Goal: Task Accomplishment & Management: Manage account settings

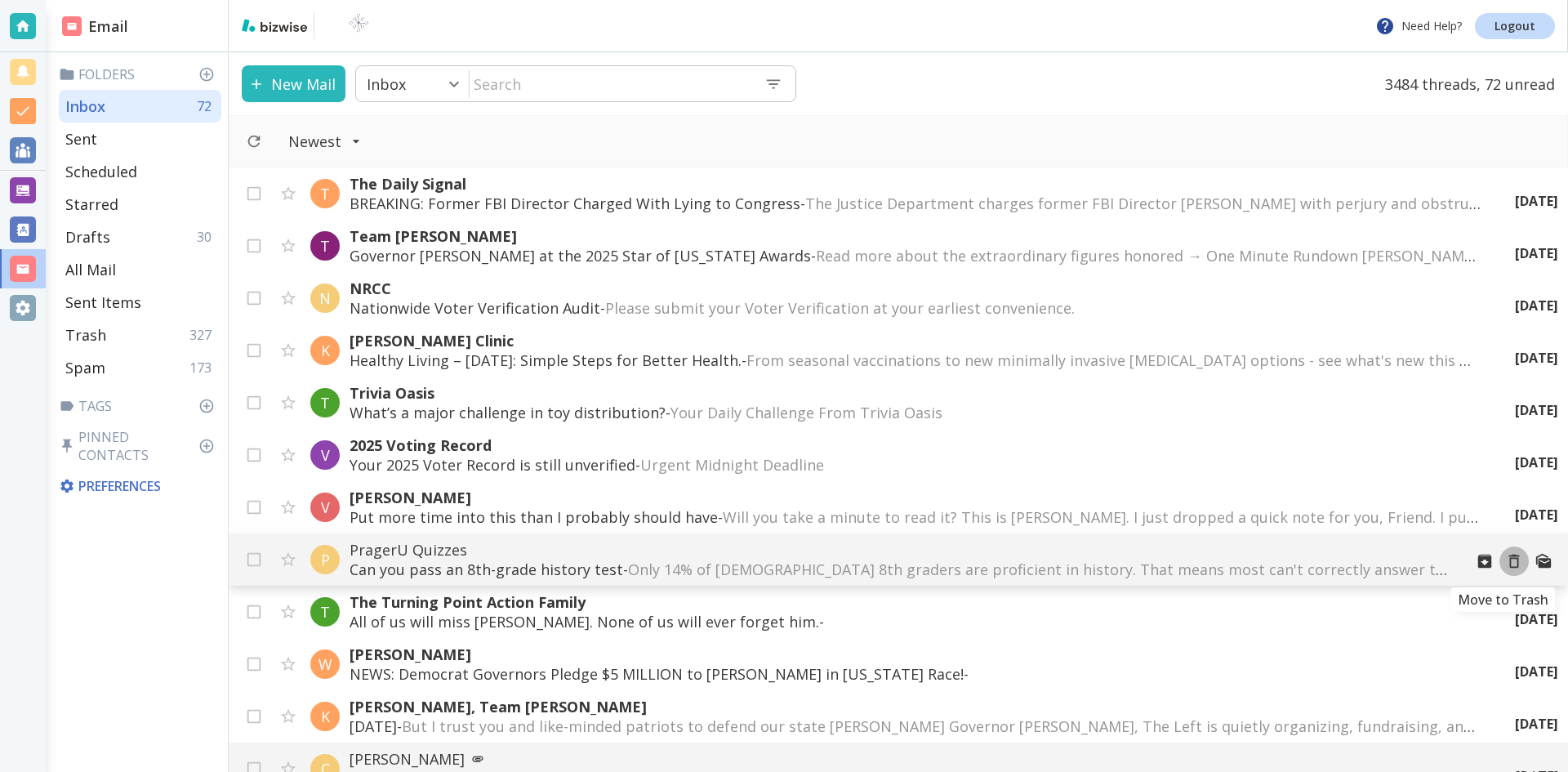
click at [1505, 560] on icon "Move to Trash" at bounding box center [1514, 562] width 18 height 18
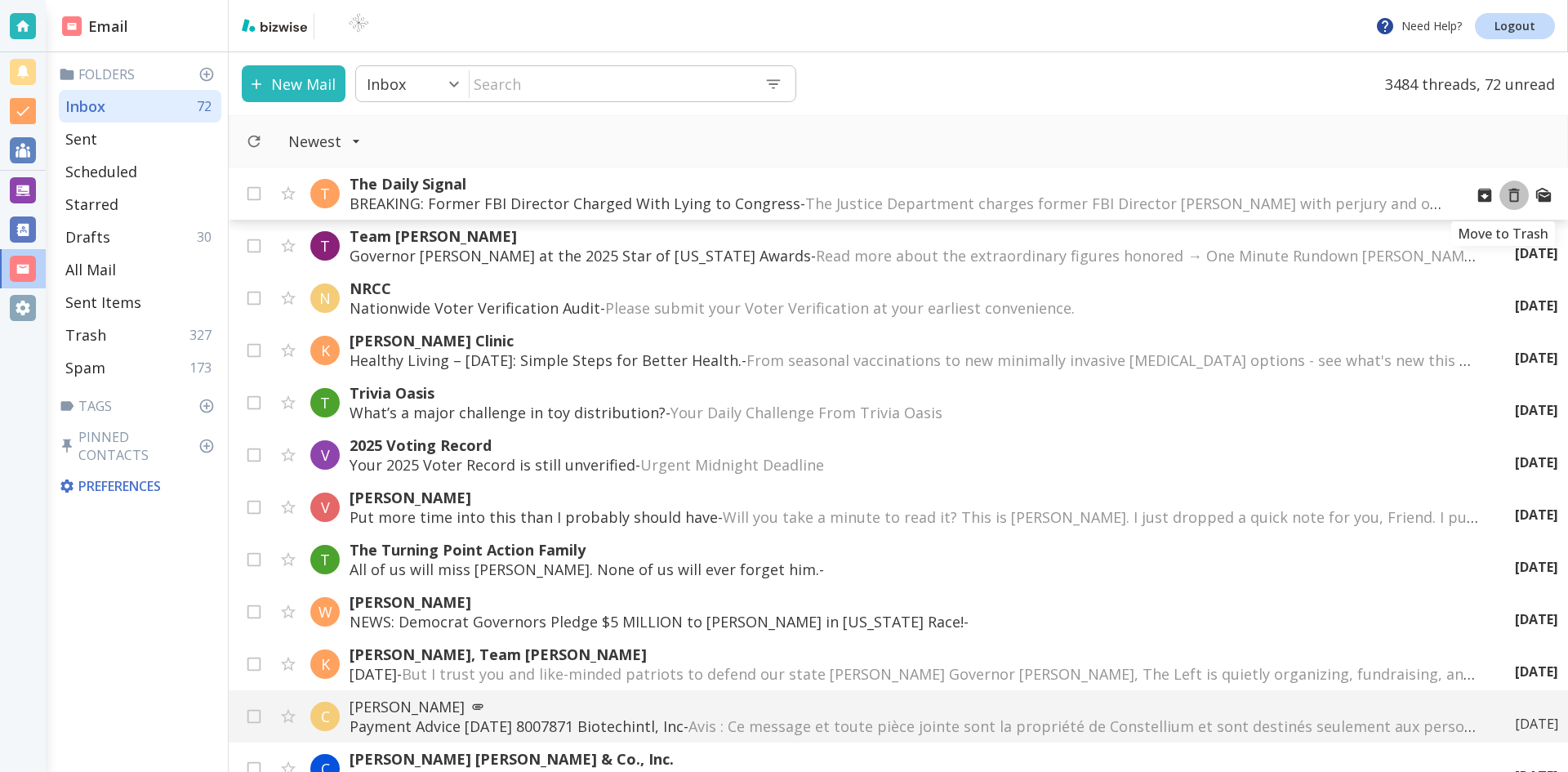
click at [1505, 191] on icon "Move to Trash" at bounding box center [1514, 195] width 18 height 18
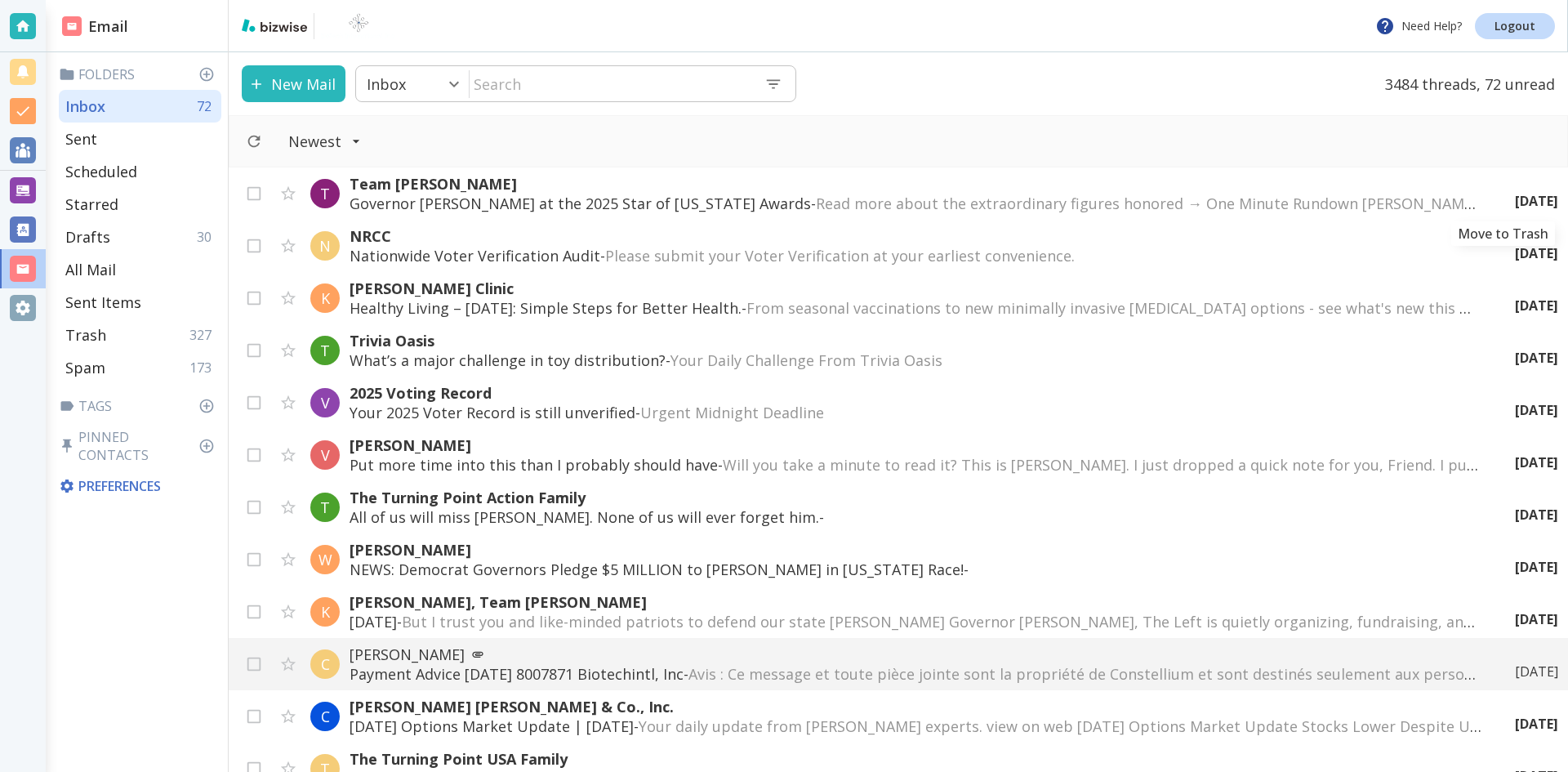
click at [0, 0] on icon "Move to Trash" at bounding box center [0, 0] width 0 height 0
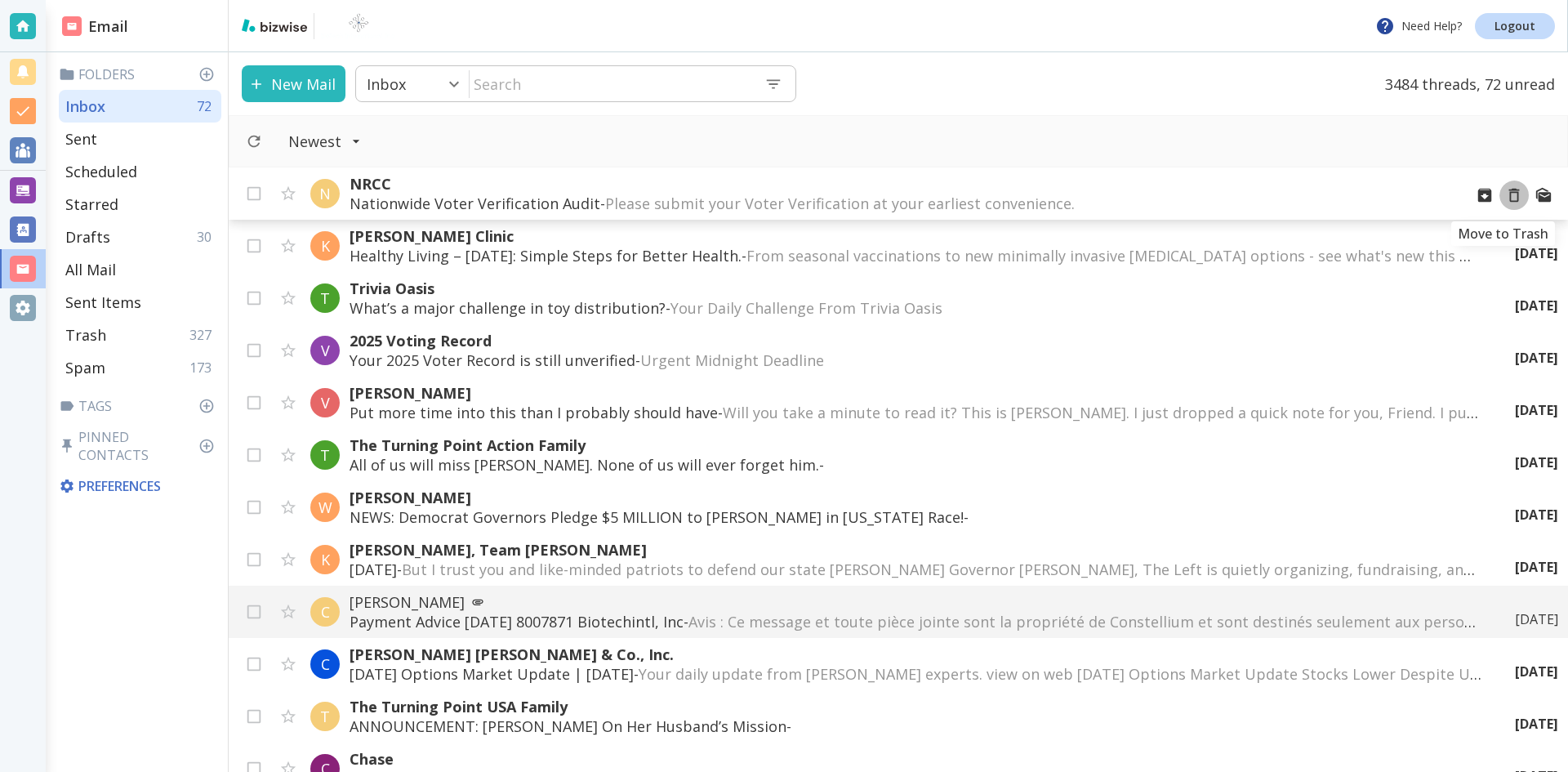
click at [1505, 195] on icon "Move to Trash" at bounding box center [1514, 195] width 18 height 18
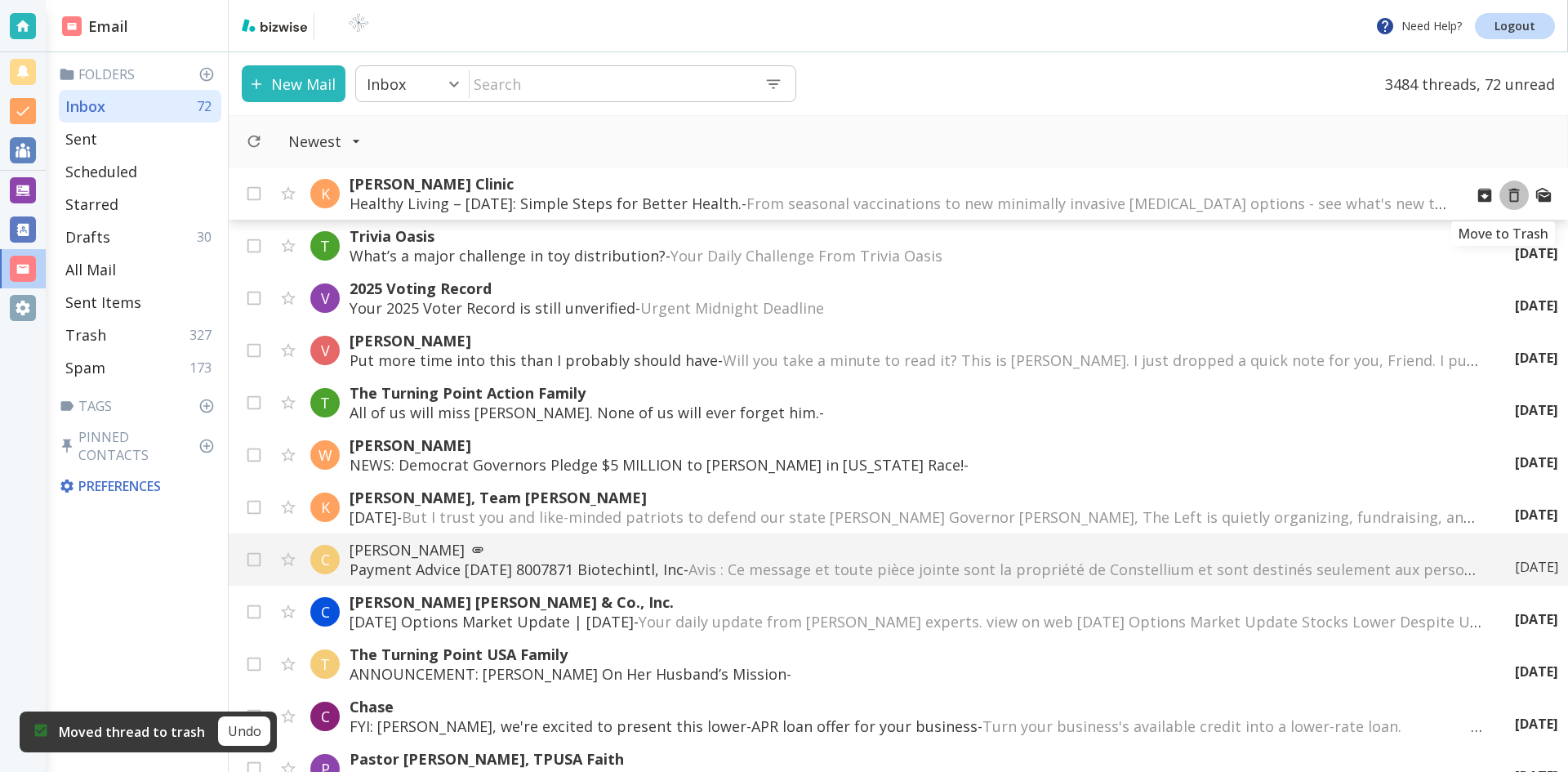
click at [1505, 195] on icon "Move to Trash" at bounding box center [1514, 195] width 18 height 18
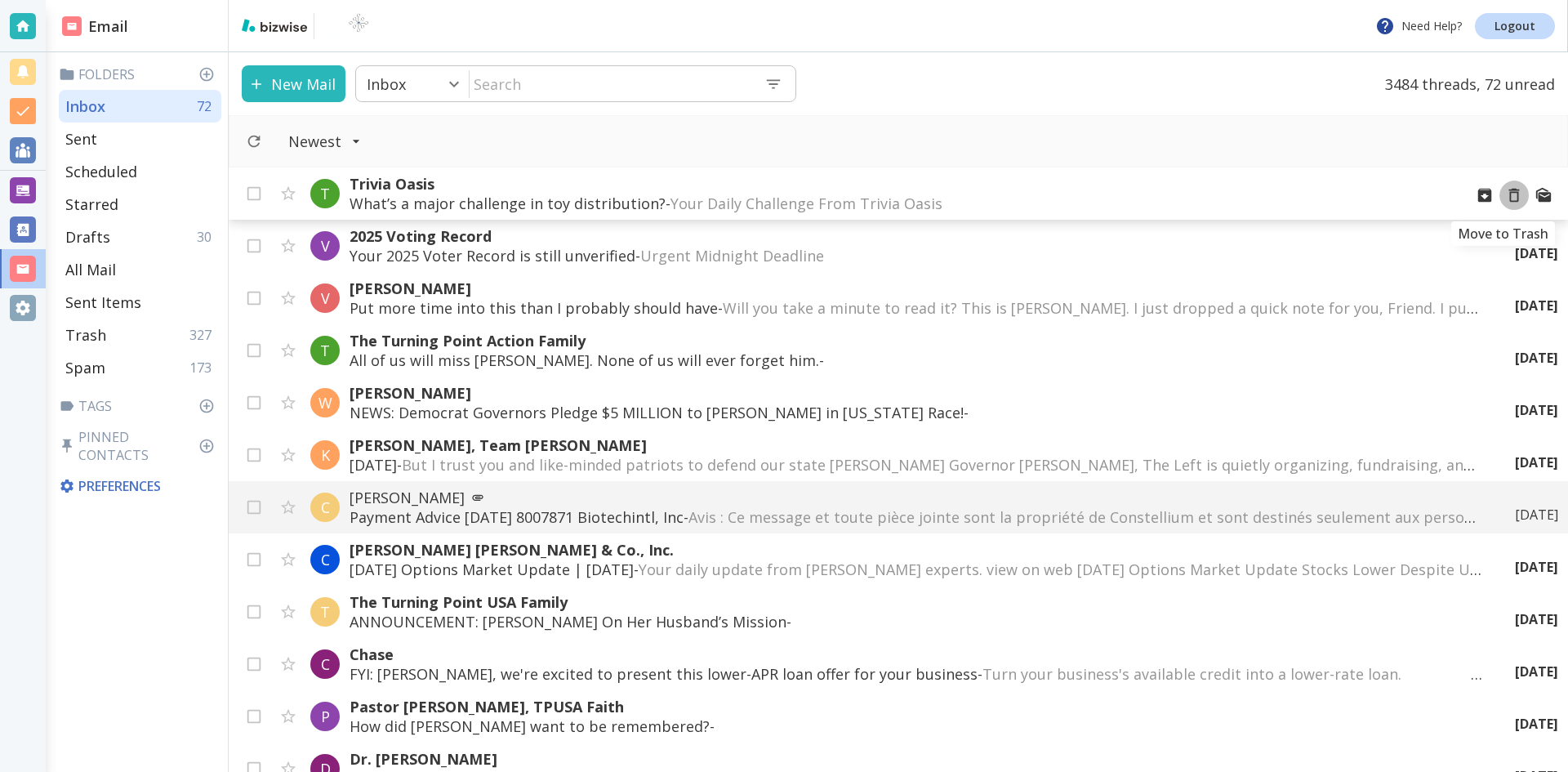
click at [1505, 195] on icon "Move to Trash" at bounding box center [1514, 195] width 18 height 18
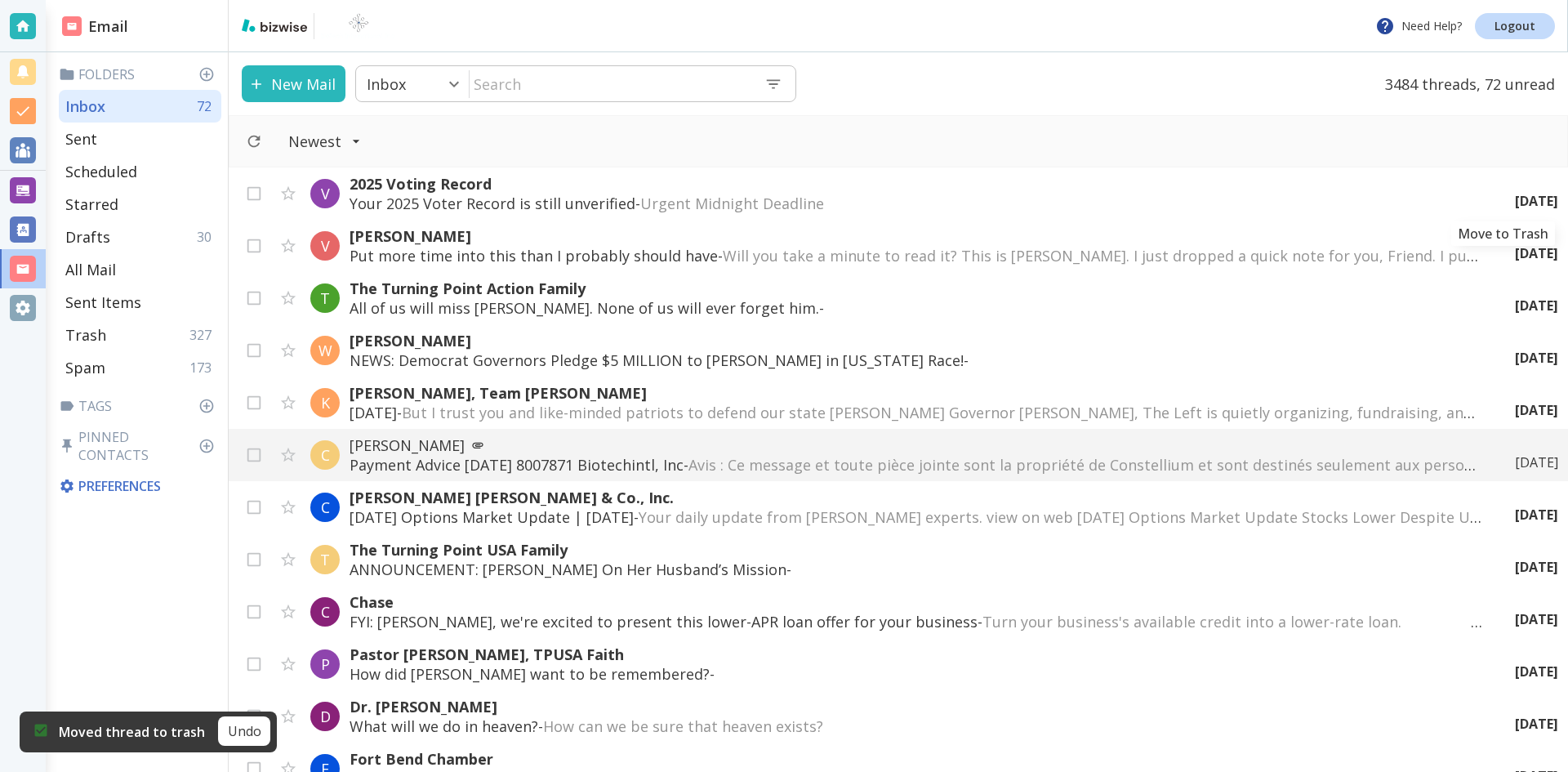
click at [0, 0] on icon "Move to Trash" at bounding box center [0, 0] width 0 height 0
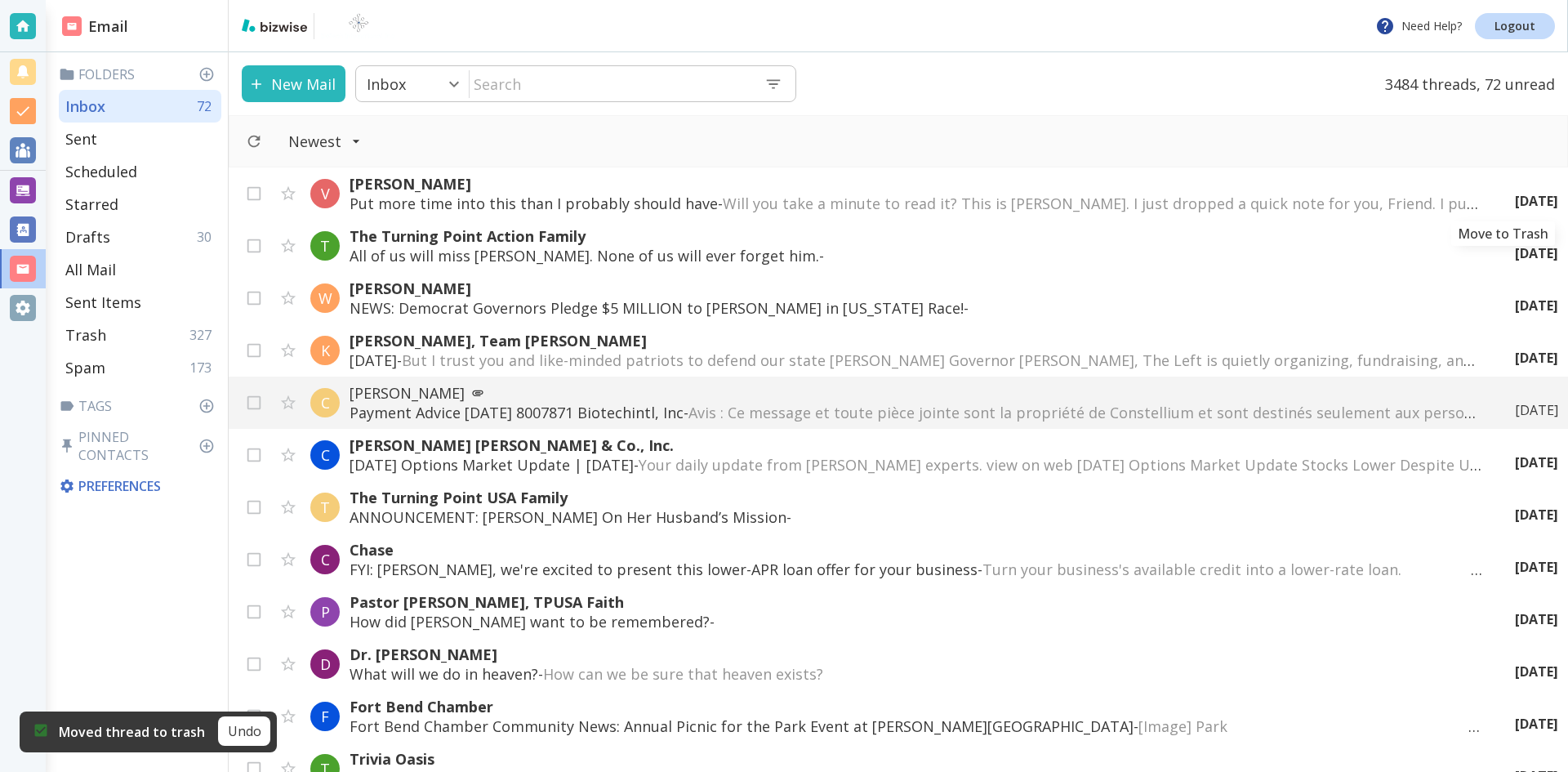
click at [0, 0] on icon "Move to Trash" at bounding box center [0, 0] width 0 height 0
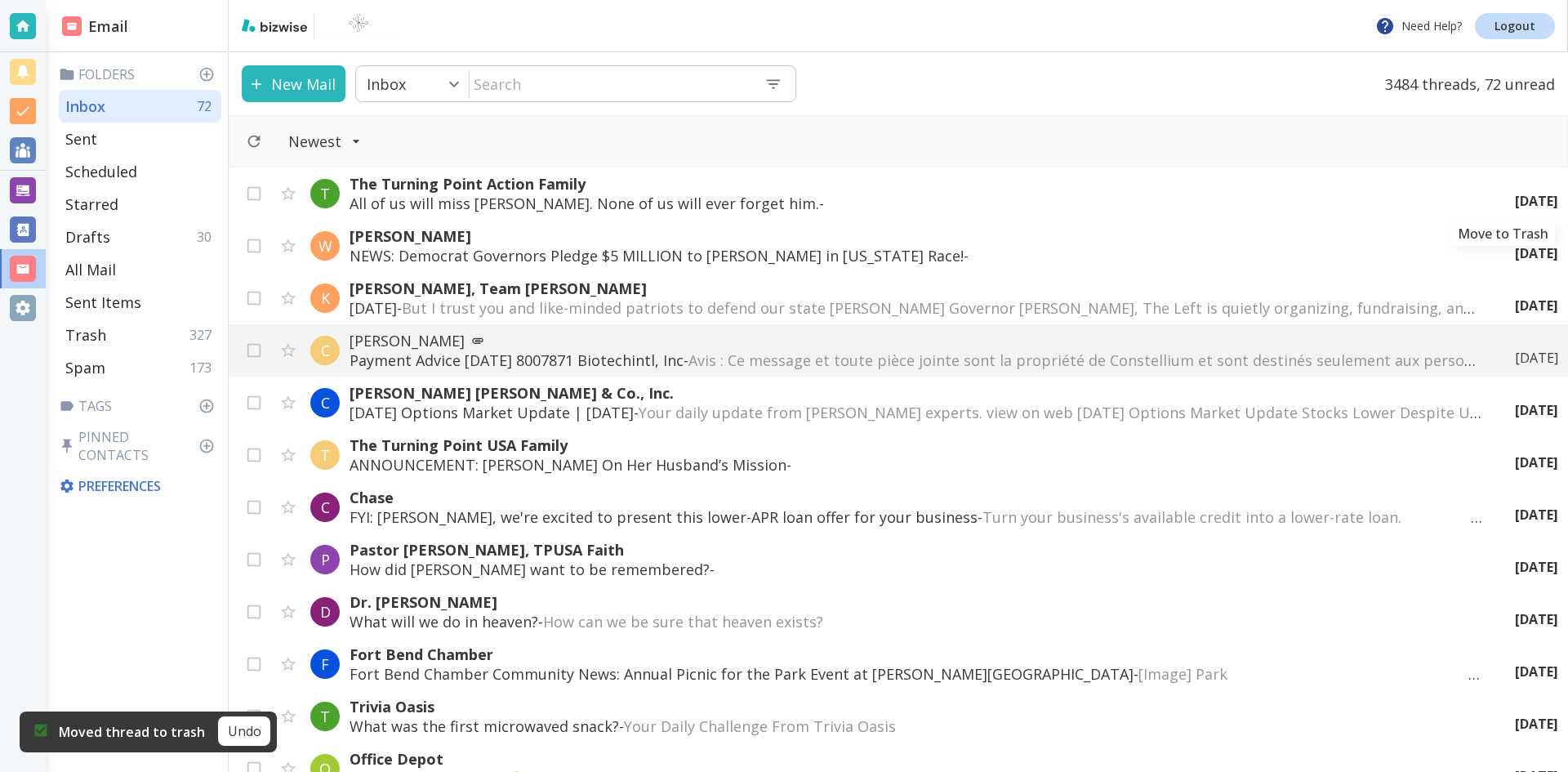
click at [0, 0] on icon "Move to Trash" at bounding box center [0, 0] width 0 height 0
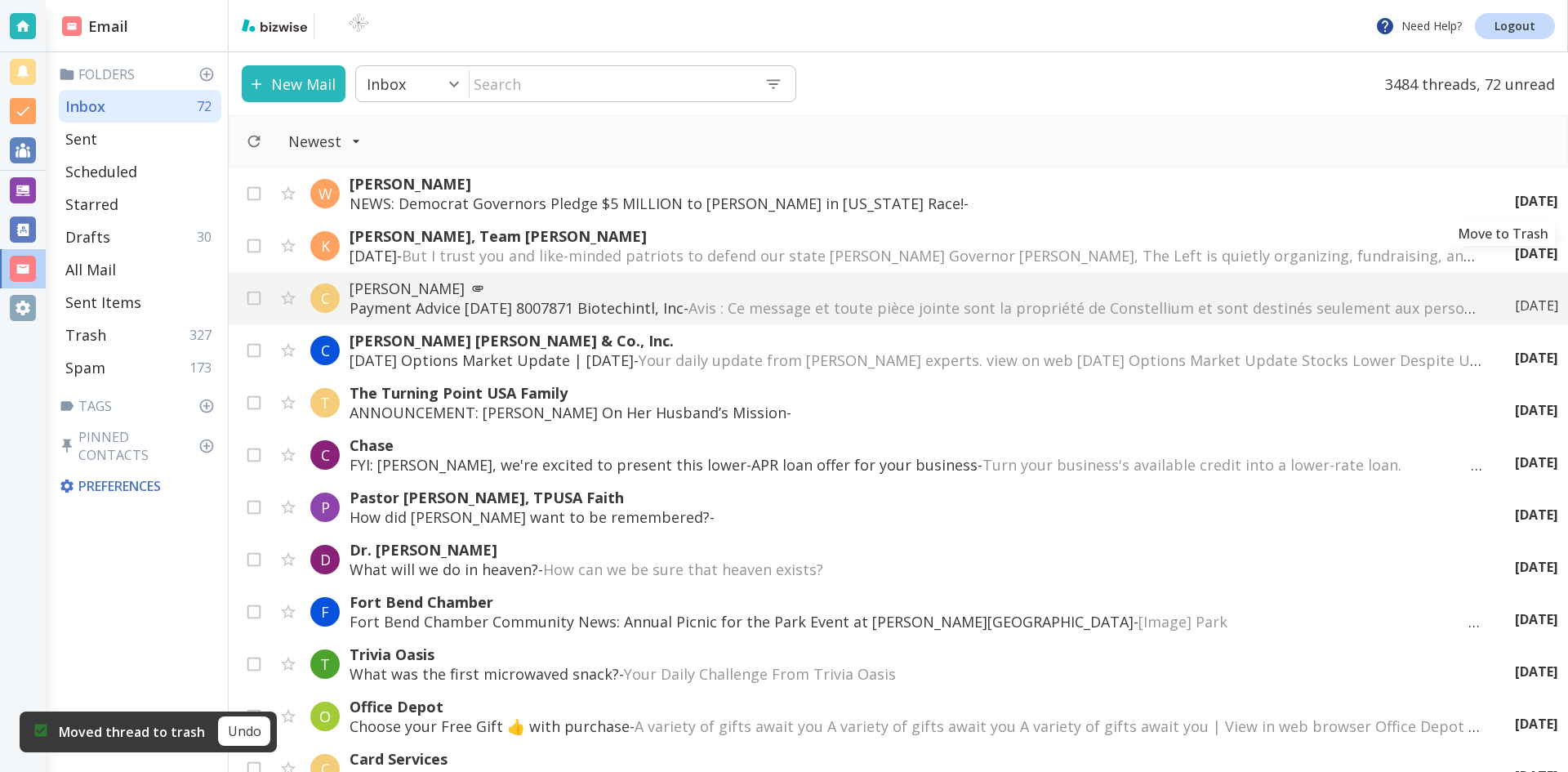
click at [0, 0] on icon "Move to Trash" at bounding box center [0, 0] width 0 height 0
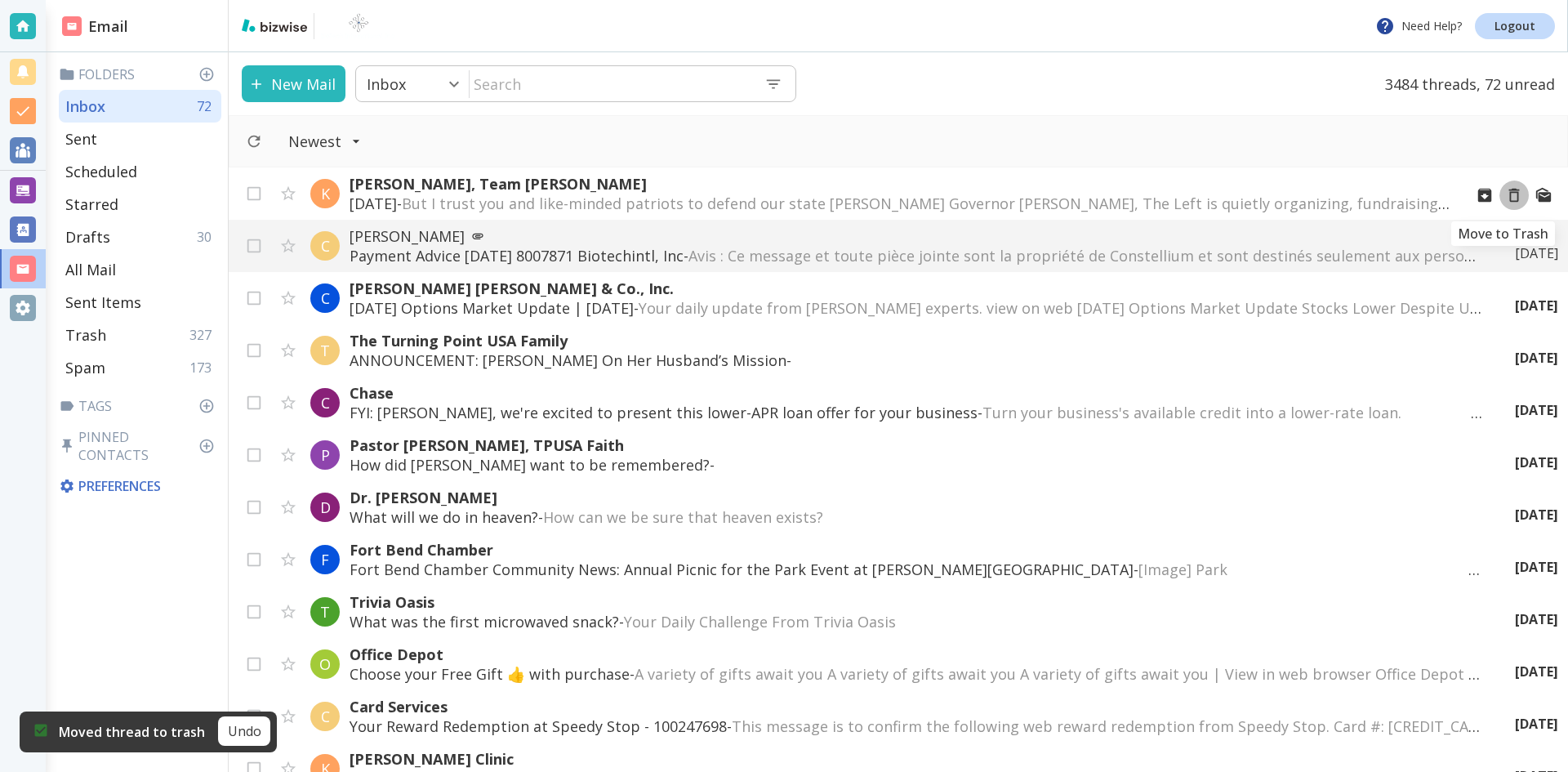
click at [1505, 195] on icon "Move to Trash" at bounding box center [1514, 195] width 18 height 18
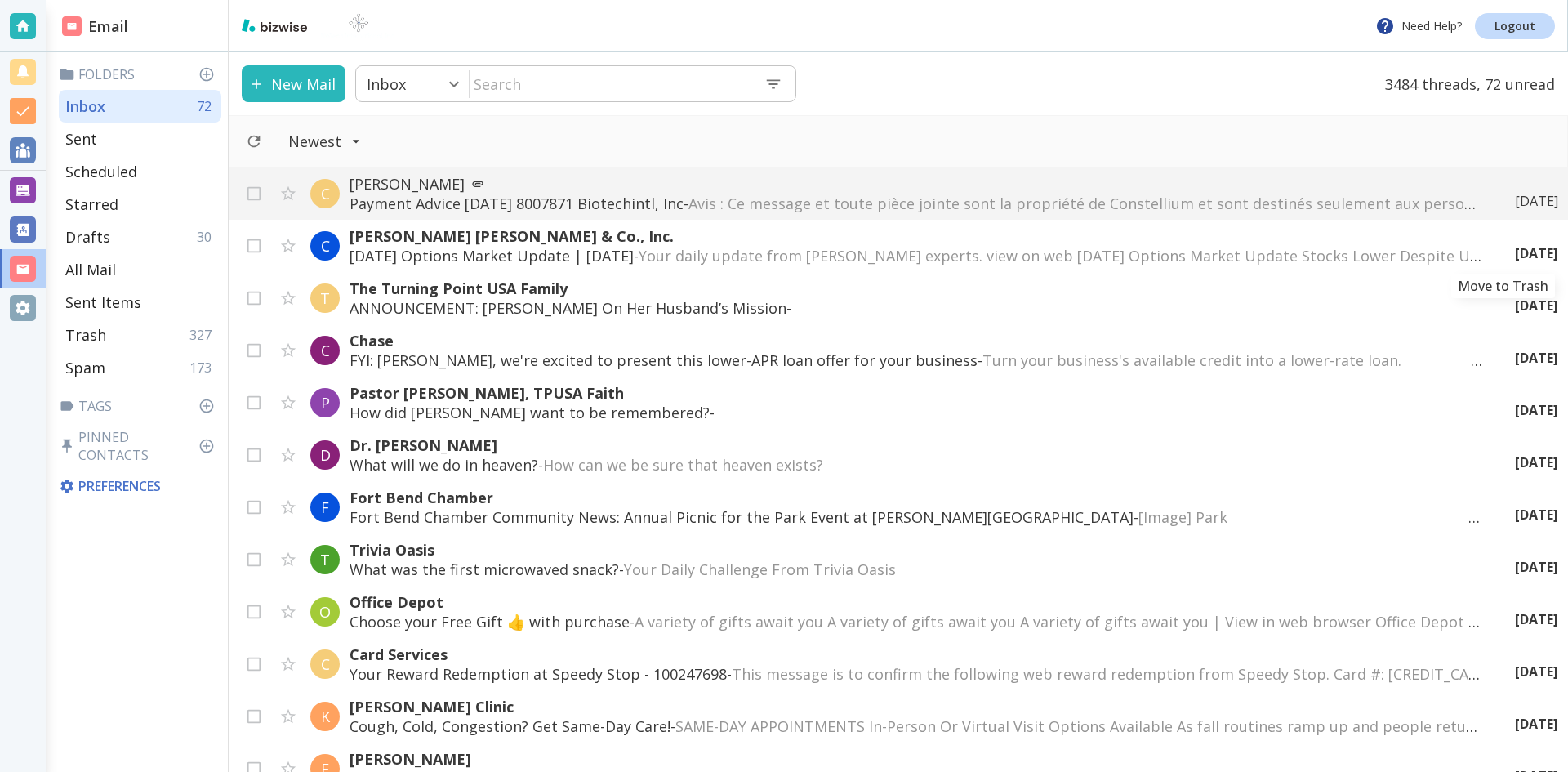
click at [0, 0] on icon "Move to Trash" at bounding box center [0, 0] width 0 height 0
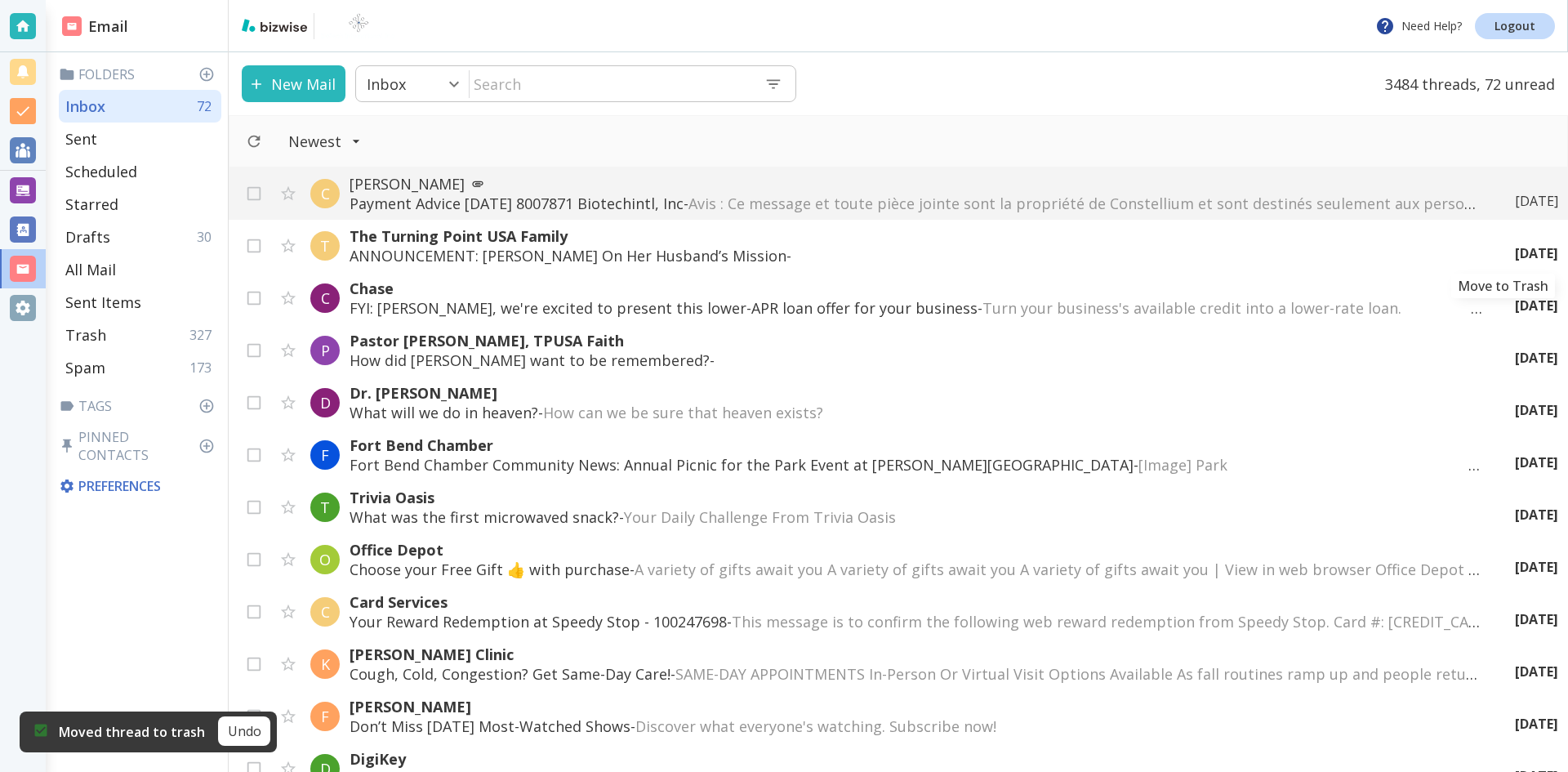
click at [0, 0] on icon "Move to Trash" at bounding box center [0, 0] width 0 height 0
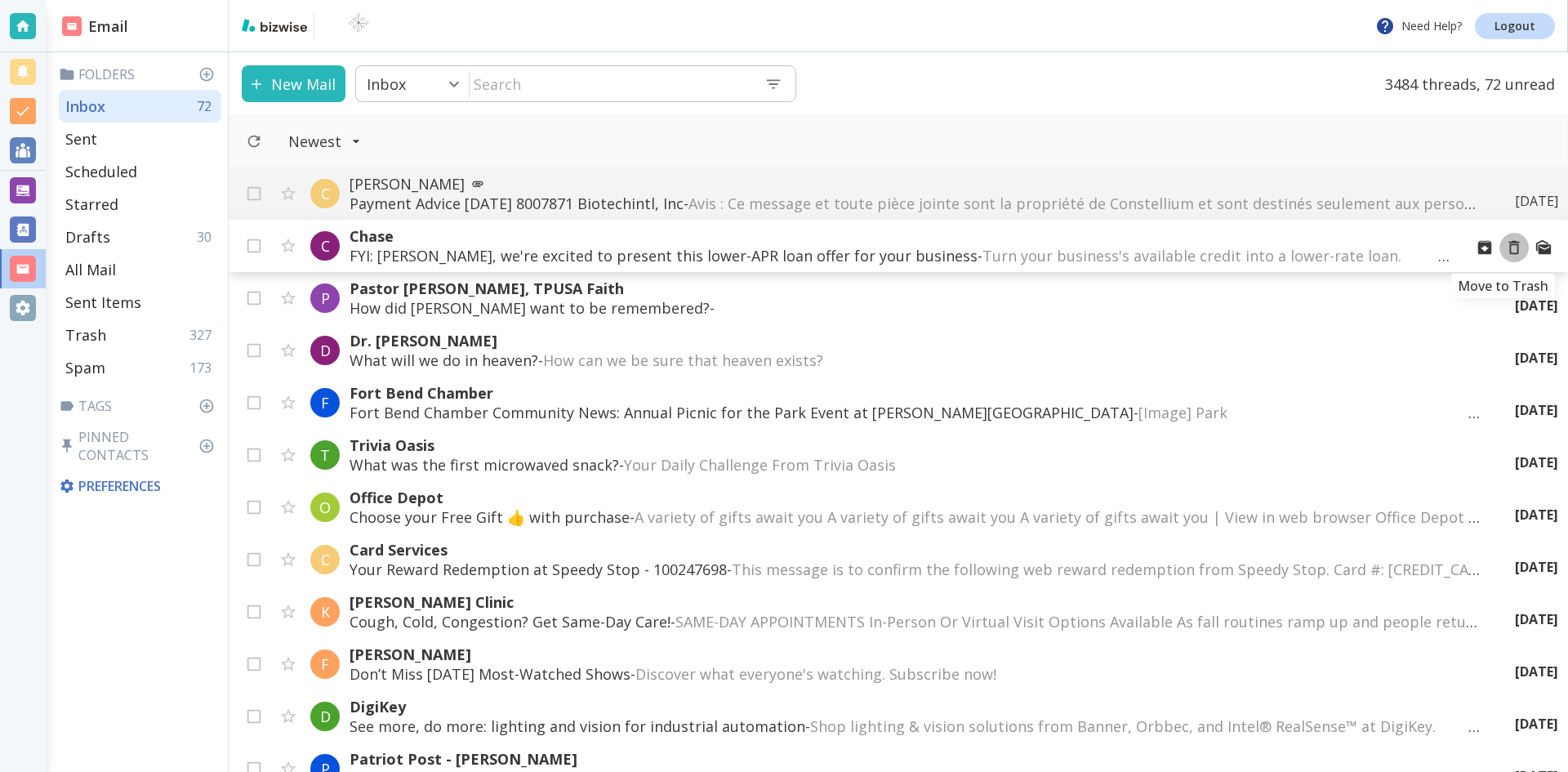
click at [1505, 246] on icon "Move to Trash" at bounding box center [1514, 248] width 18 height 18
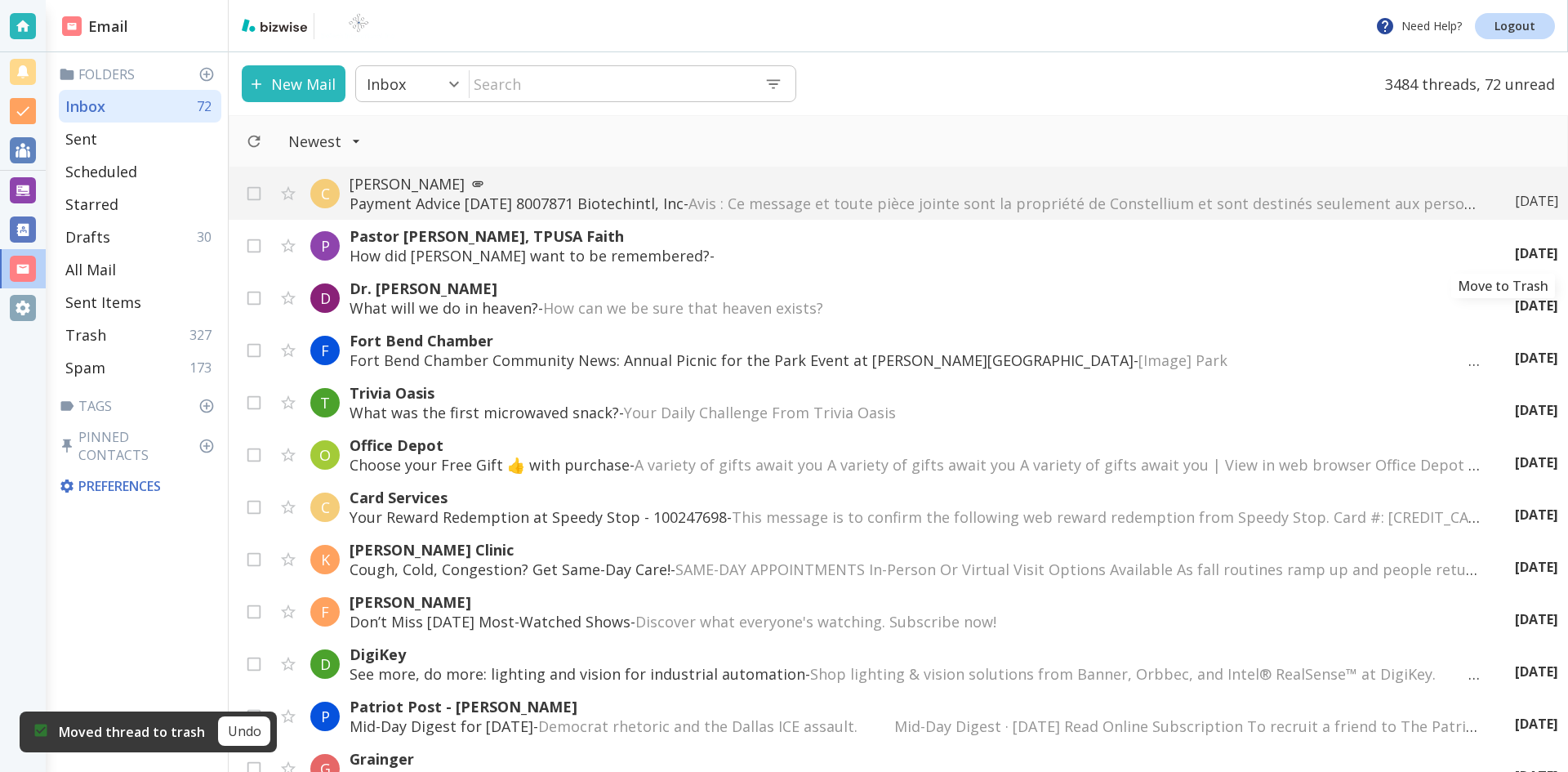
click at [0, 0] on icon "Move to Trash" at bounding box center [0, 0] width 0 height 0
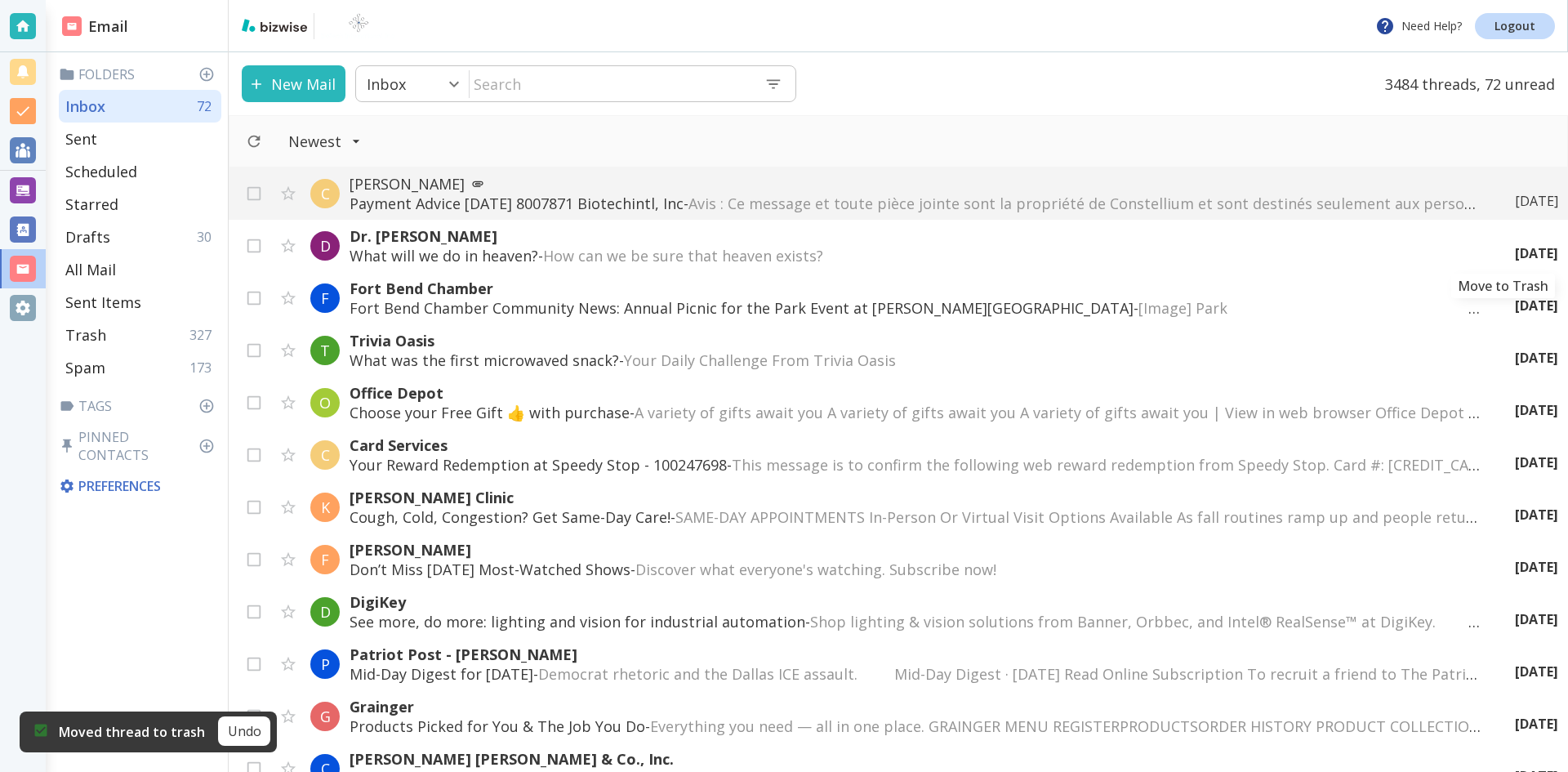
click at [0, 0] on icon "Move to Trash" at bounding box center [0, 0] width 0 height 0
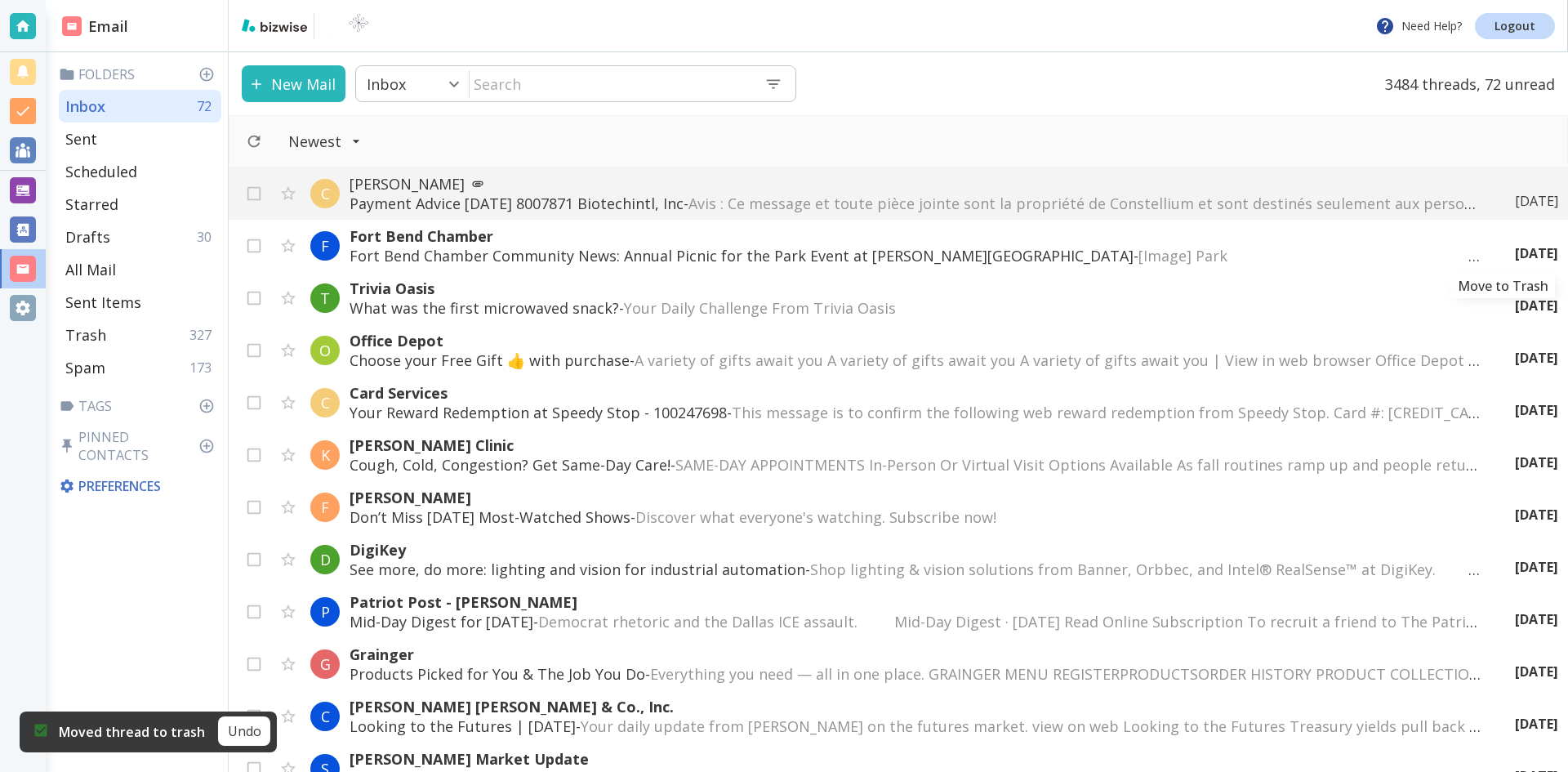
click at [0, 0] on icon "Move to Trash" at bounding box center [0, 0] width 0 height 0
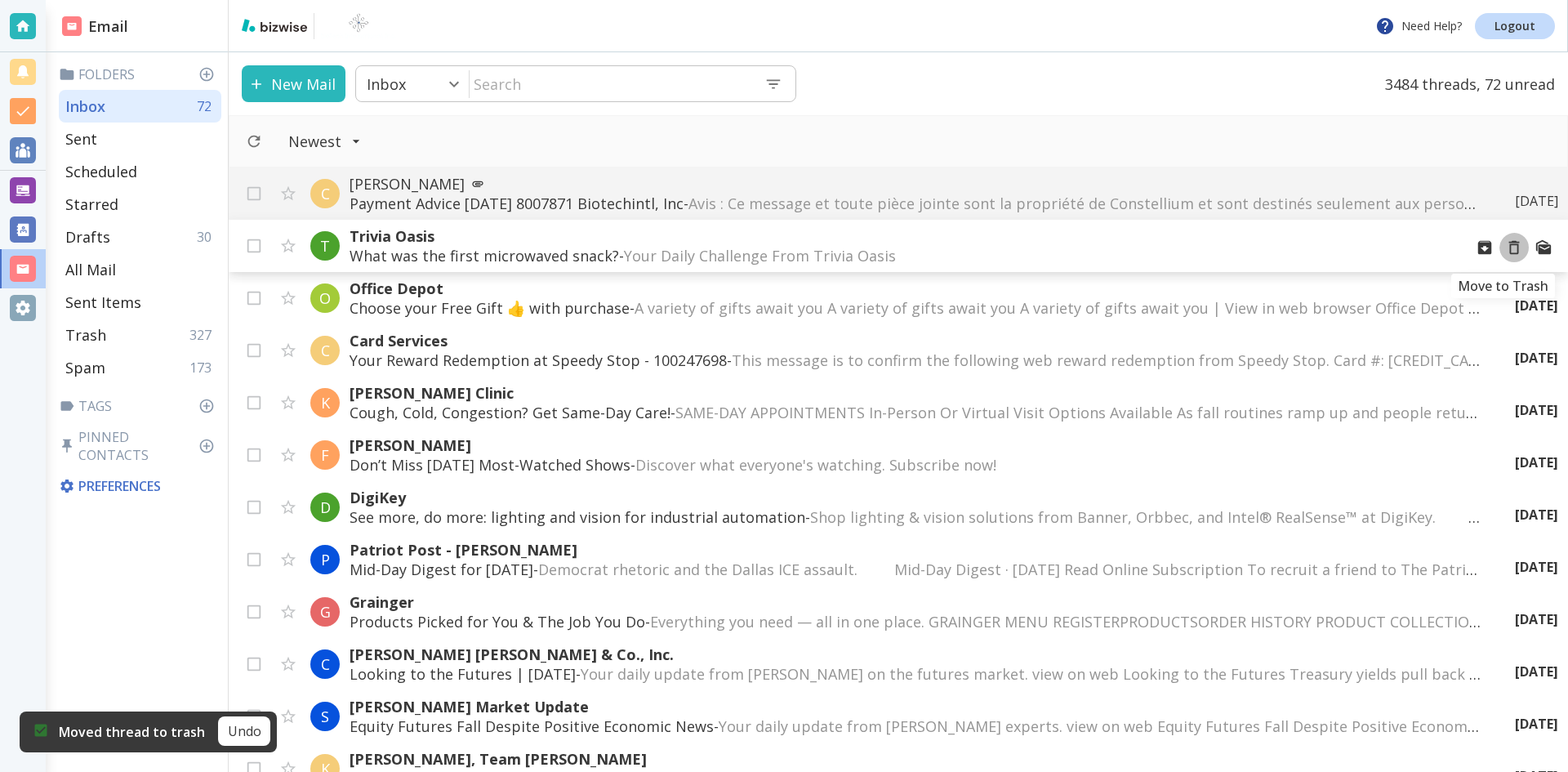
click at [1505, 247] on icon "Move to Trash" at bounding box center [1514, 248] width 18 height 18
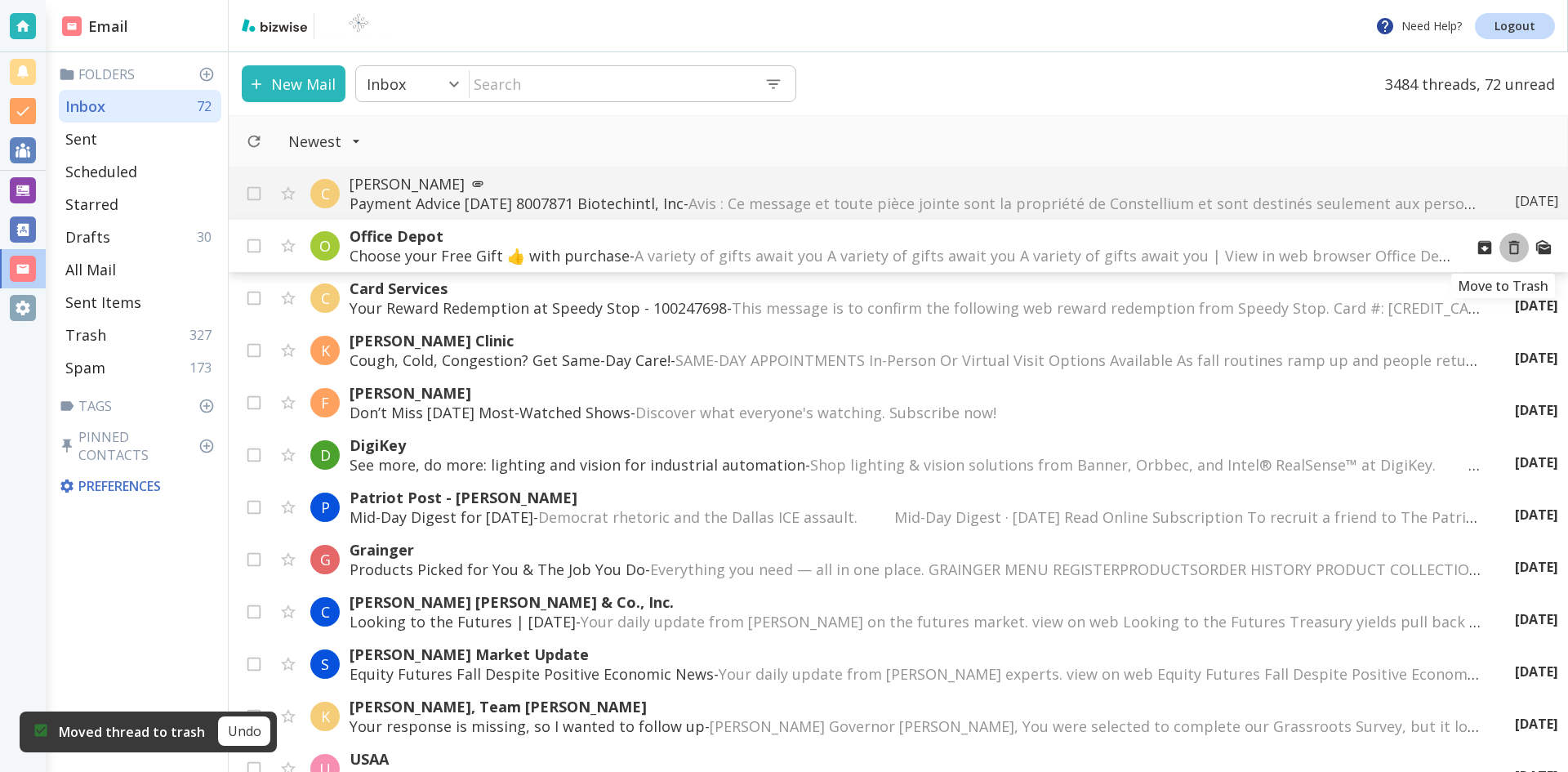
click at [1505, 248] on icon "Move to Trash" at bounding box center [1514, 248] width 18 height 18
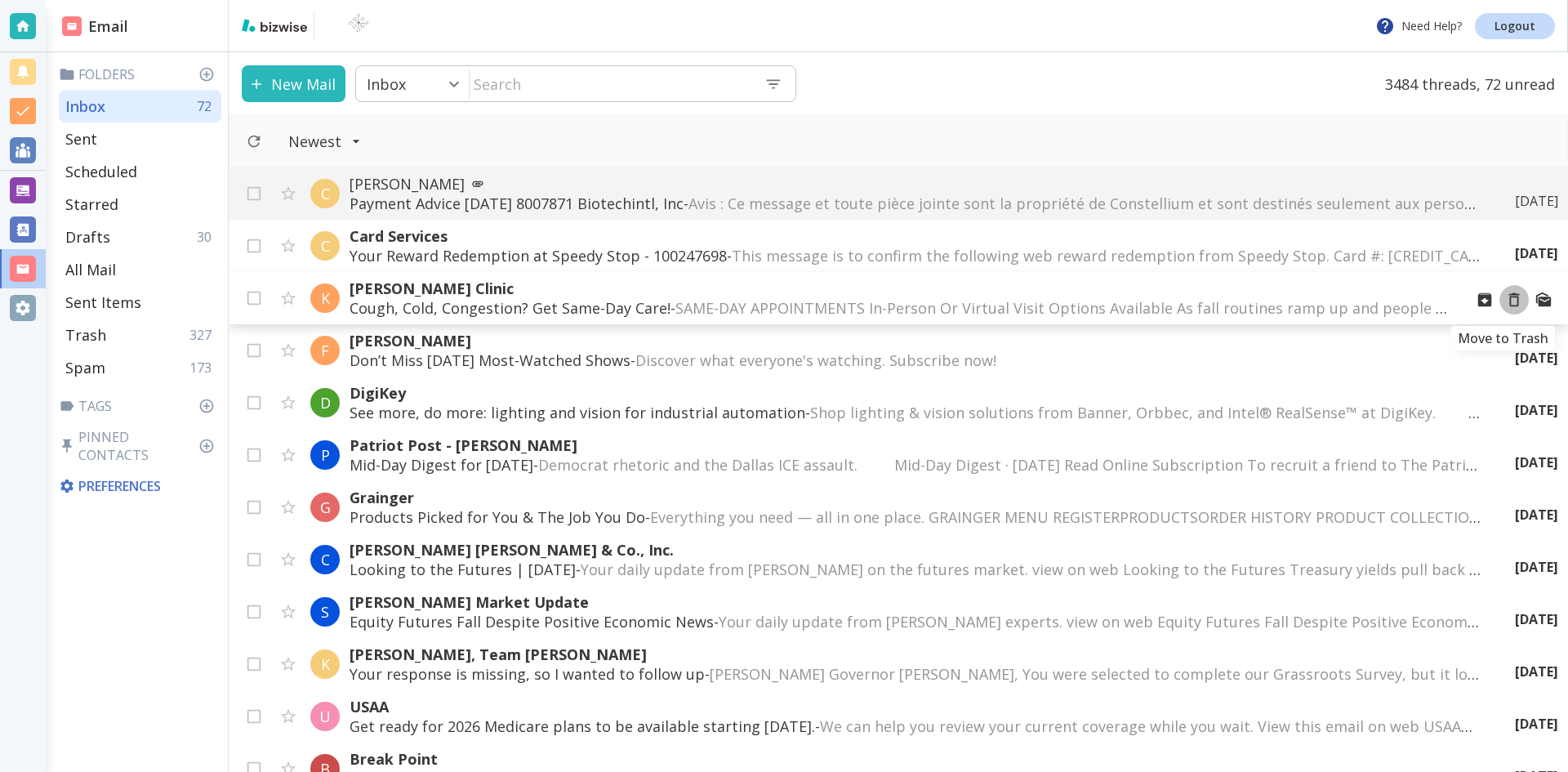
click at [1505, 299] on icon "Move to Trash" at bounding box center [1514, 300] width 18 height 18
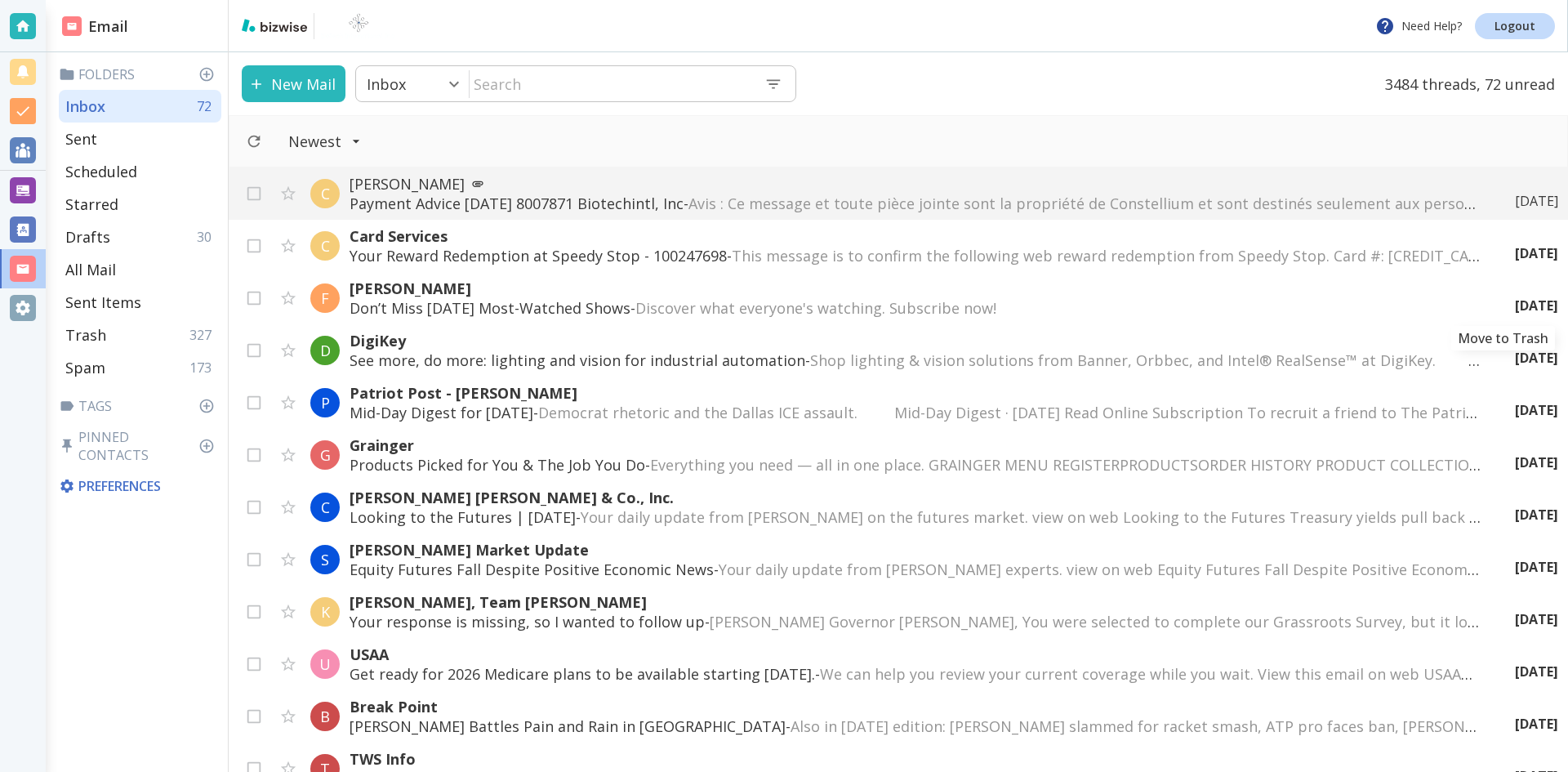
click at [0, 0] on icon "Move to Trash" at bounding box center [0, 0] width 0 height 0
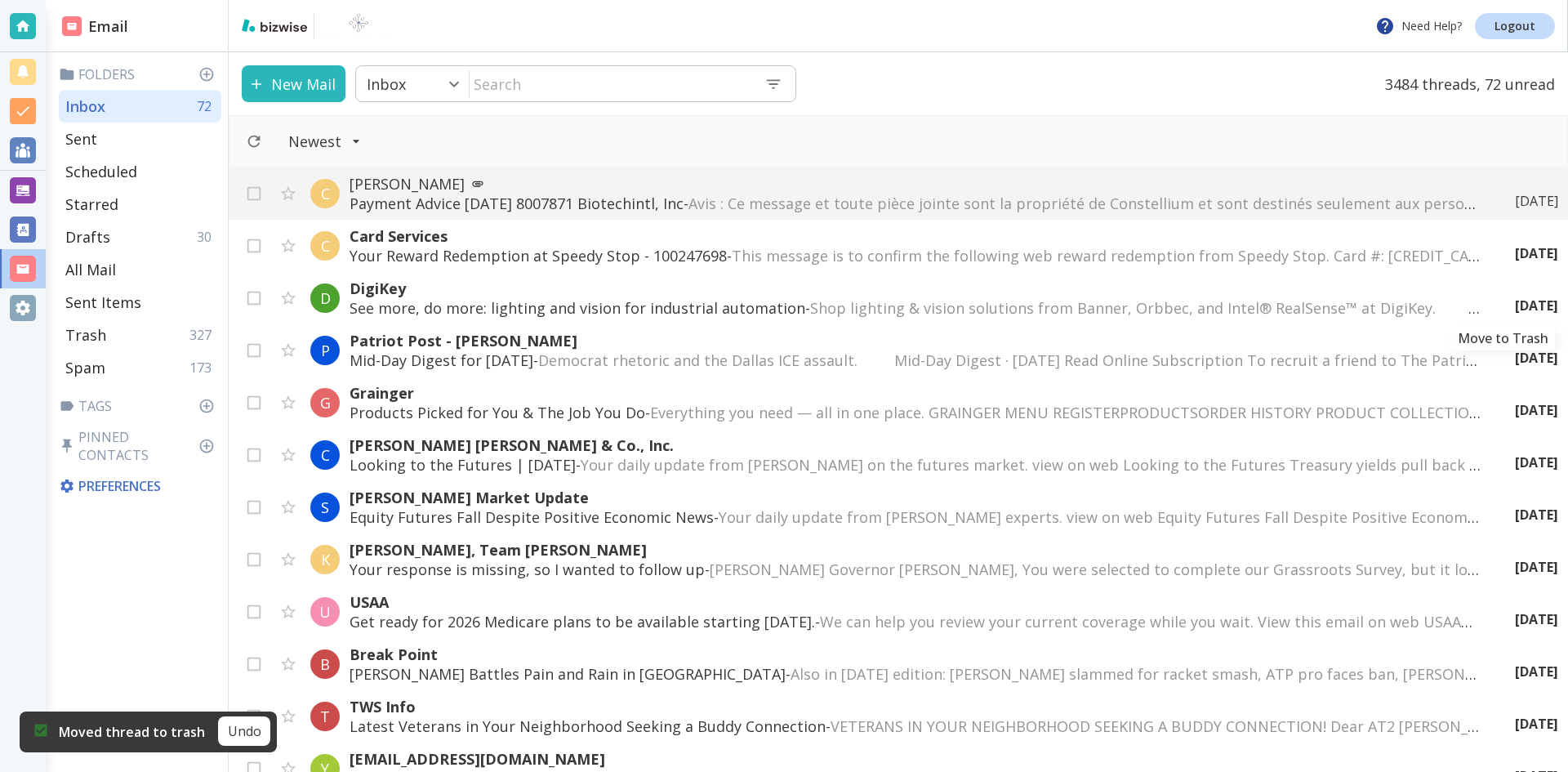
click at [0, 0] on icon "Move to Trash" at bounding box center [0, 0] width 0 height 0
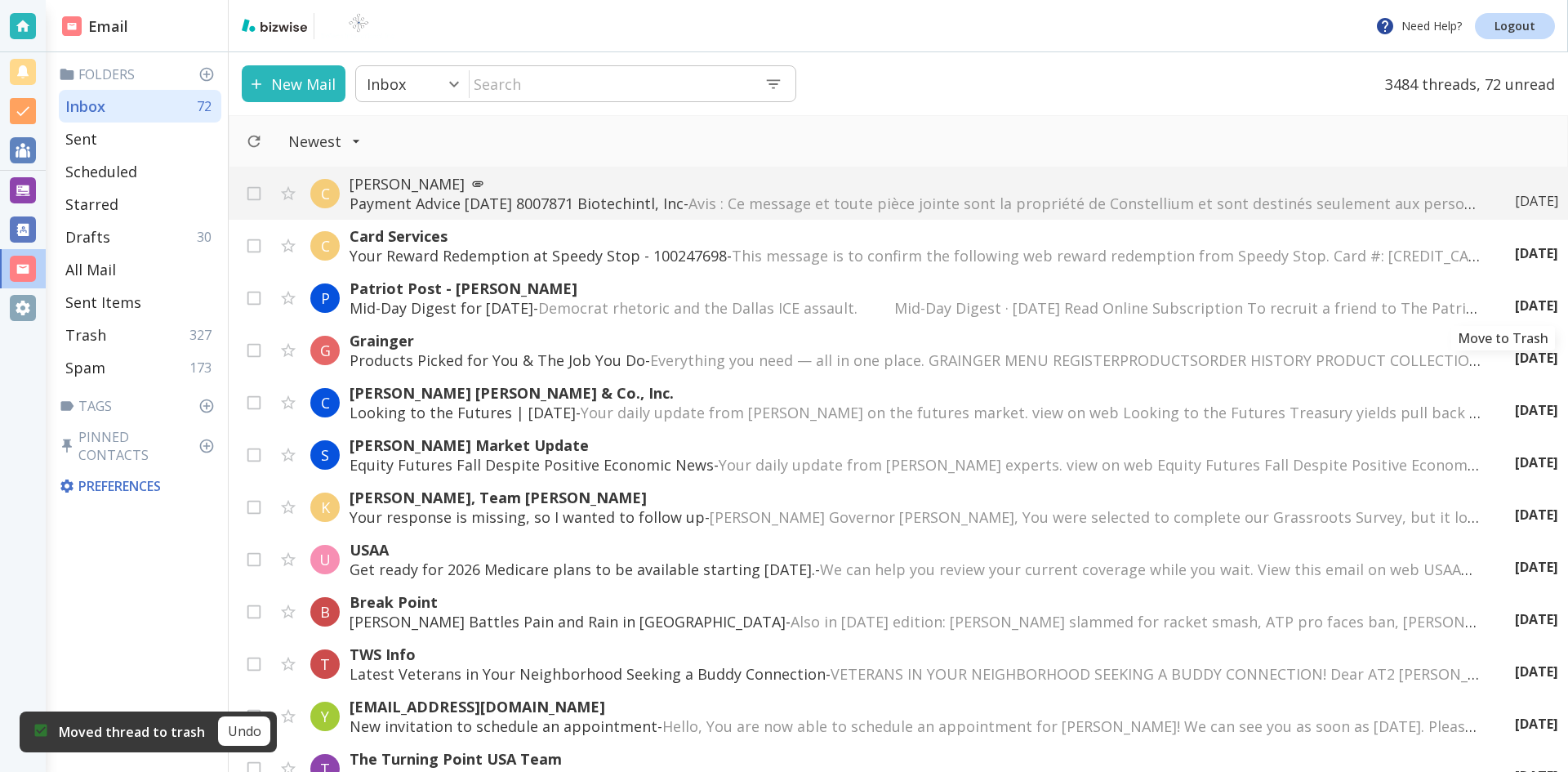
click at [0, 0] on icon "Move to Trash" at bounding box center [0, 0] width 0 height 0
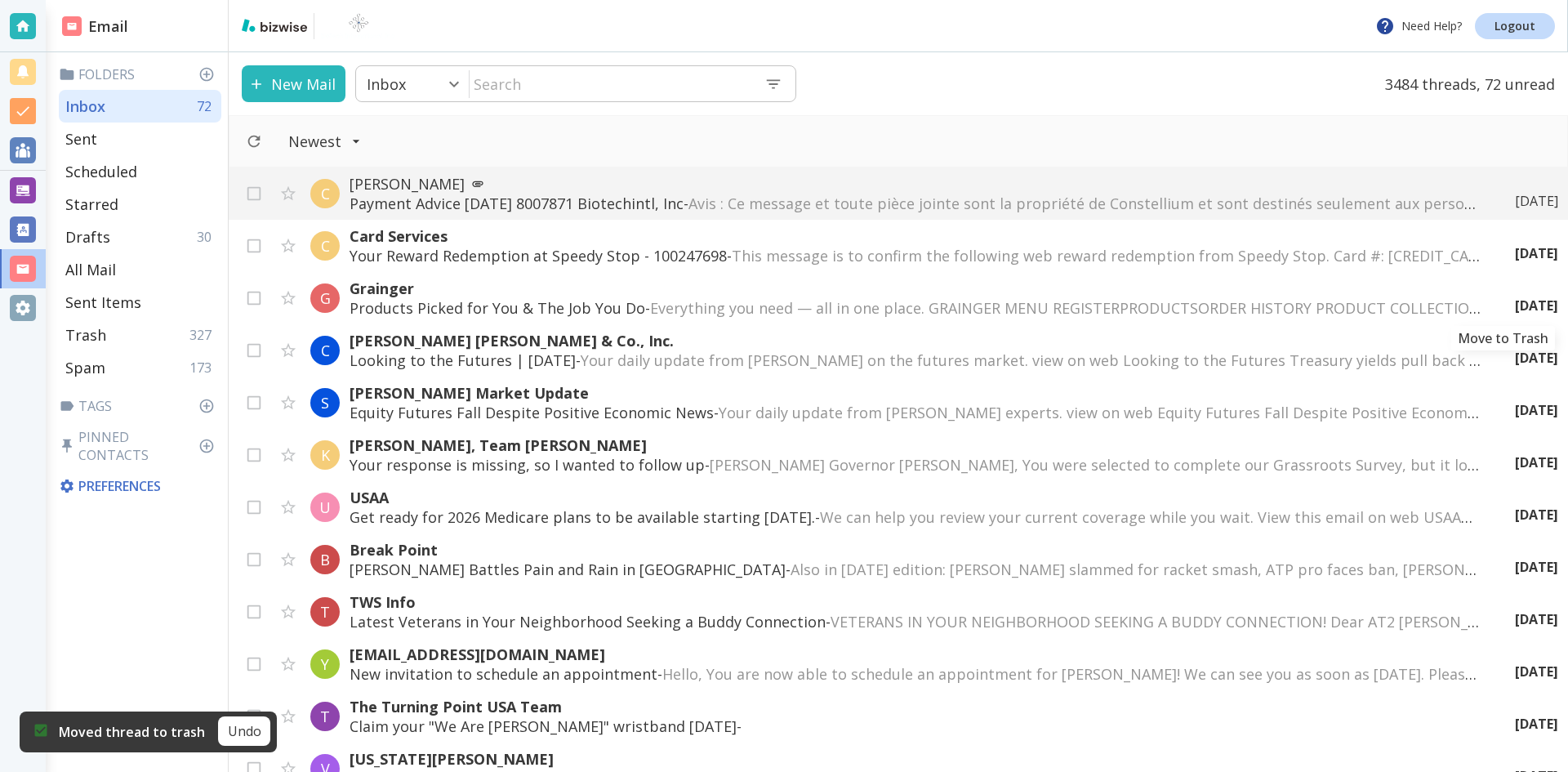
click at [0, 0] on icon "Move to Trash" at bounding box center [0, 0] width 0 height 0
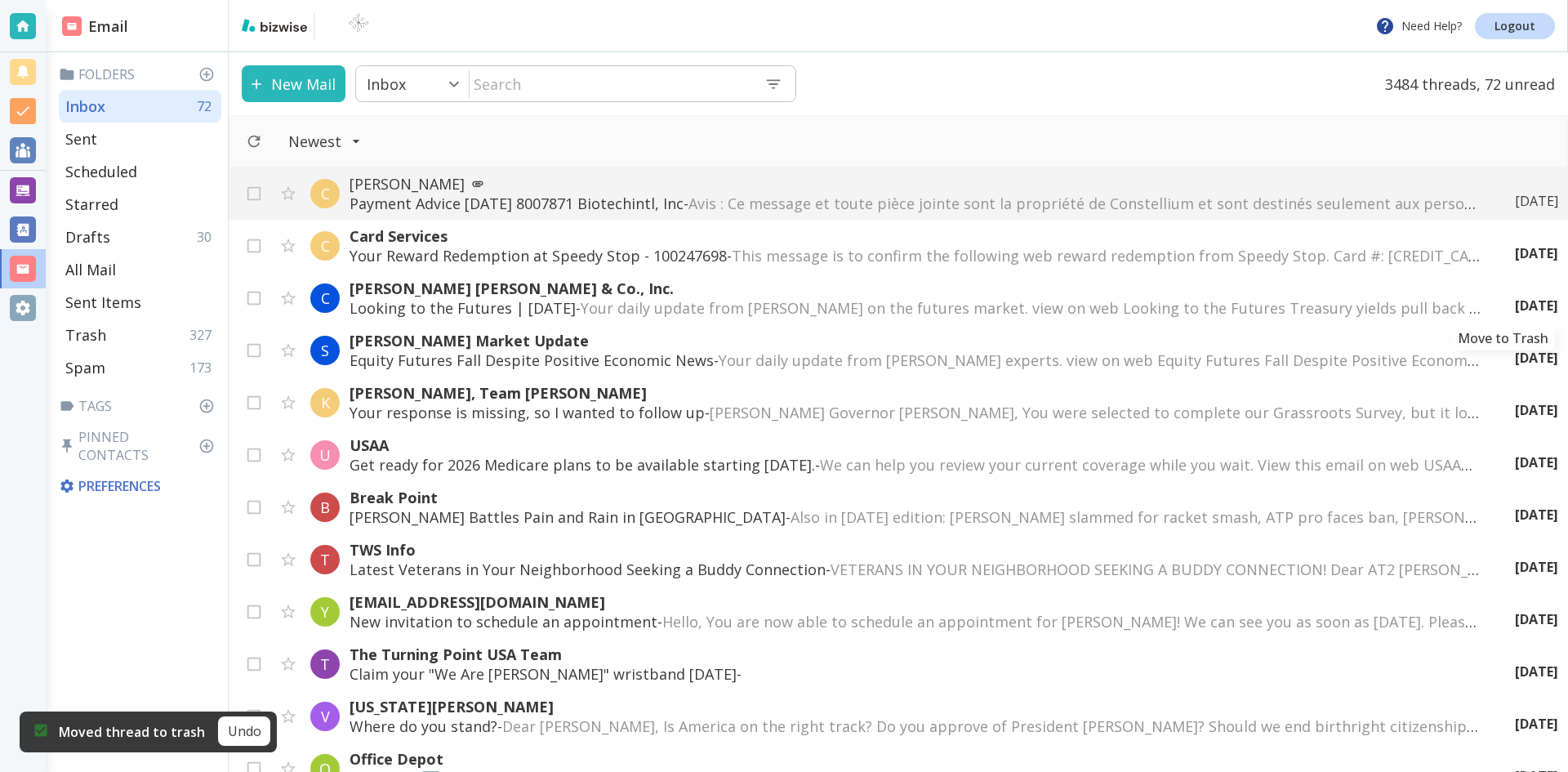
click at [0, 0] on icon "Move to Trash" at bounding box center [0, 0] width 0 height 0
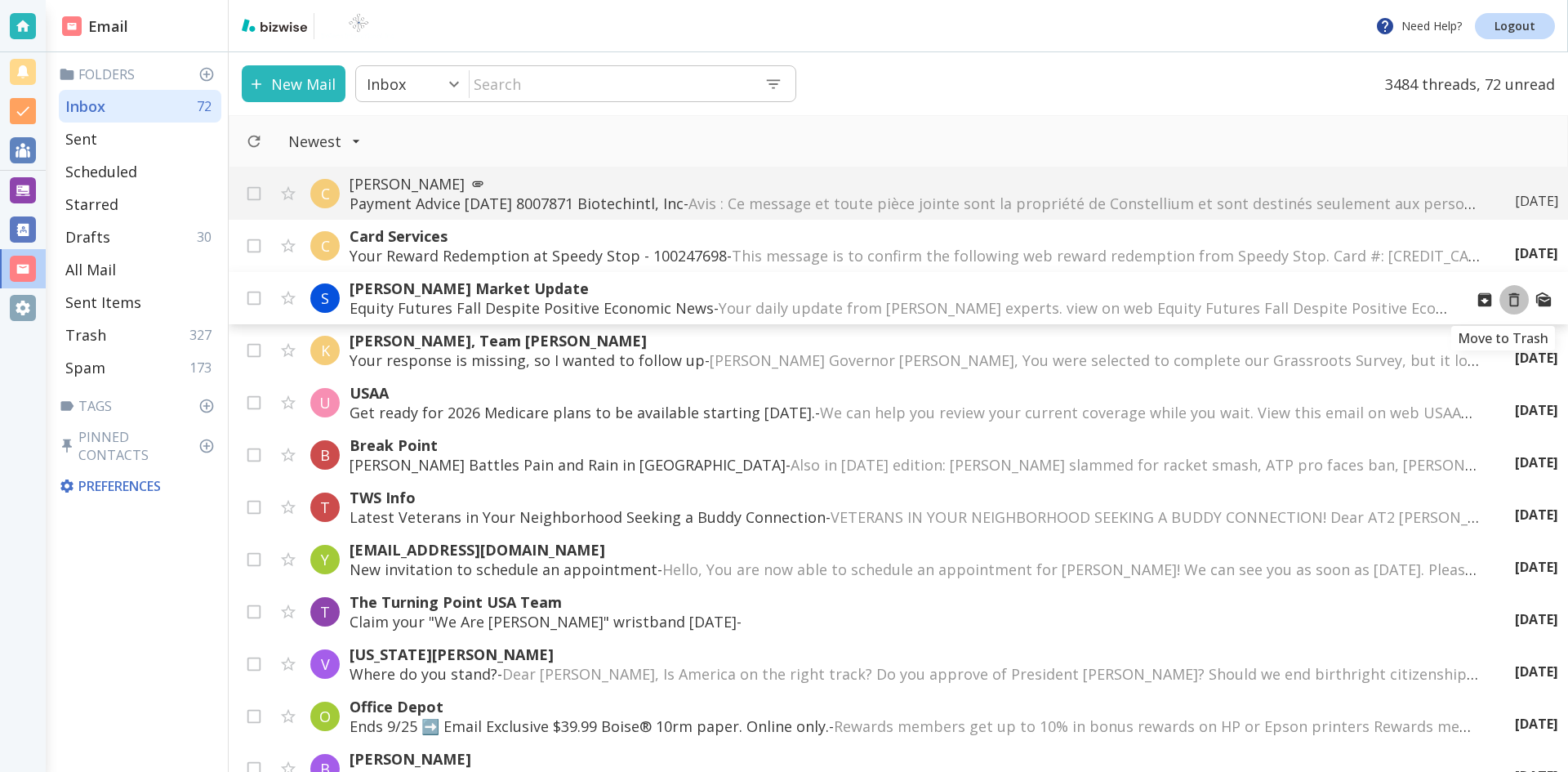
click at [1505, 299] on icon "Move to Trash" at bounding box center [1514, 300] width 18 height 18
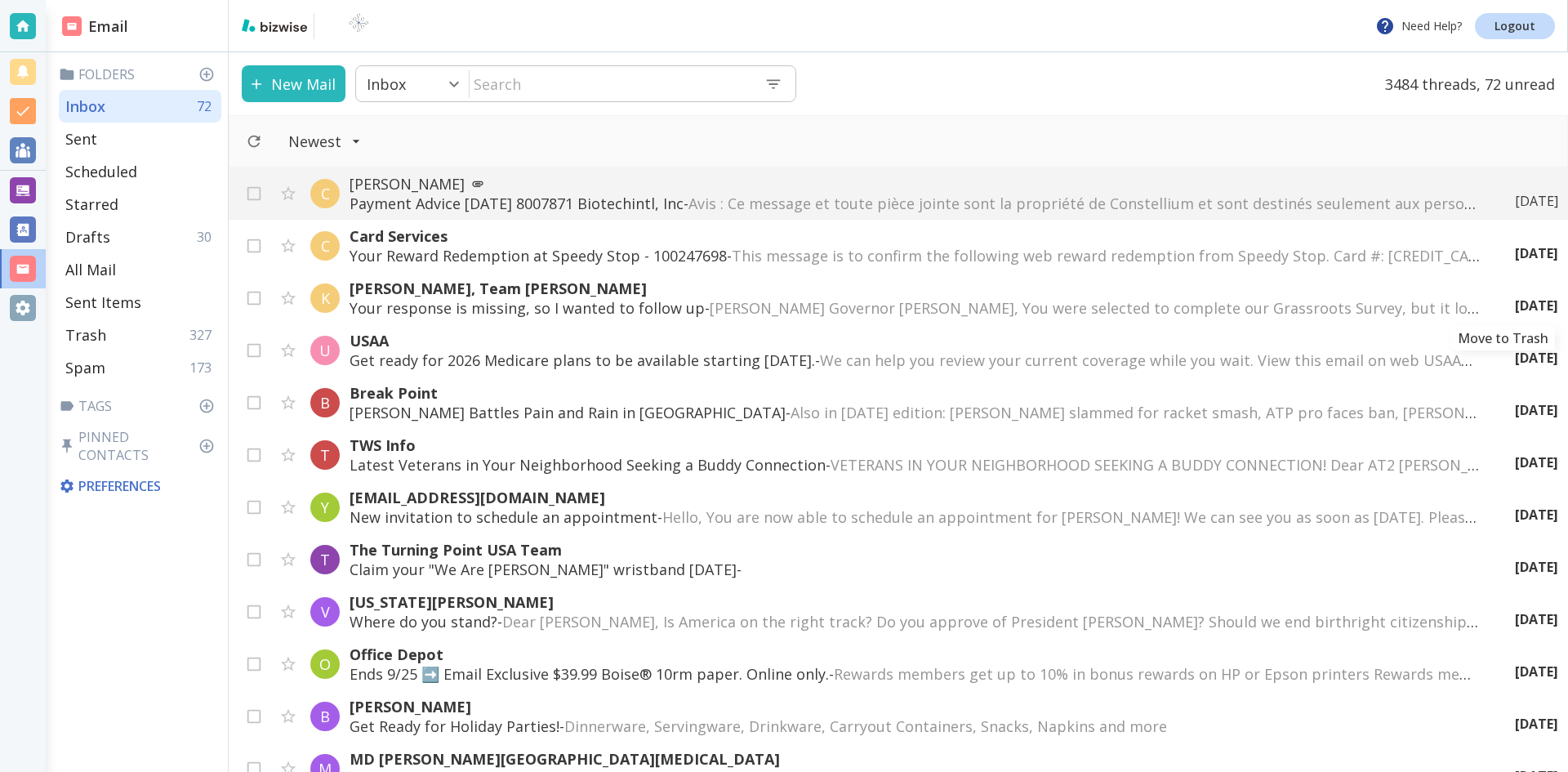
click at [0, 0] on icon "Move to Trash" at bounding box center [0, 0] width 0 height 0
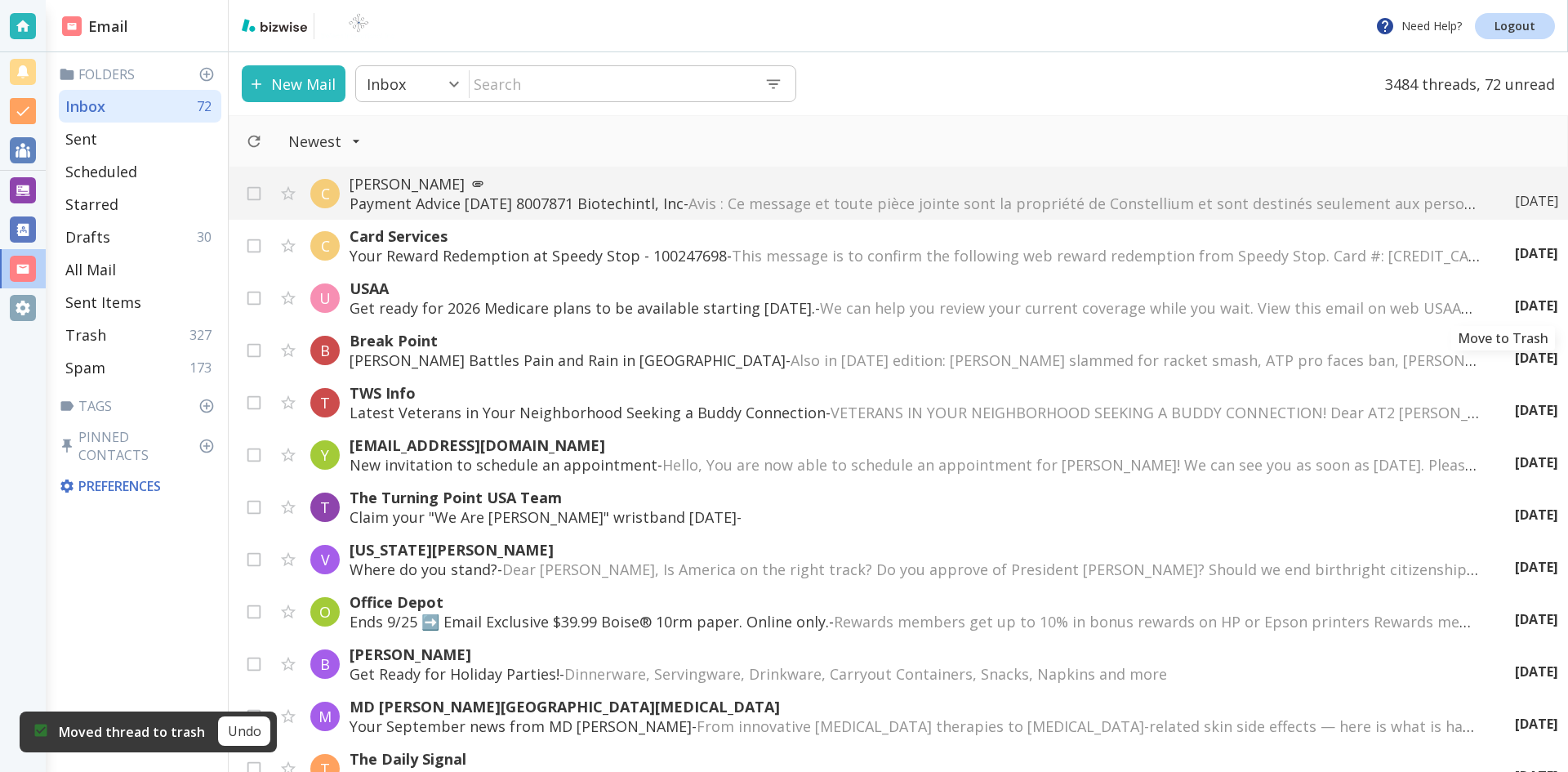
click at [0, 0] on icon "Move to Trash" at bounding box center [0, 0] width 0 height 0
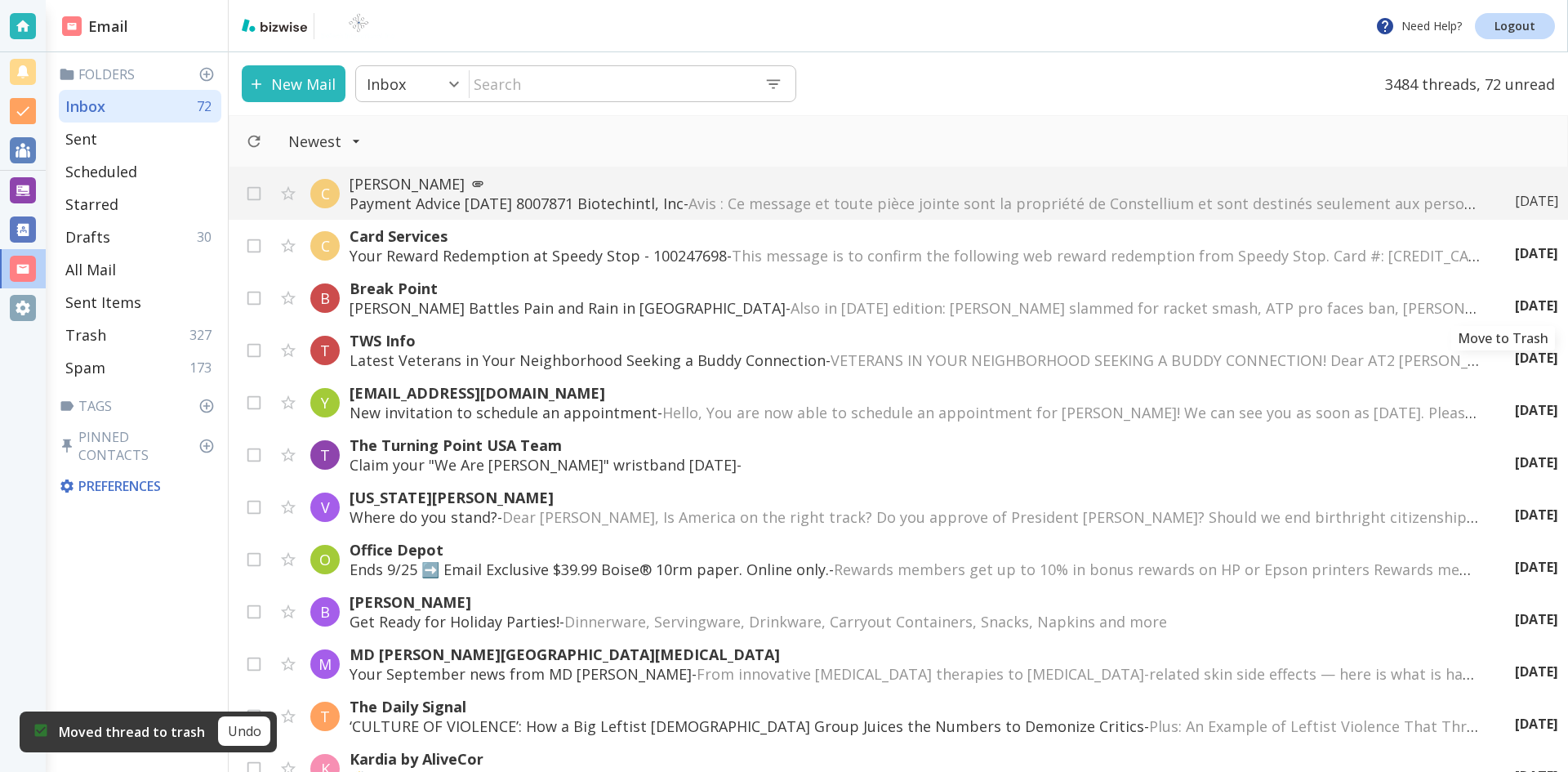
click at [0, 0] on icon "Move to Trash" at bounding box center [0, 0] width 0 height 0
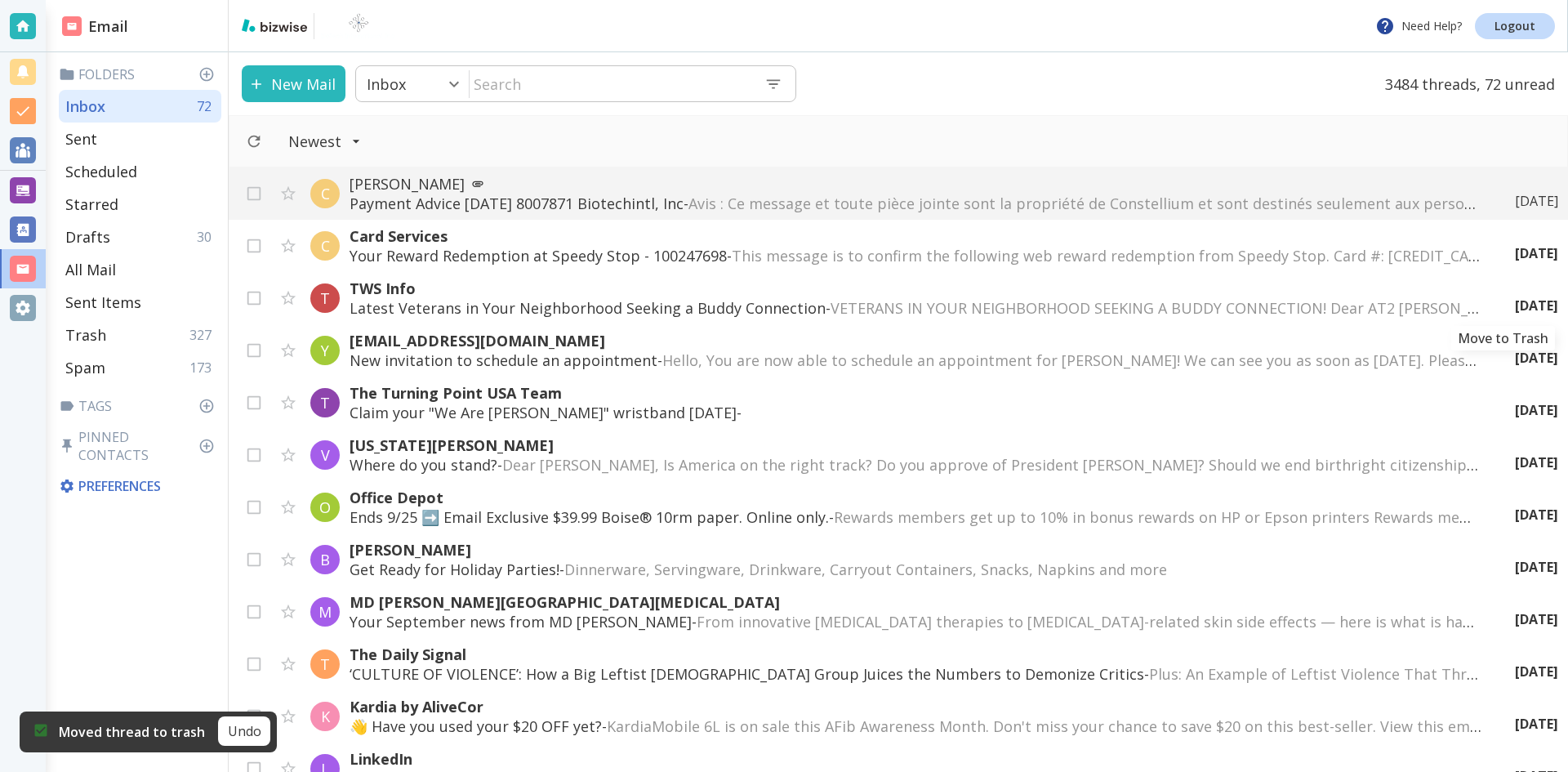
click at [0, 0] on icon "Move to Trash" at bounding box center [0, 0] width 0 height 0
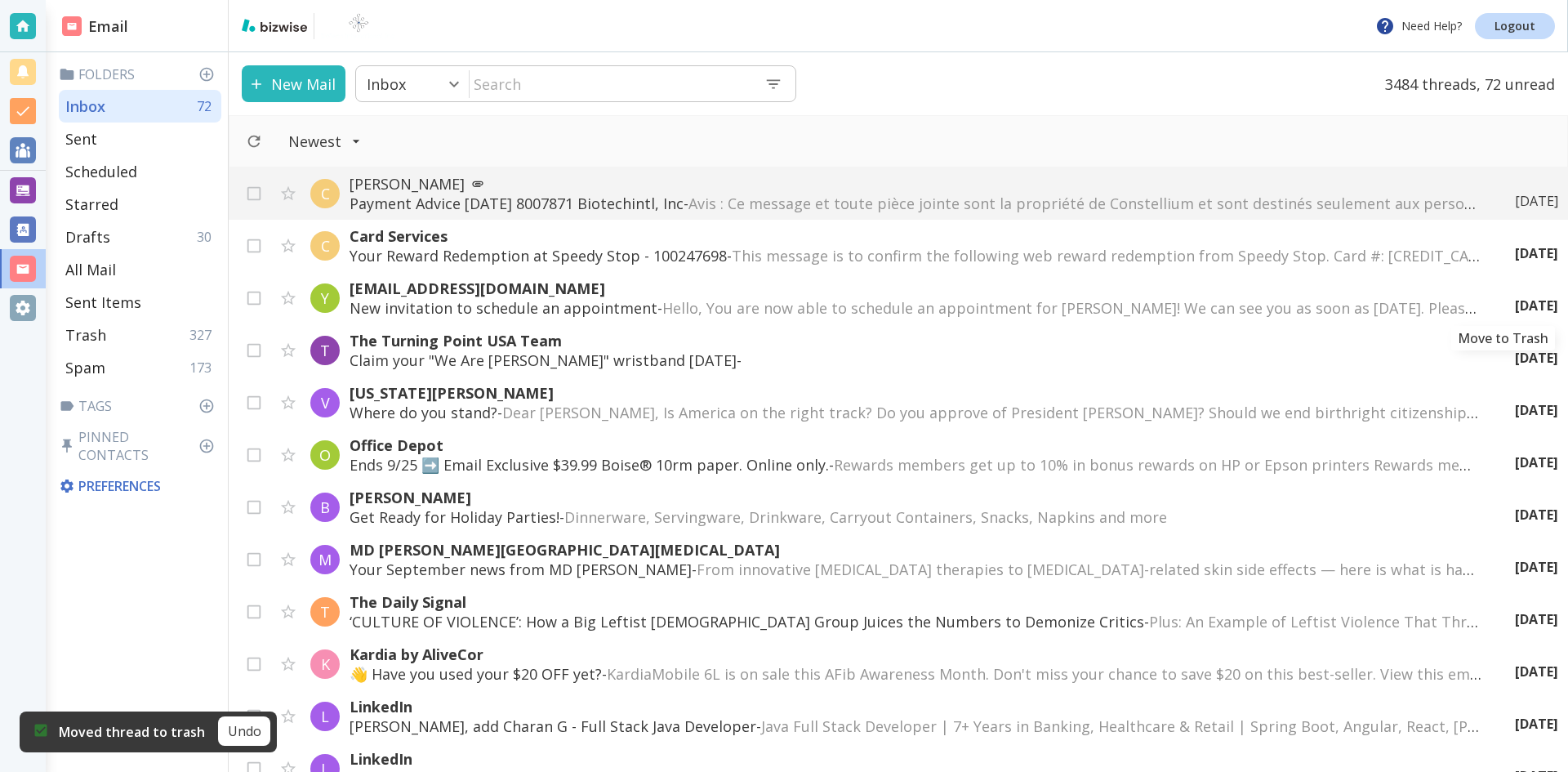
click at [0, 0] on icon "Move to Trash" at bounding box center [0, 0] width 0 height 0
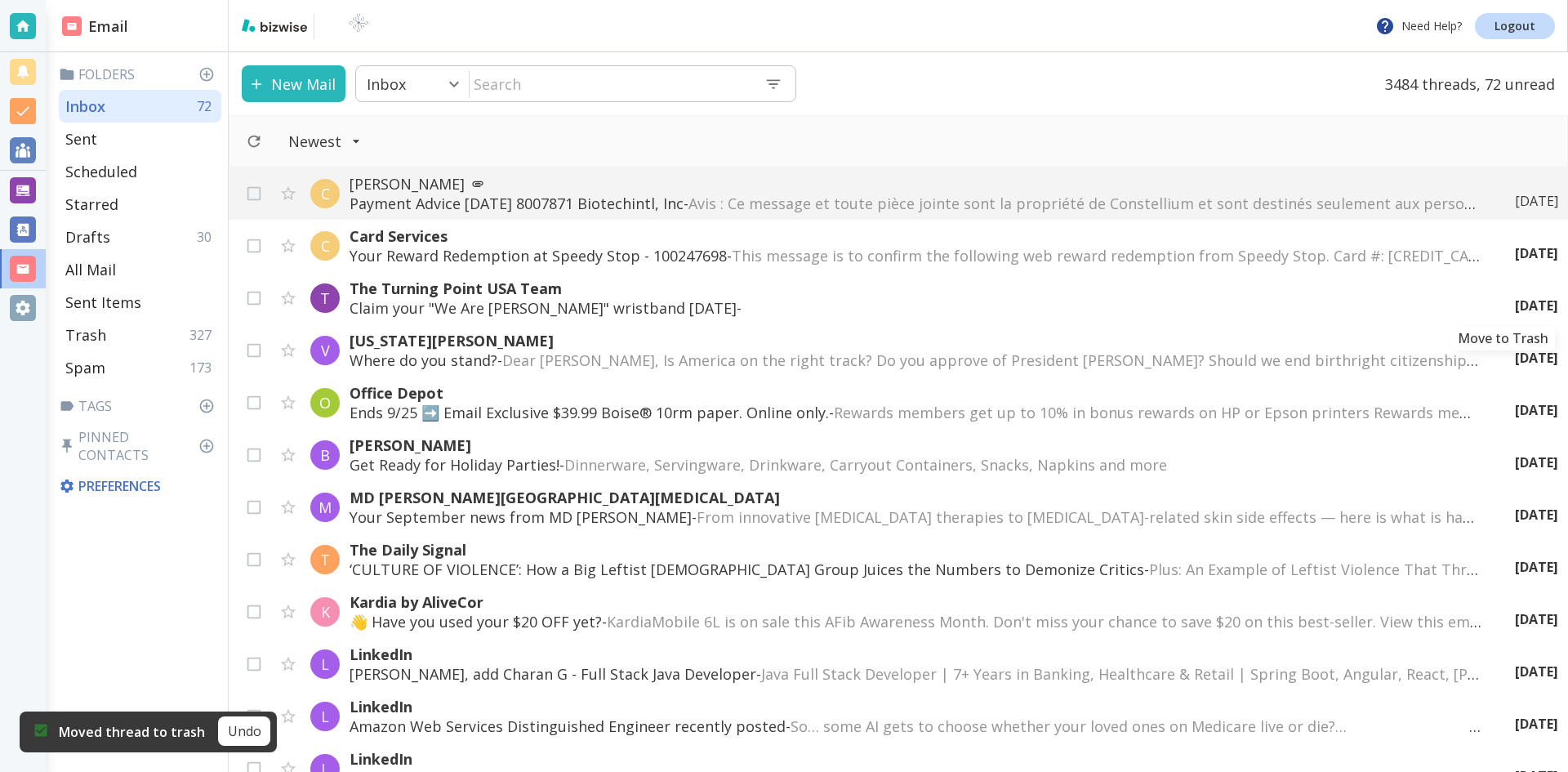
click at [0, 0] on icon "Move to Trash" at bounding box center [0, 0] width 0 height 0
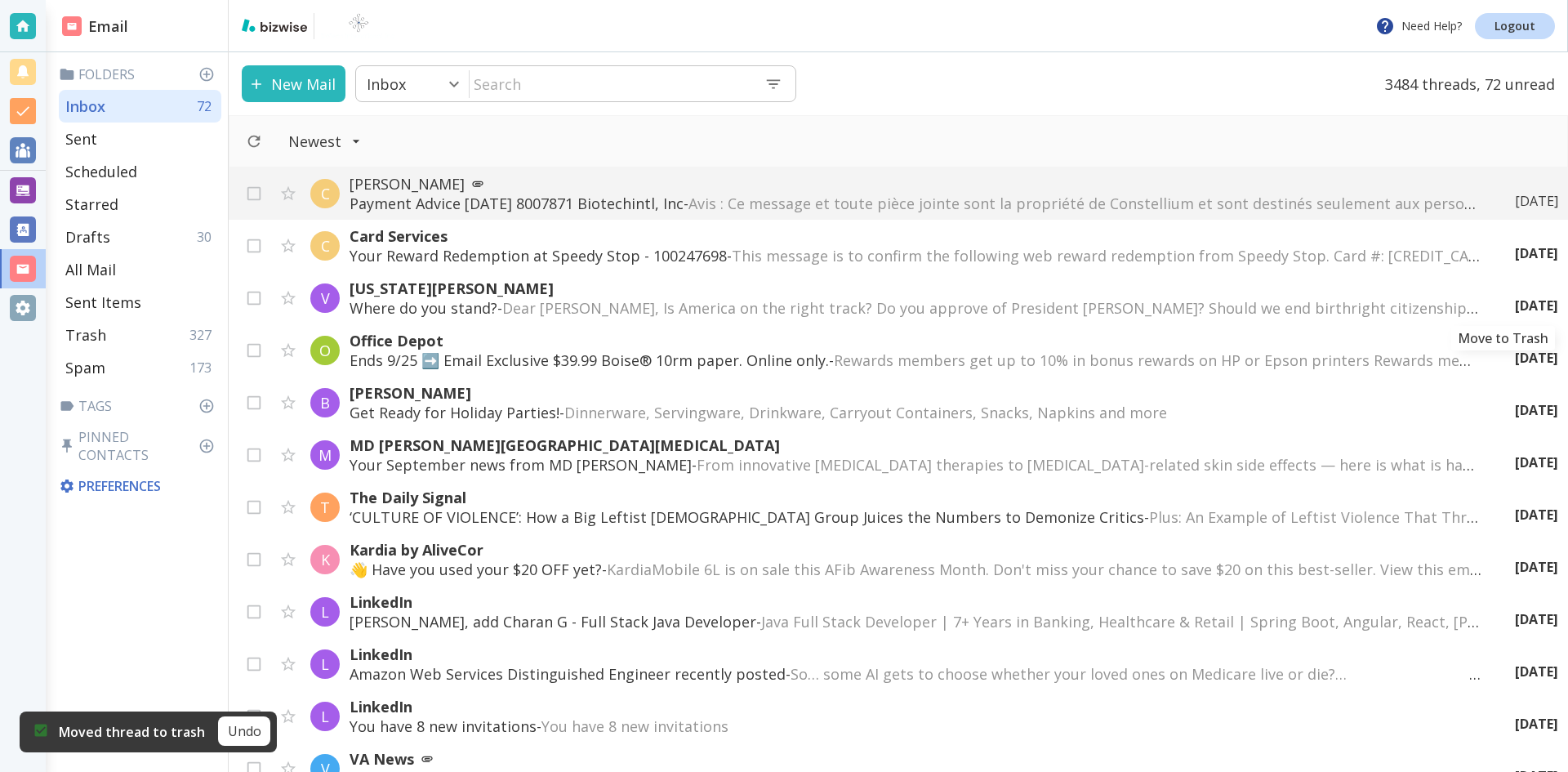
click at [0, 0] on icon "Move to Trash" at bounding box center [0, 0] width 0 height 0
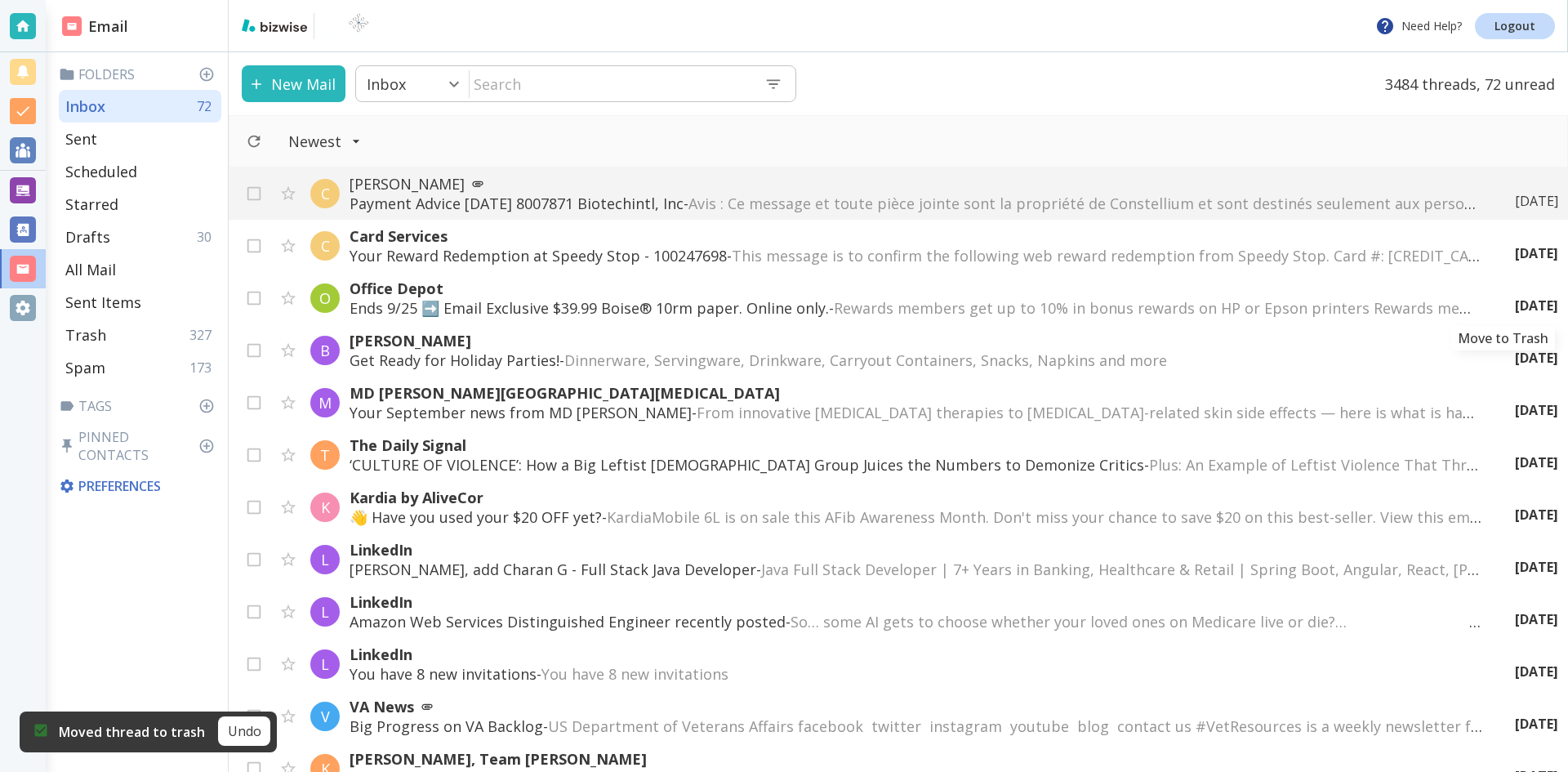
click at [0, 0] on icon "Move to Trash" at bounding box center [0, 0] width 0 height 0
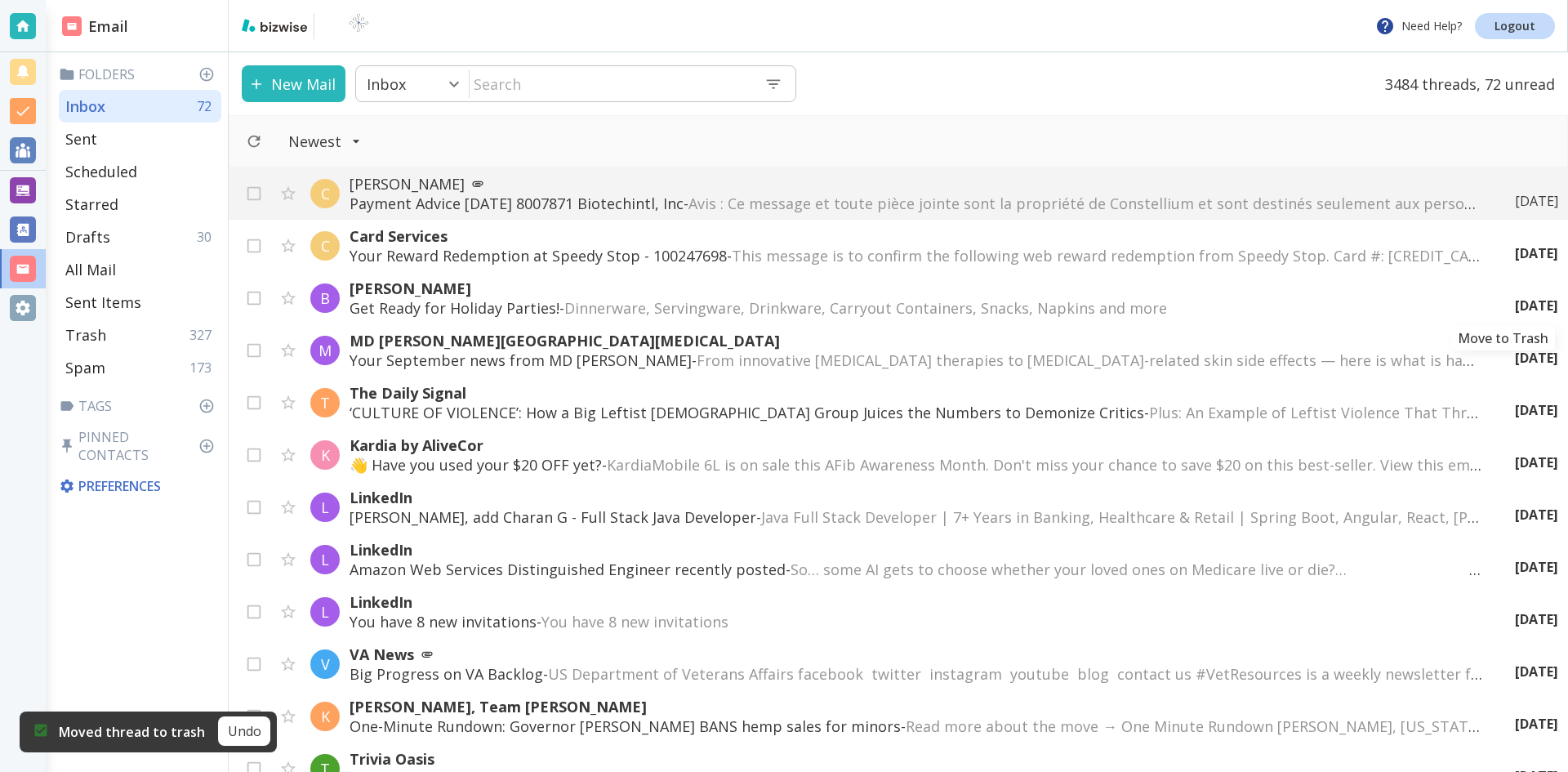
click at [0, 0] on icon "Move to Trash" at bounding box center [0, 0] width 0 height 0
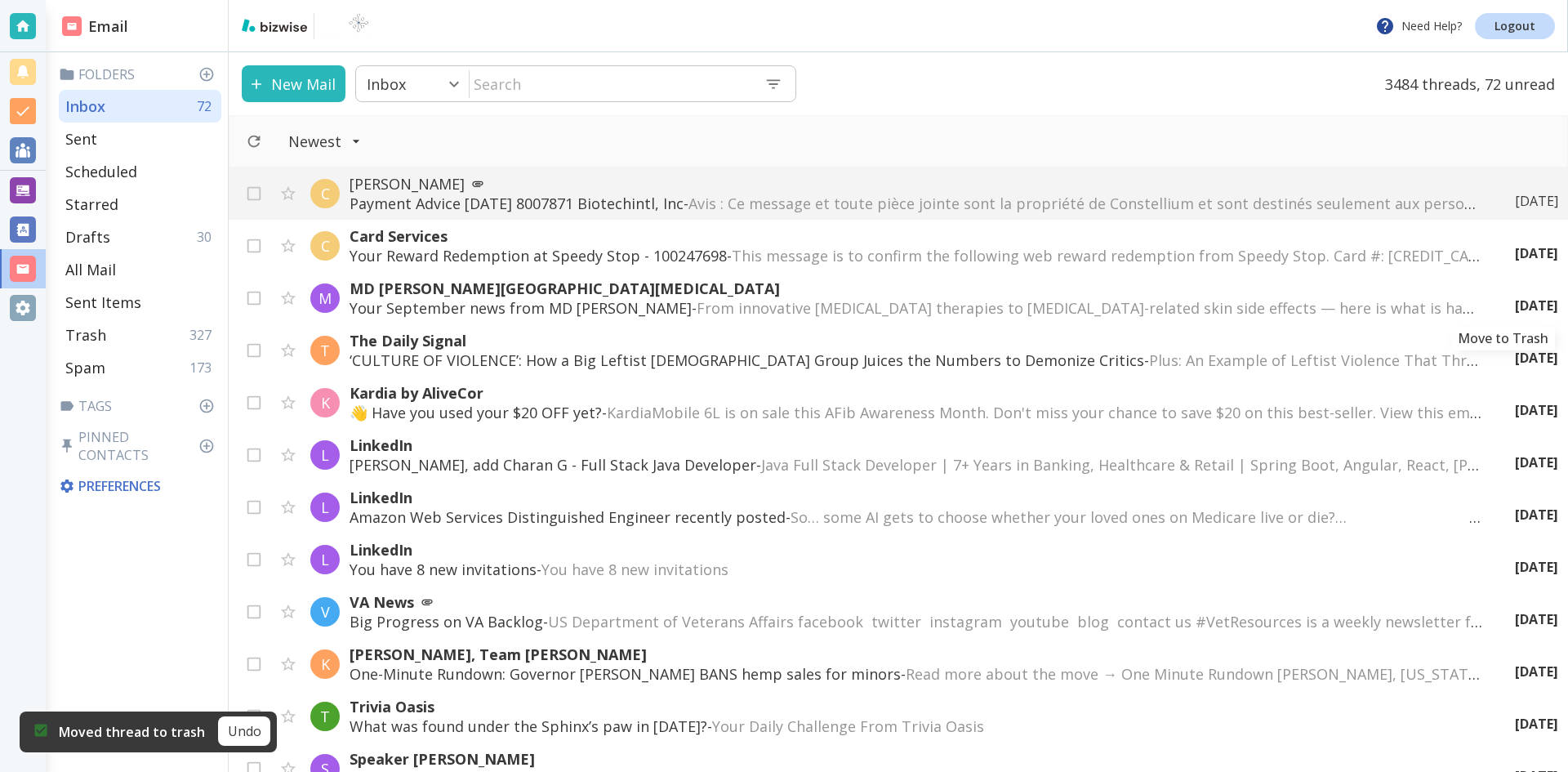
click at [0, 0] on icon "Move to Trash" at bounding box center [0, 0] width 0 height 0
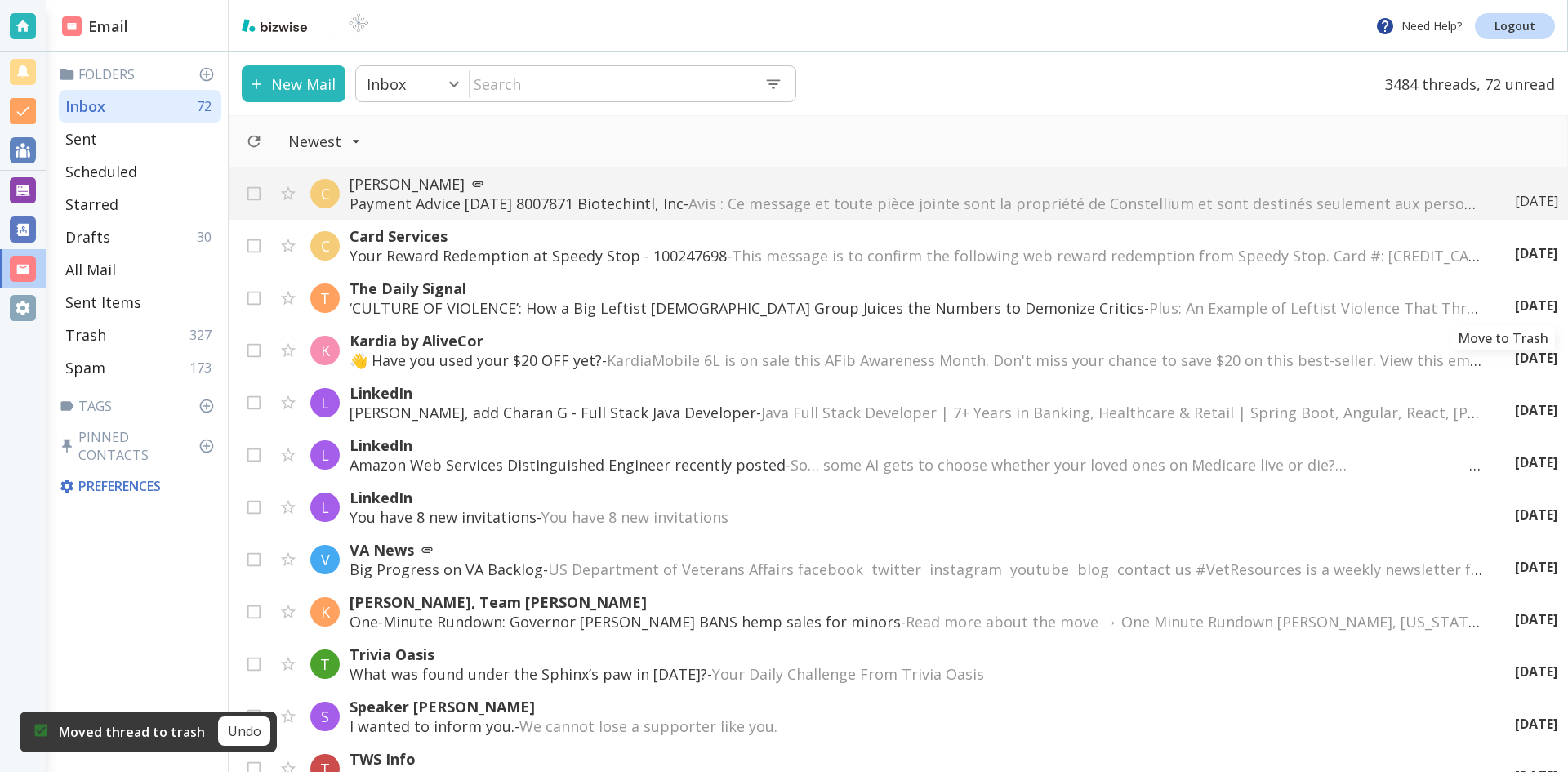
click at [0, 0] on icon "Move to Trash" at bounding box center [0, 0] width 0 height 0
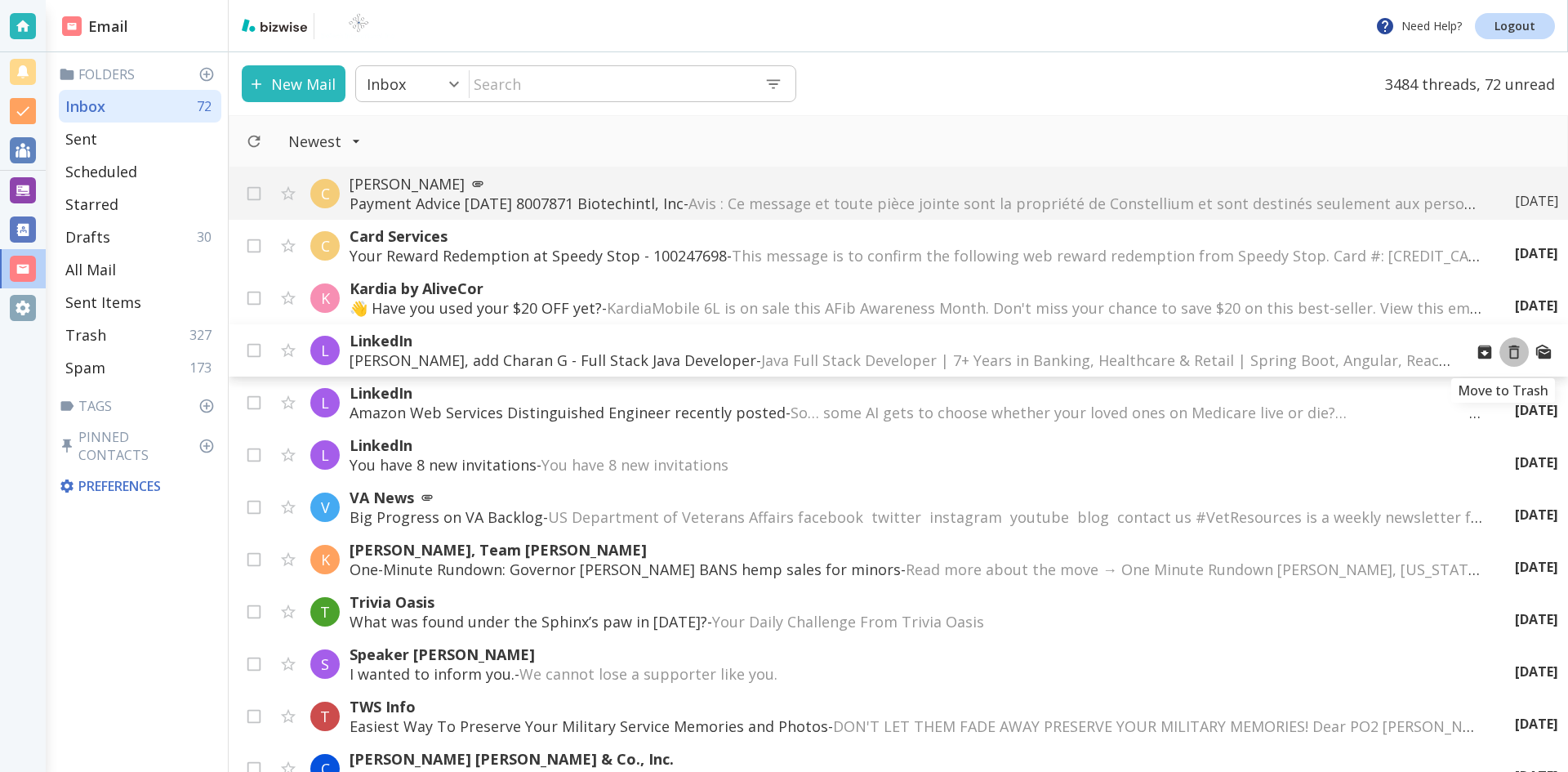
click at [1505, 352] on icon "Move to Trash" at bounding box center [1514, 353] width 18 height 18
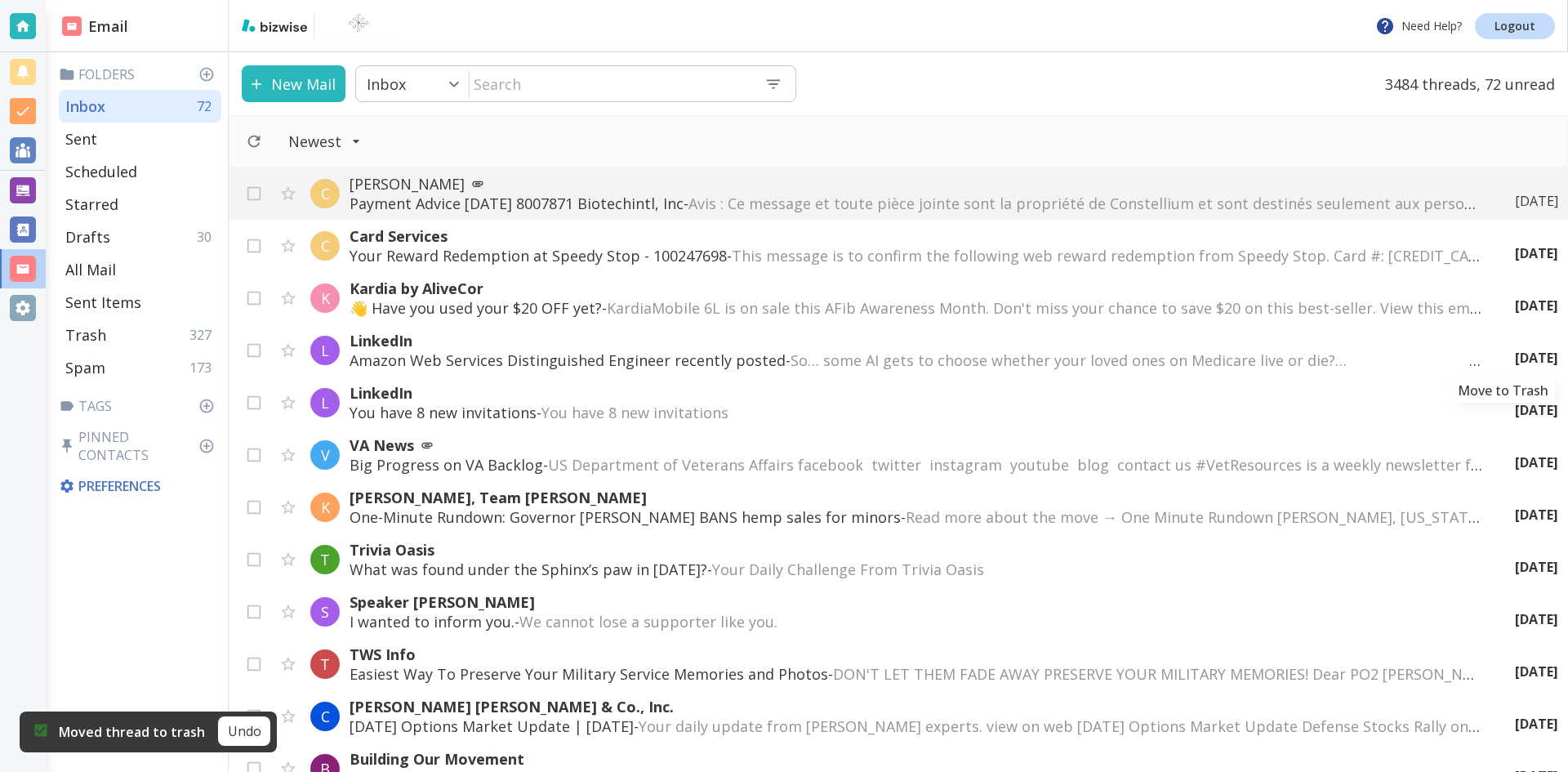
click at [0, 0] on icon "Move to Trash" at bounding box center [0, 0] width 0 height 0
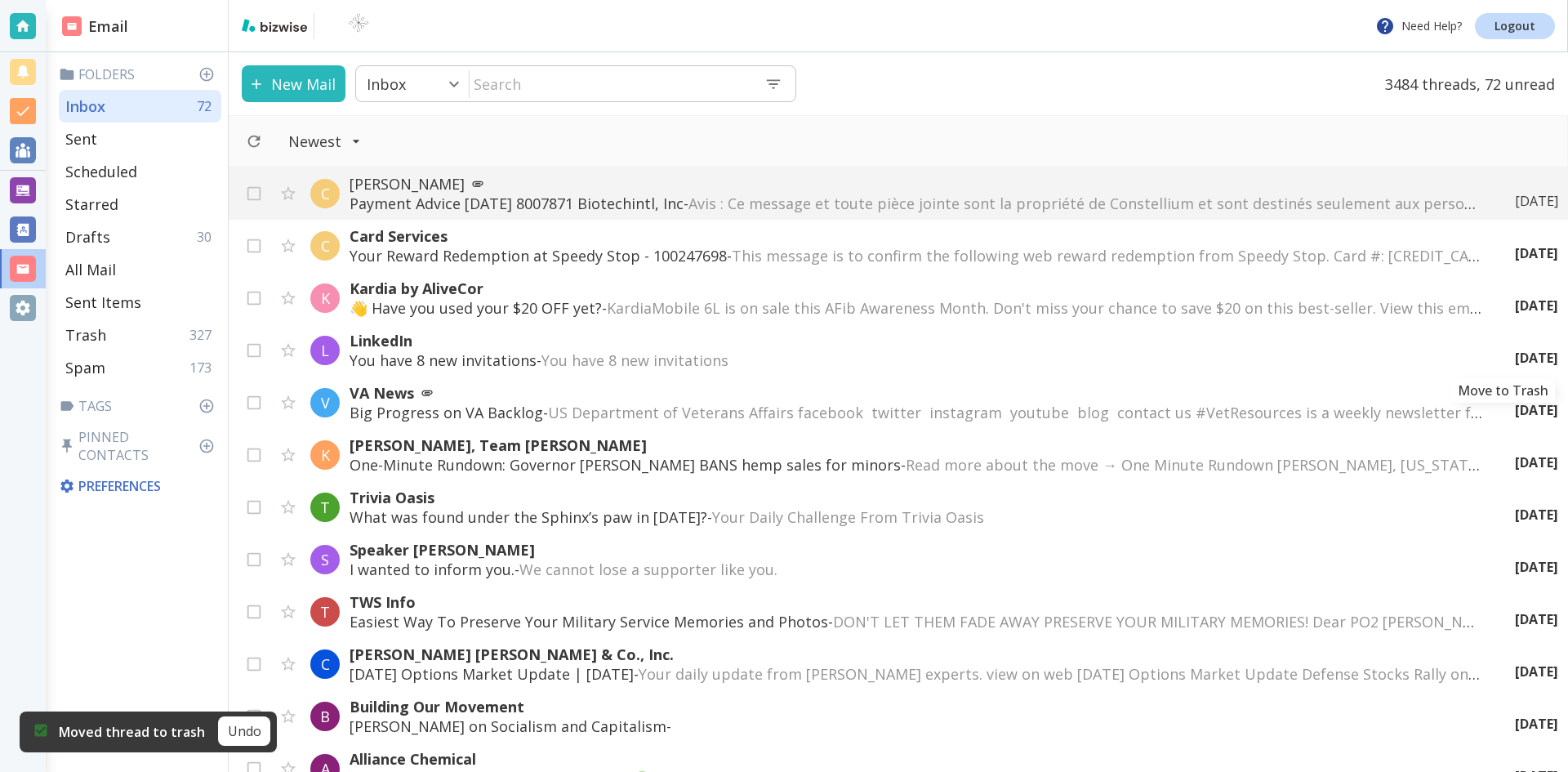
click at [0, 0] on icon "Move to Trash" at bounding box center [0, 0] width 0 height 0
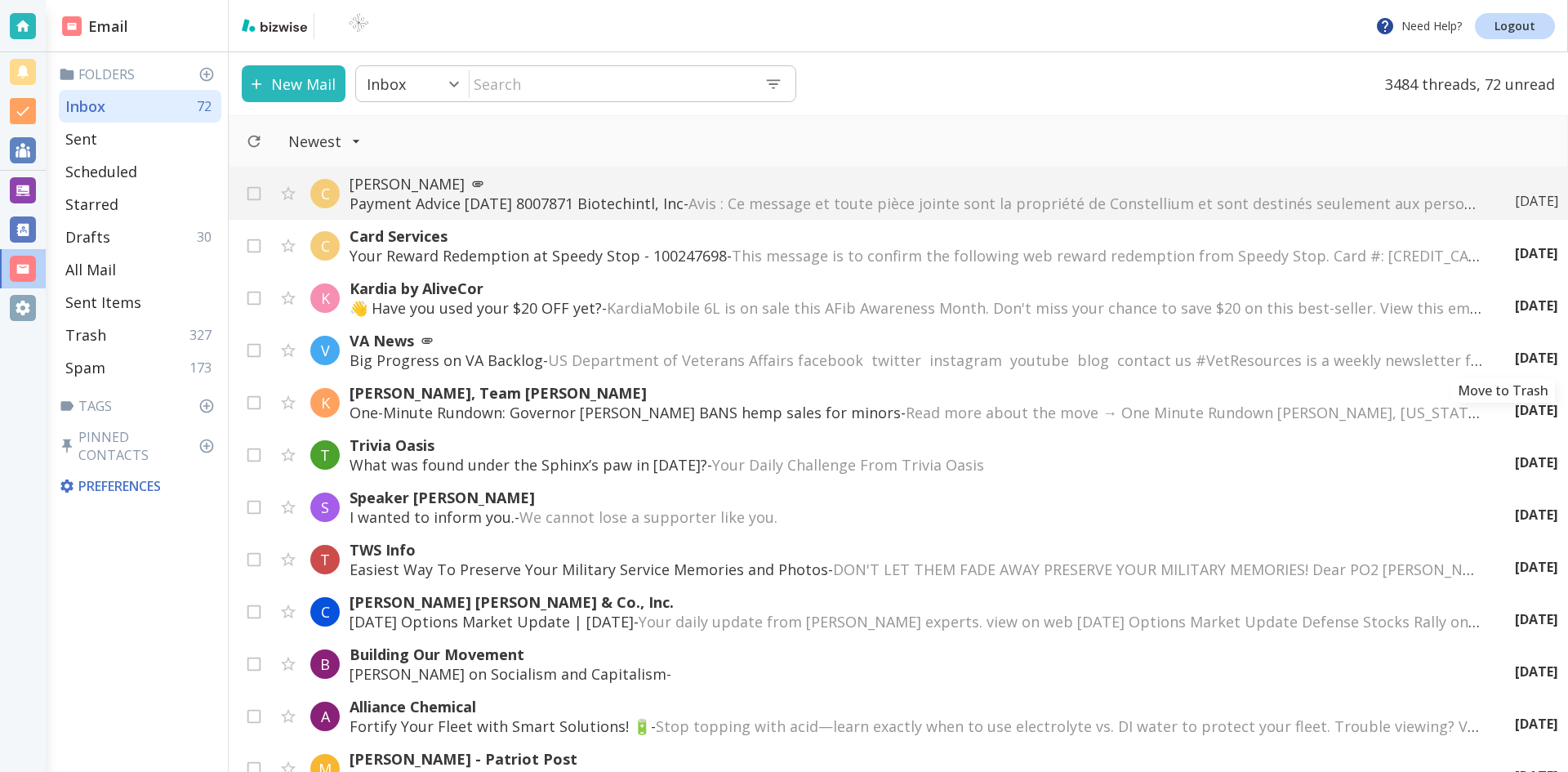
click at [0, 0] on icon "Move to Trash" at bounding box center [0, 0] width 0 height 0
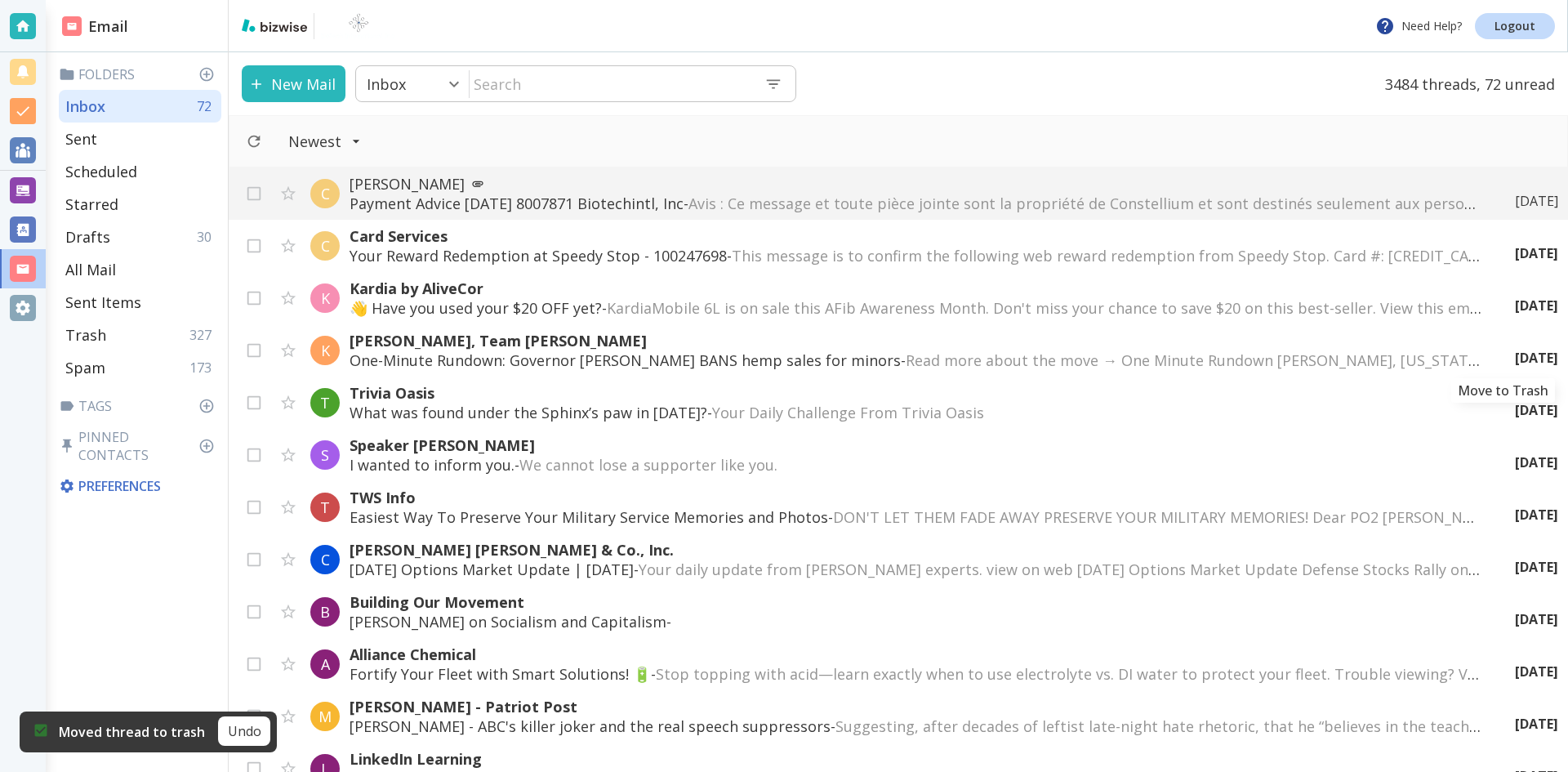
click at [0, 0] on icon "Move to Trash" at bounding box center [0, 0] width 0 height 0
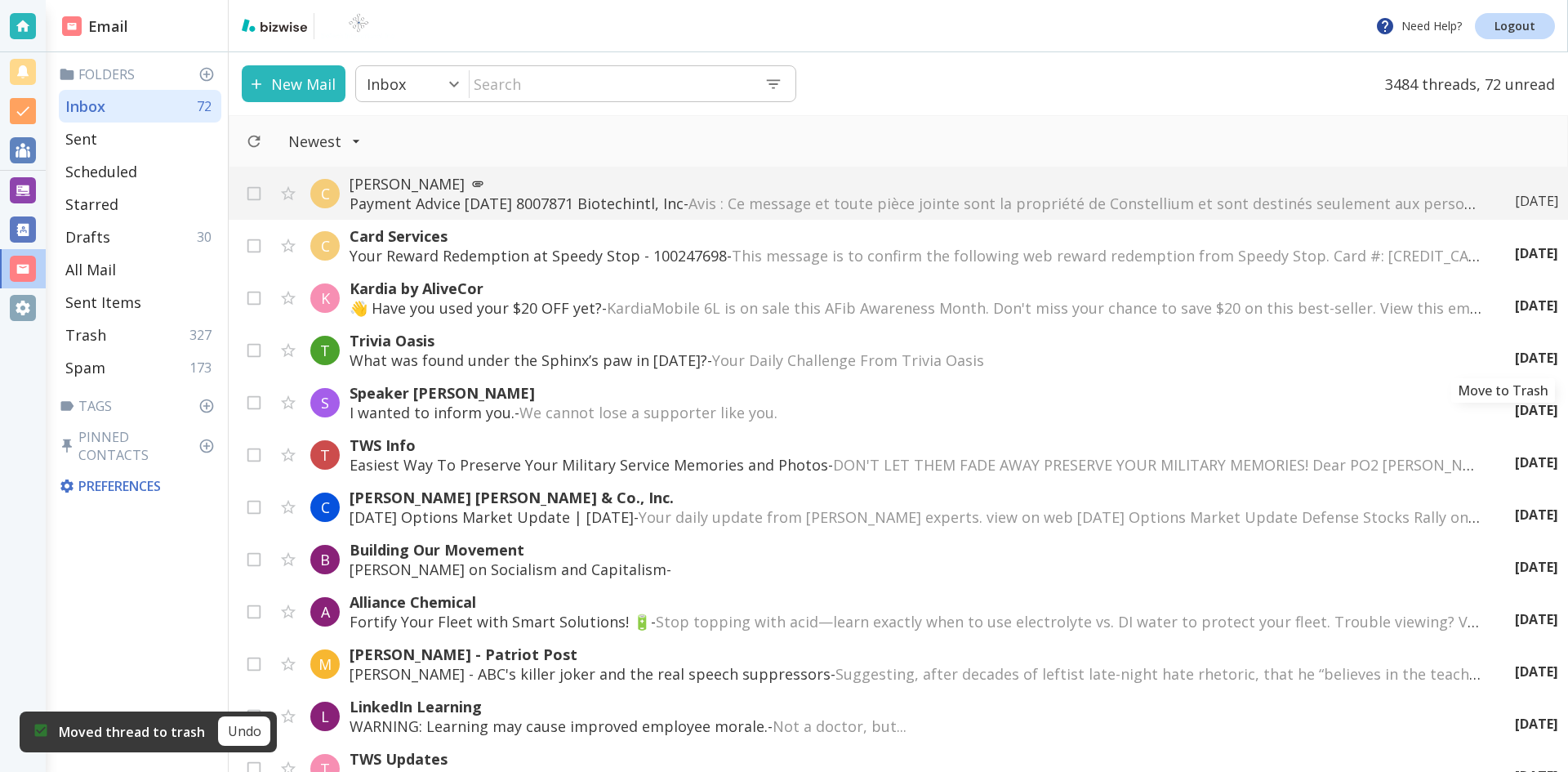
click at [0, 0] on icon "Move to Trash" at bounding box center [0, 0] width 0 height 0
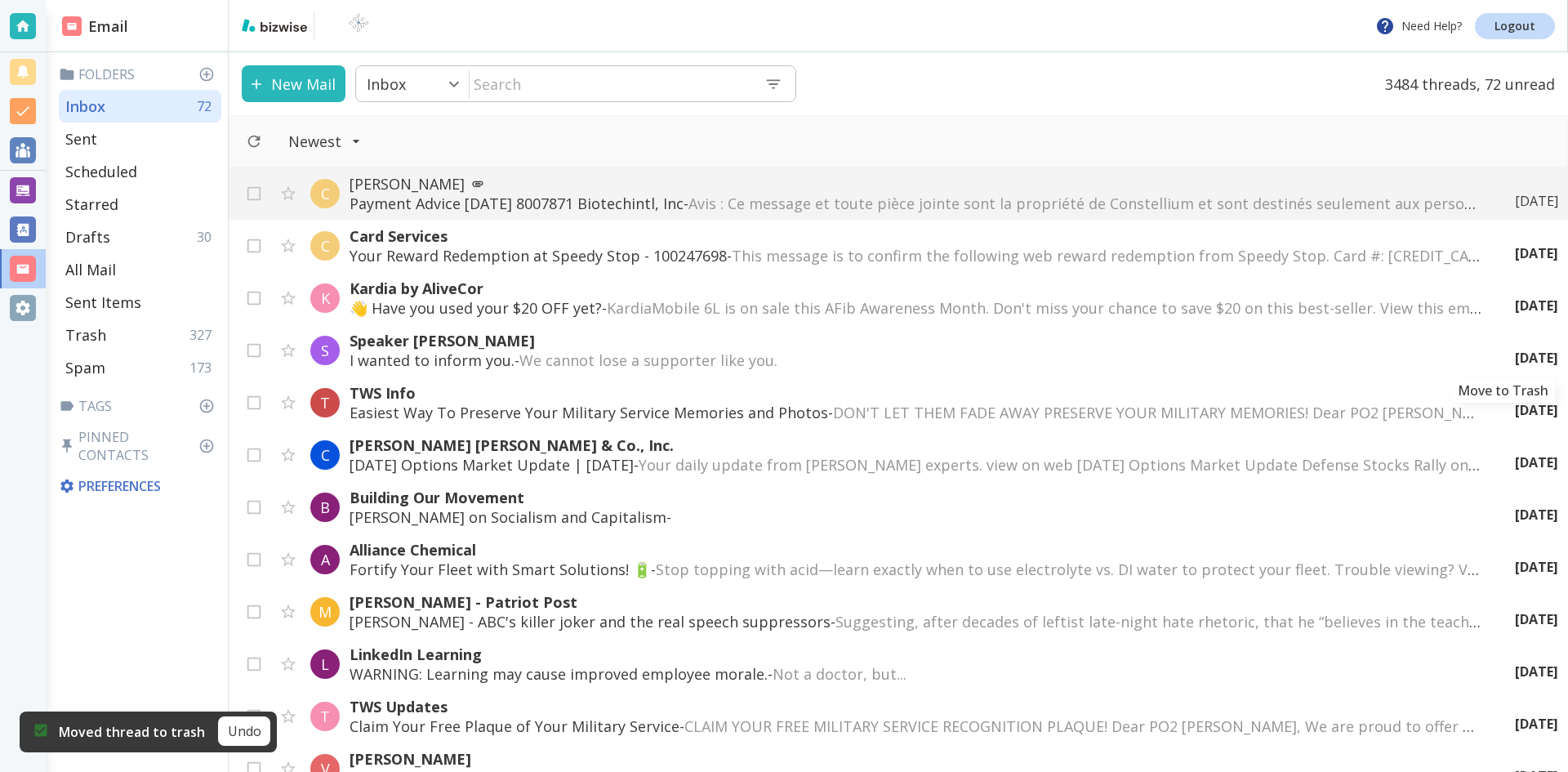
click at [0, 0] on icon "Move to Trash" at bounding box center [0, 0] width 0 height 0
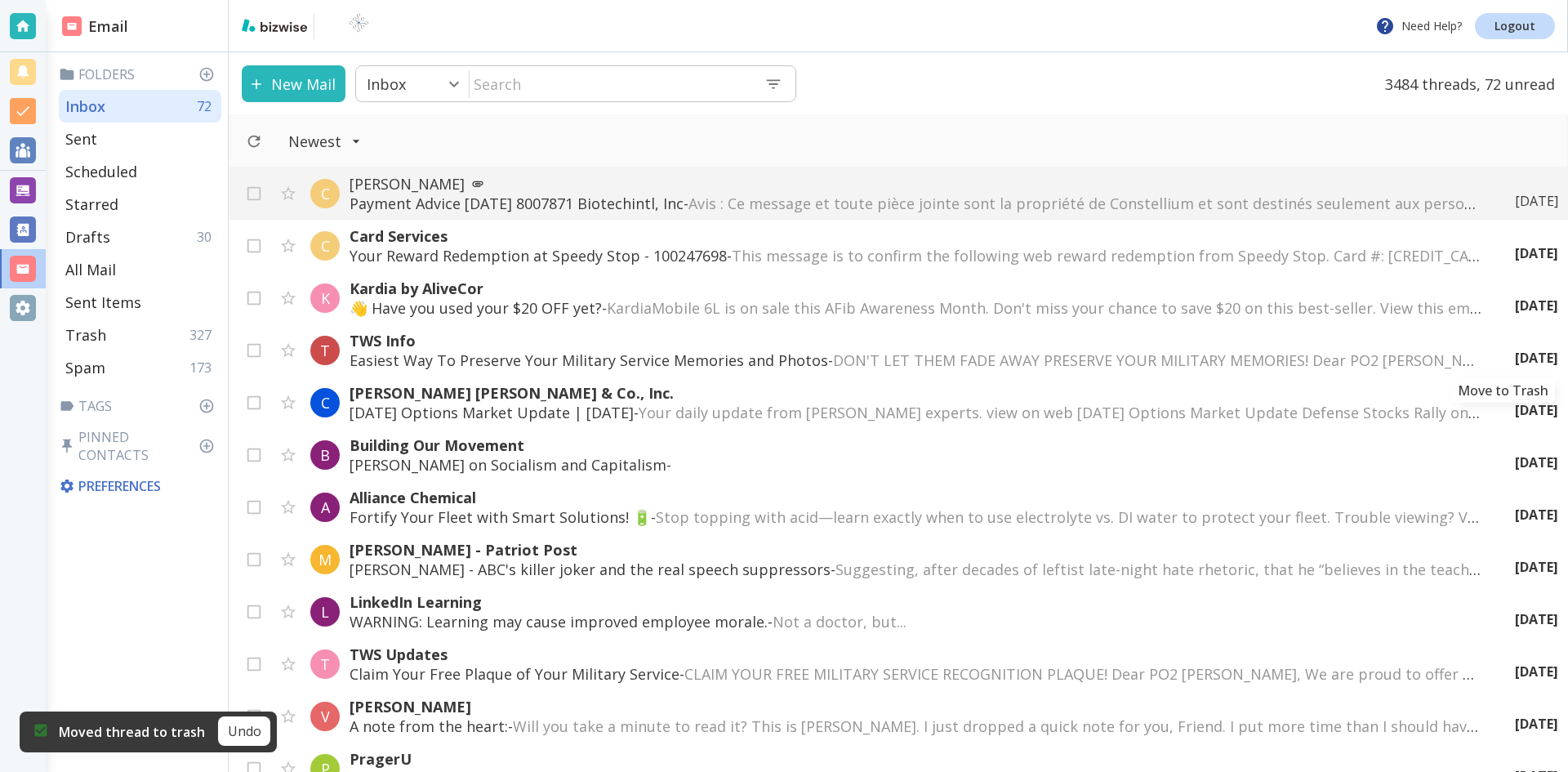
click at [0, 0] on icon "Move to Trash" at bounding box center [0, 0] width 0 height 0
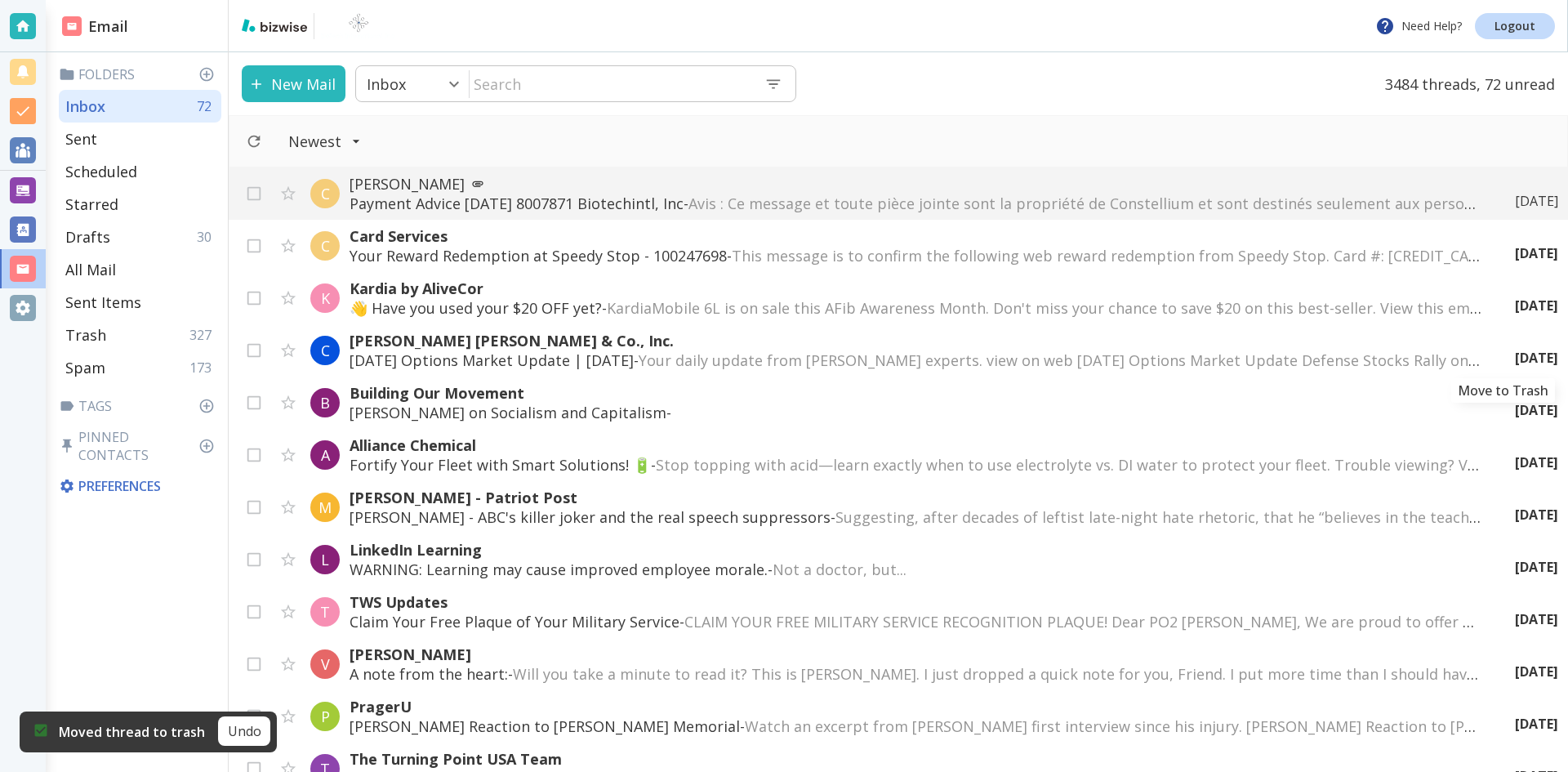
click at [0, 0] on icon "Move to Trash" at bounding box center [0, 0] width 0 height 0
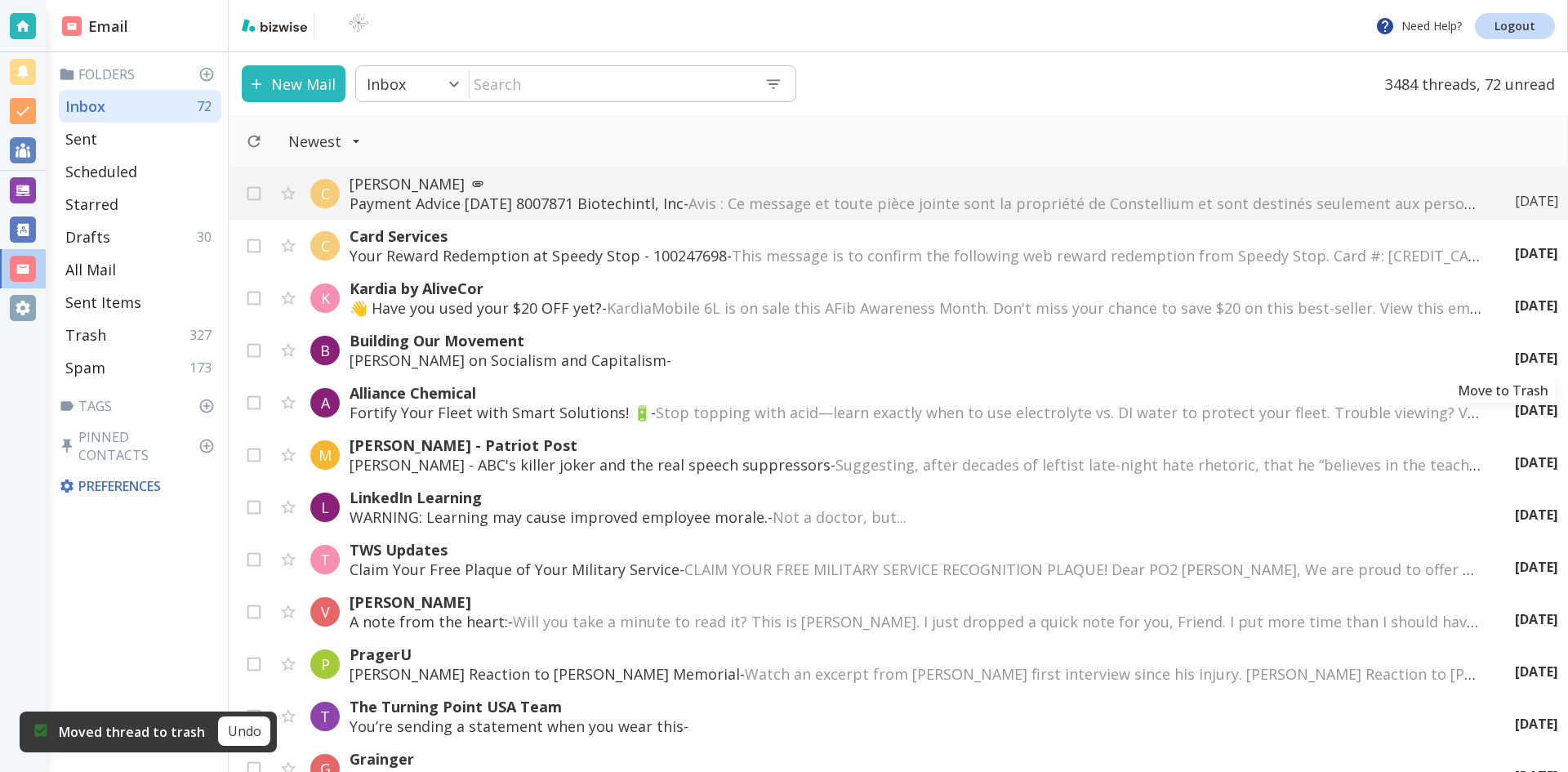
click at [0, 0] on icon "Move to Trash" at bounding box center [0, 0] width 0 height 0
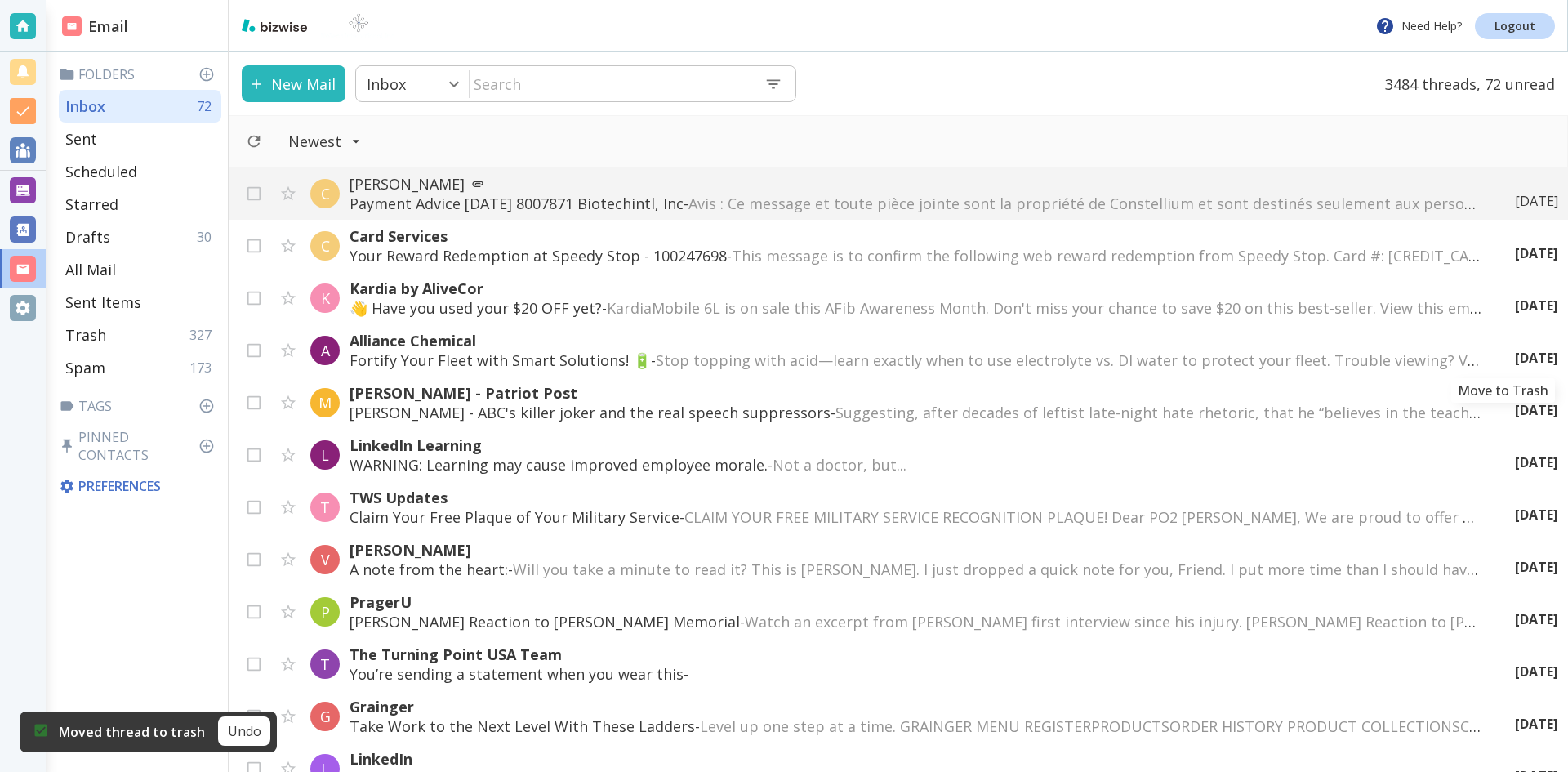
click at [0, 0] on icon "Move to Trash" at bounding box center [0, 0] width 0 height 0
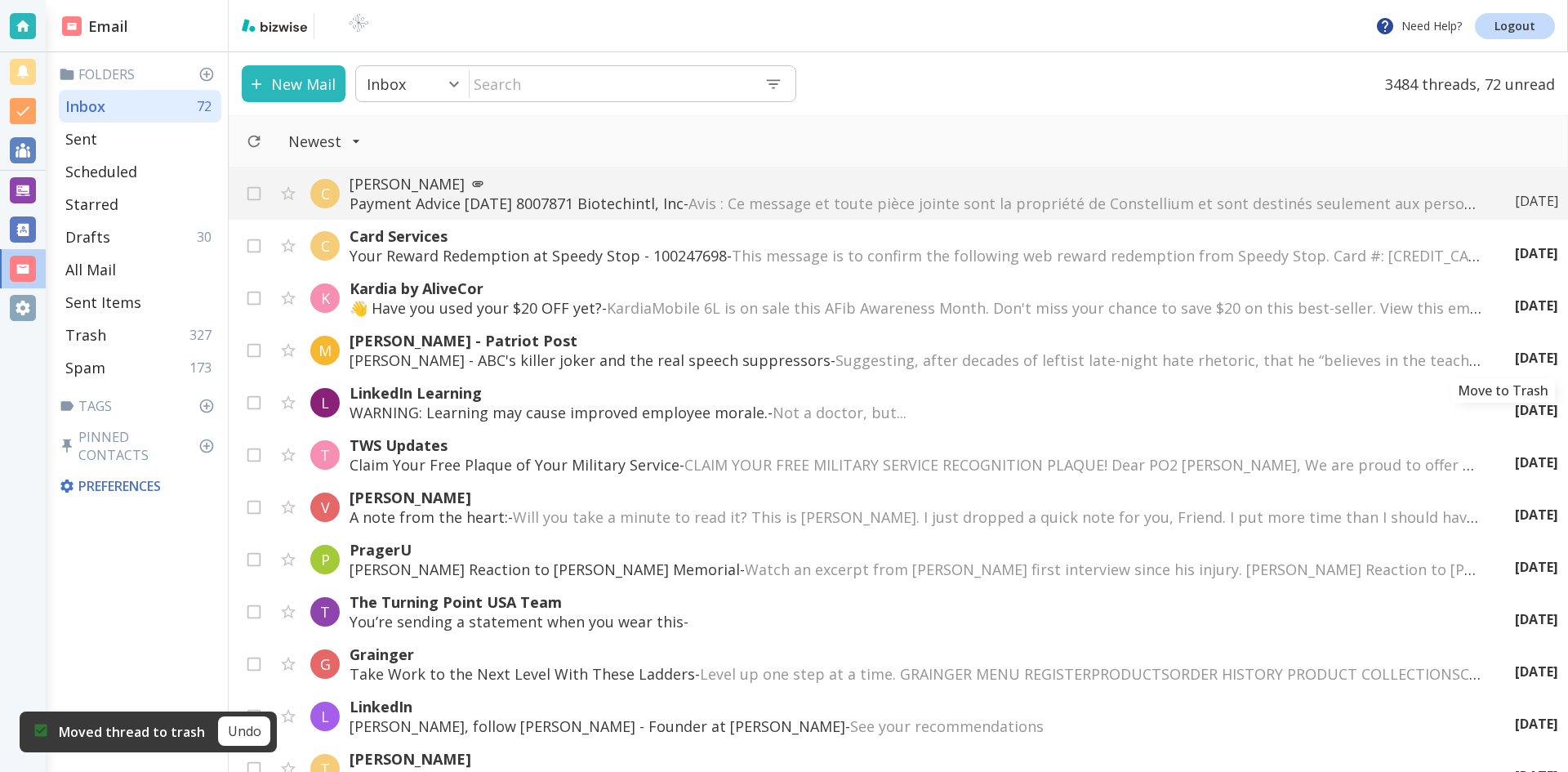
click at [0, 0] on icon "Move to Trash" at bounding box center [0, 0] width 0 height 0
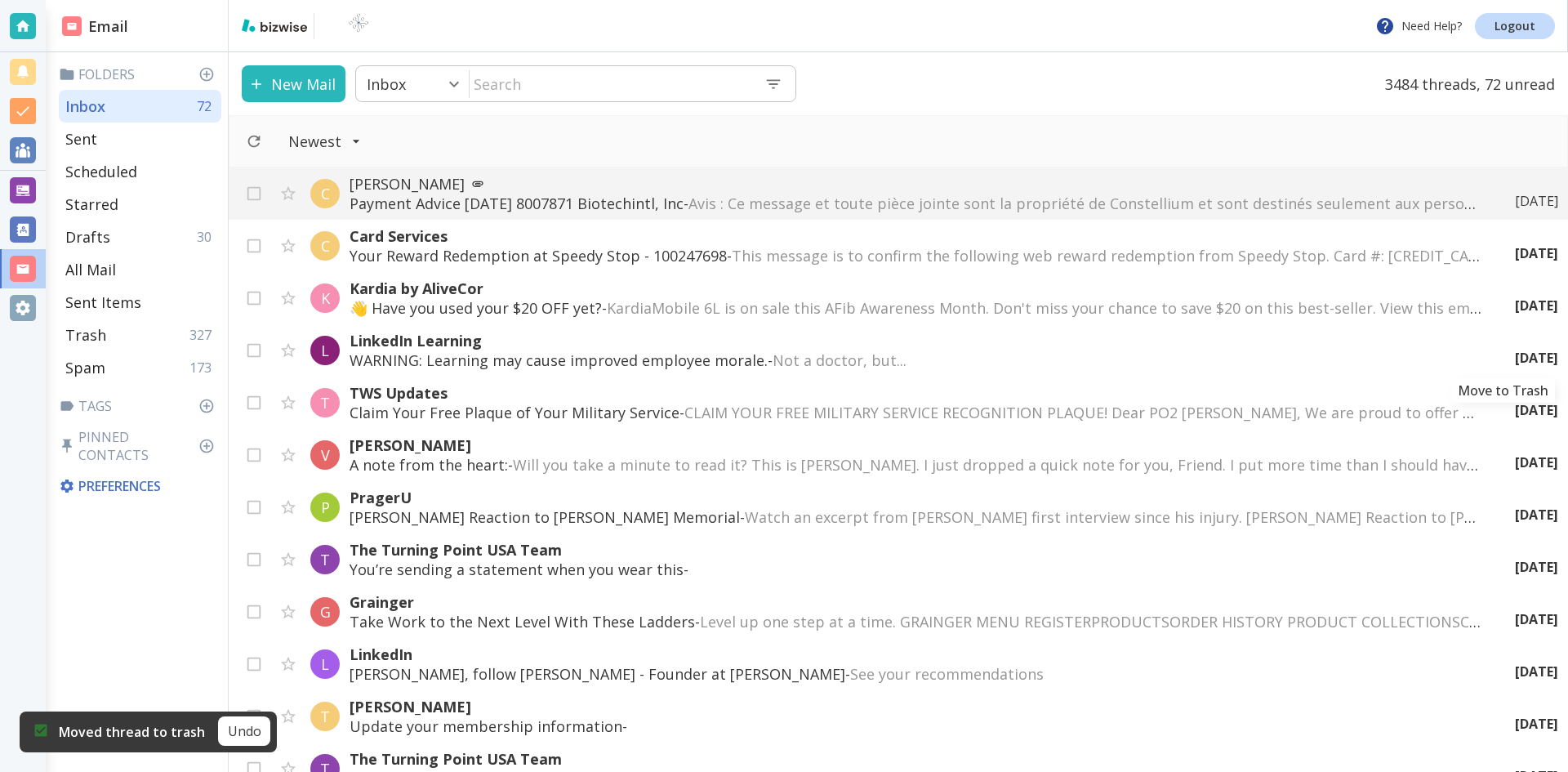
click at [0, 0] on icon "Move to Trash" at bounding box center [0, 0] width 0 height 0
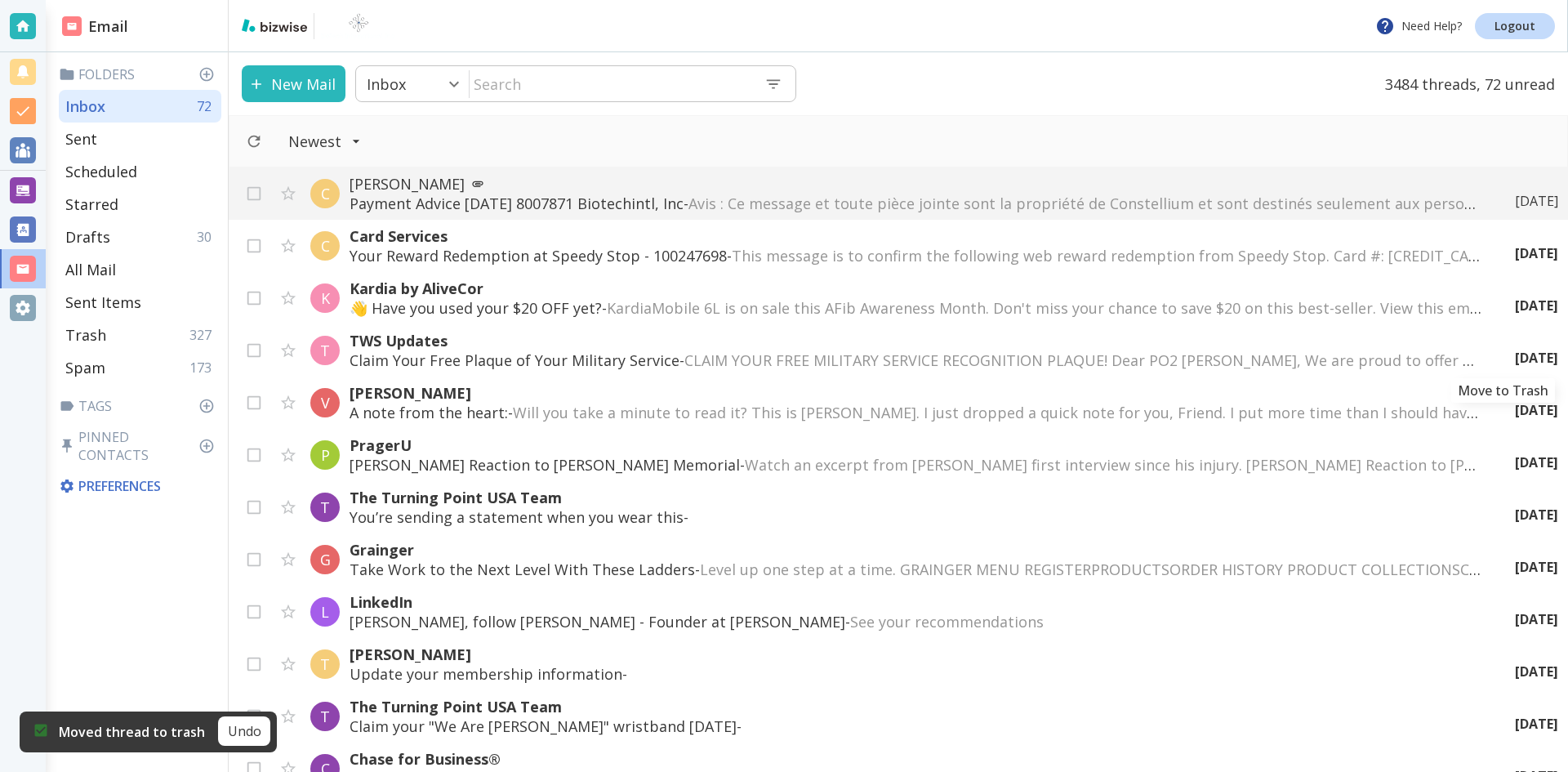
click at [0, 0] on icon "Move to Trash" at bounding box center [0, 0] width 0 height 0
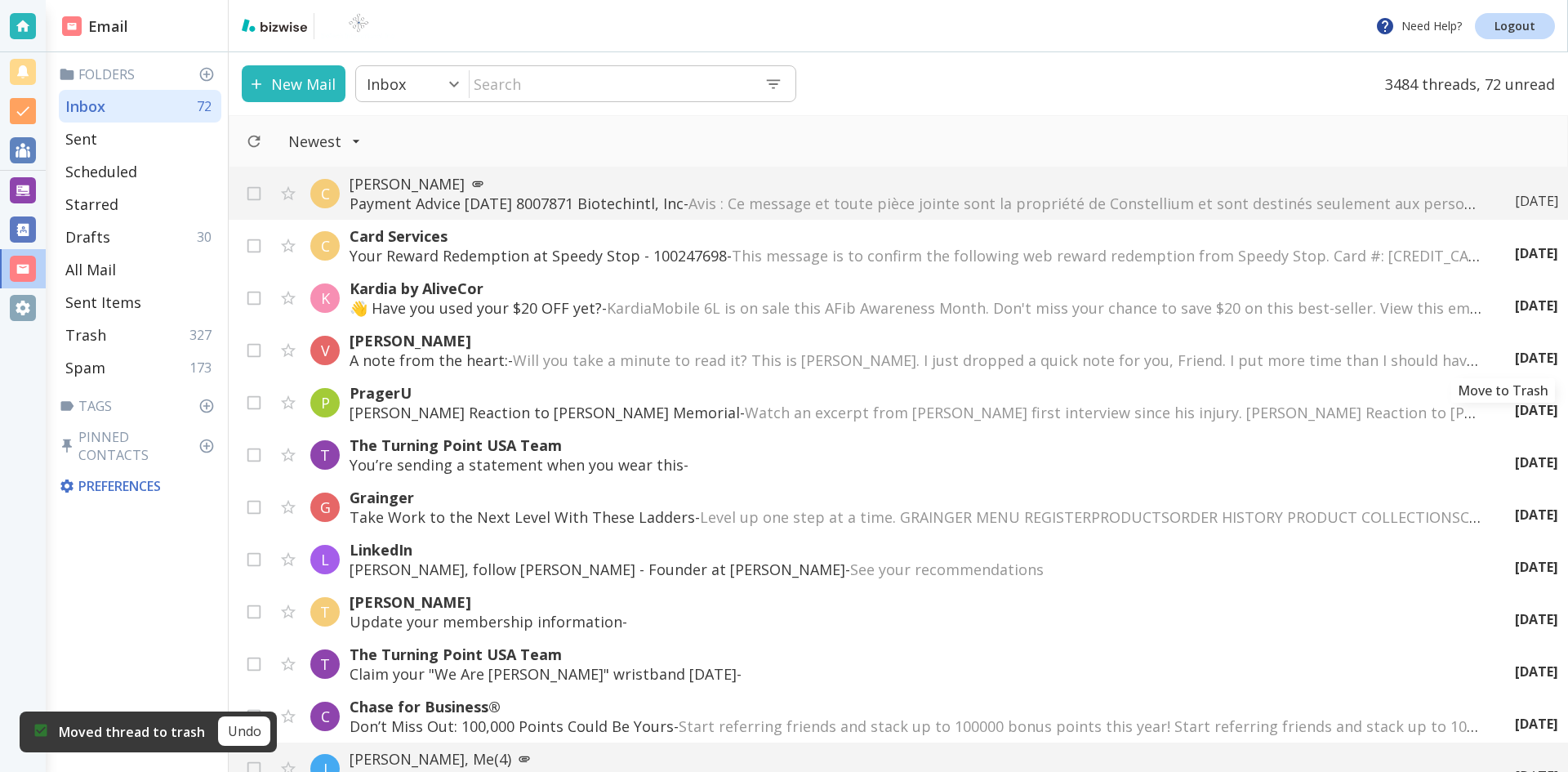
click at [0, 0] on icon "Move to Trash" at bounding box center [0, 0] width 0 height 0
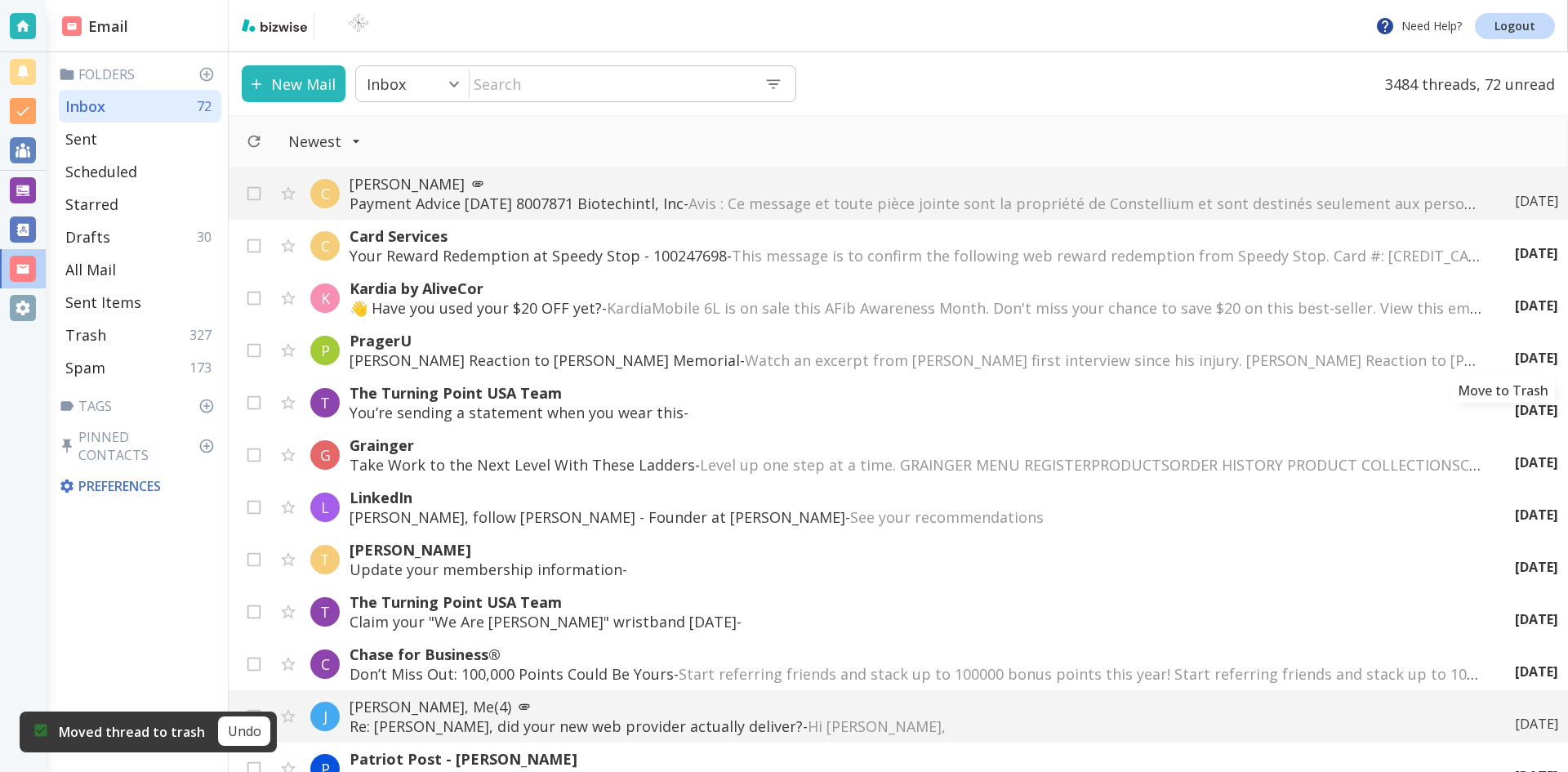
click at [0, 0] on icon "Move to Trash" at bounding box center [0, 0] width 0 height 0
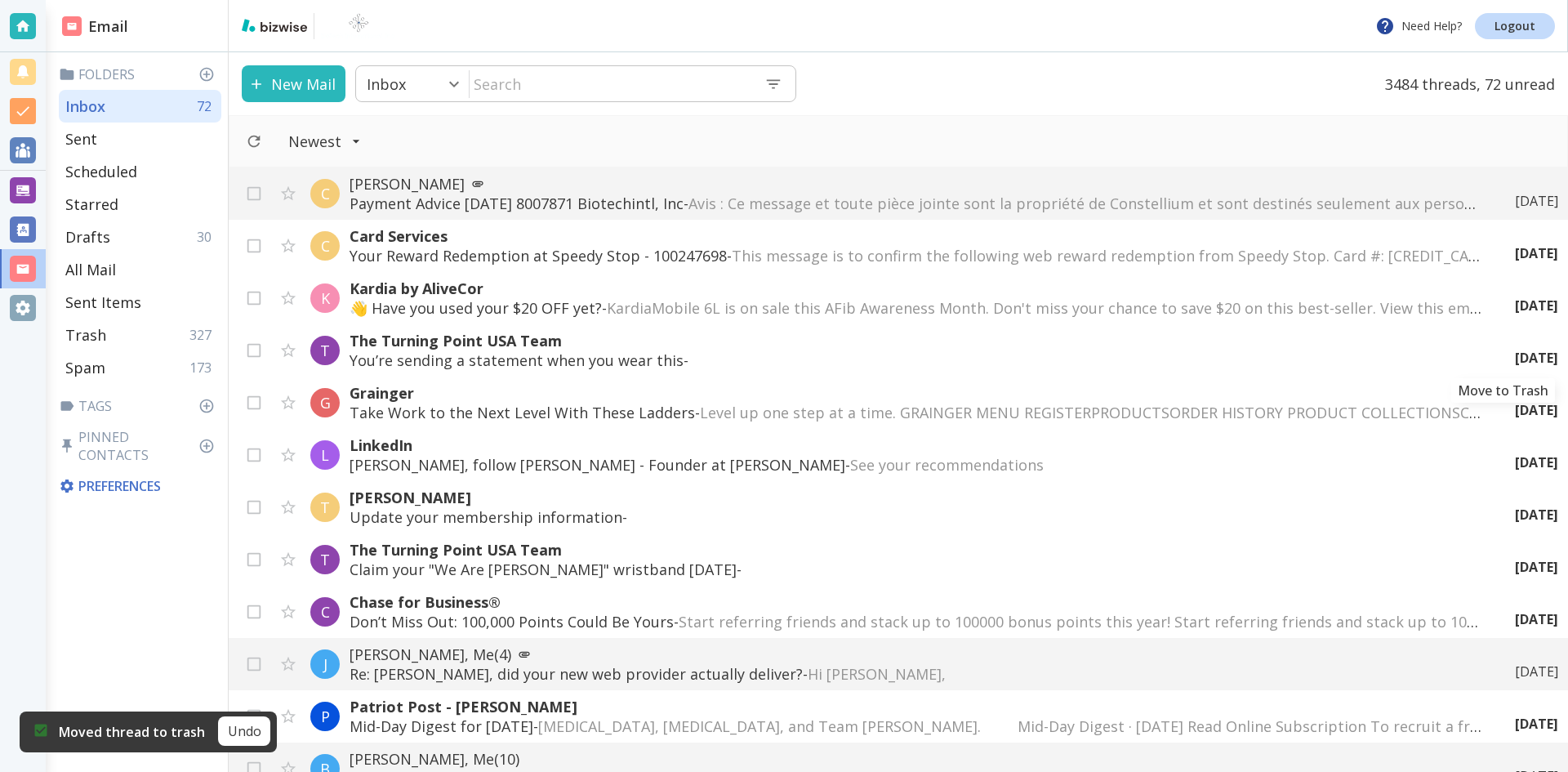
click at [0, 0] on icon "Move to Trash" at bounding box center [0, 0] width 0 height 0
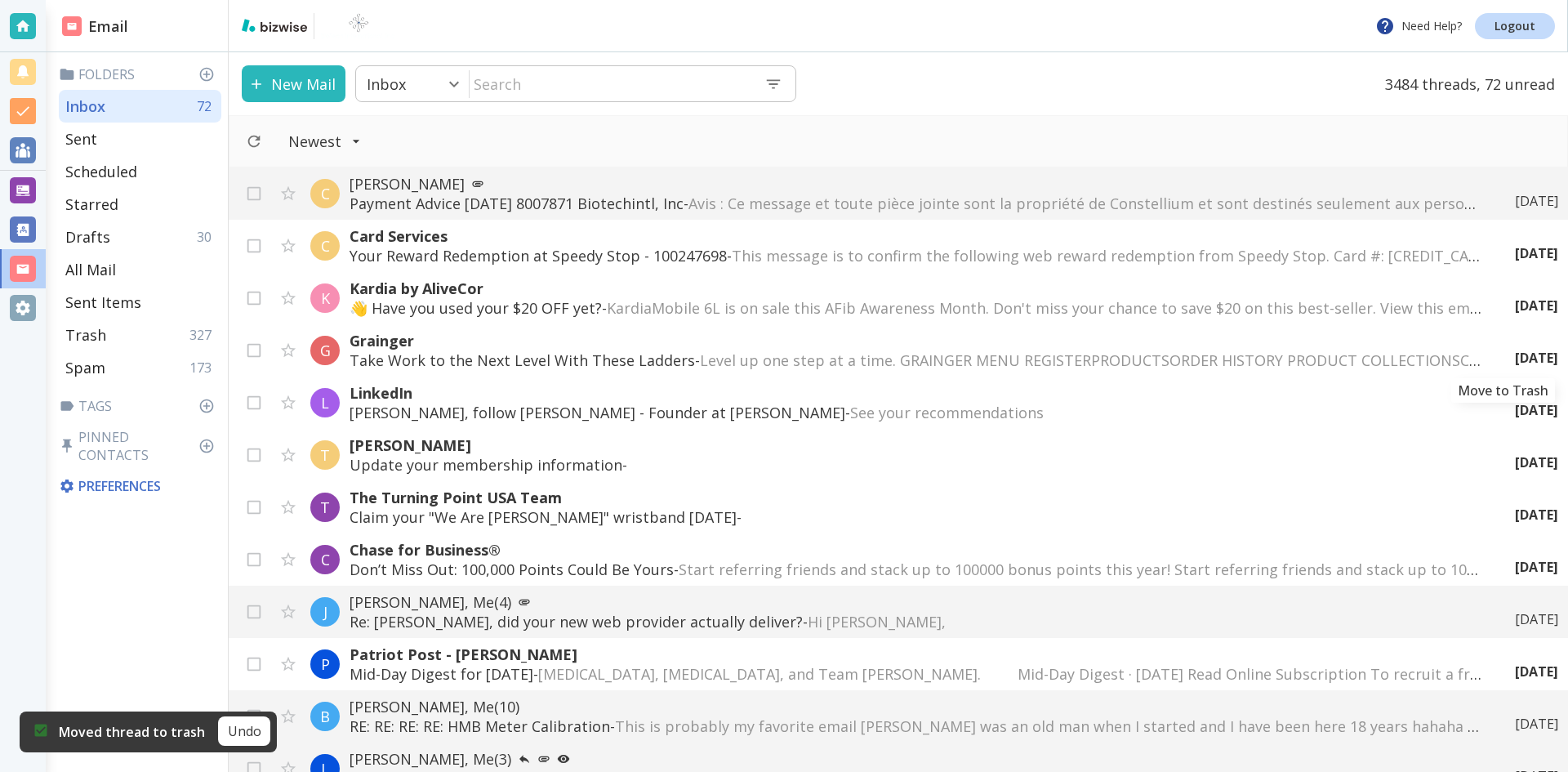
click at [0, 0] on icon "Move to Trash" at bounding box center [0, 0] width 0 height 0
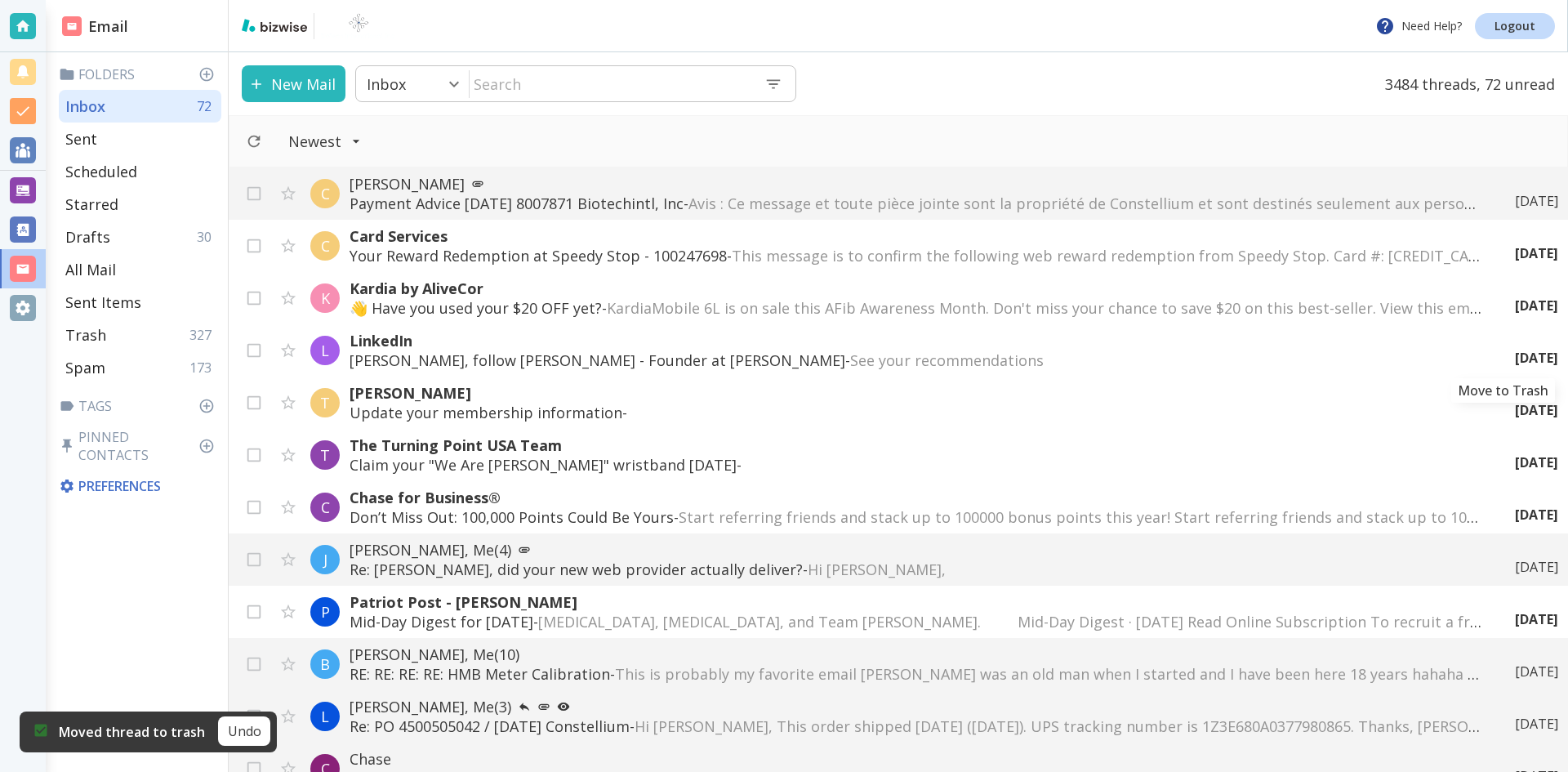
click at [0, 0] on icon "Move to Trash" at bounding box center [0, 0] width 0 height 0
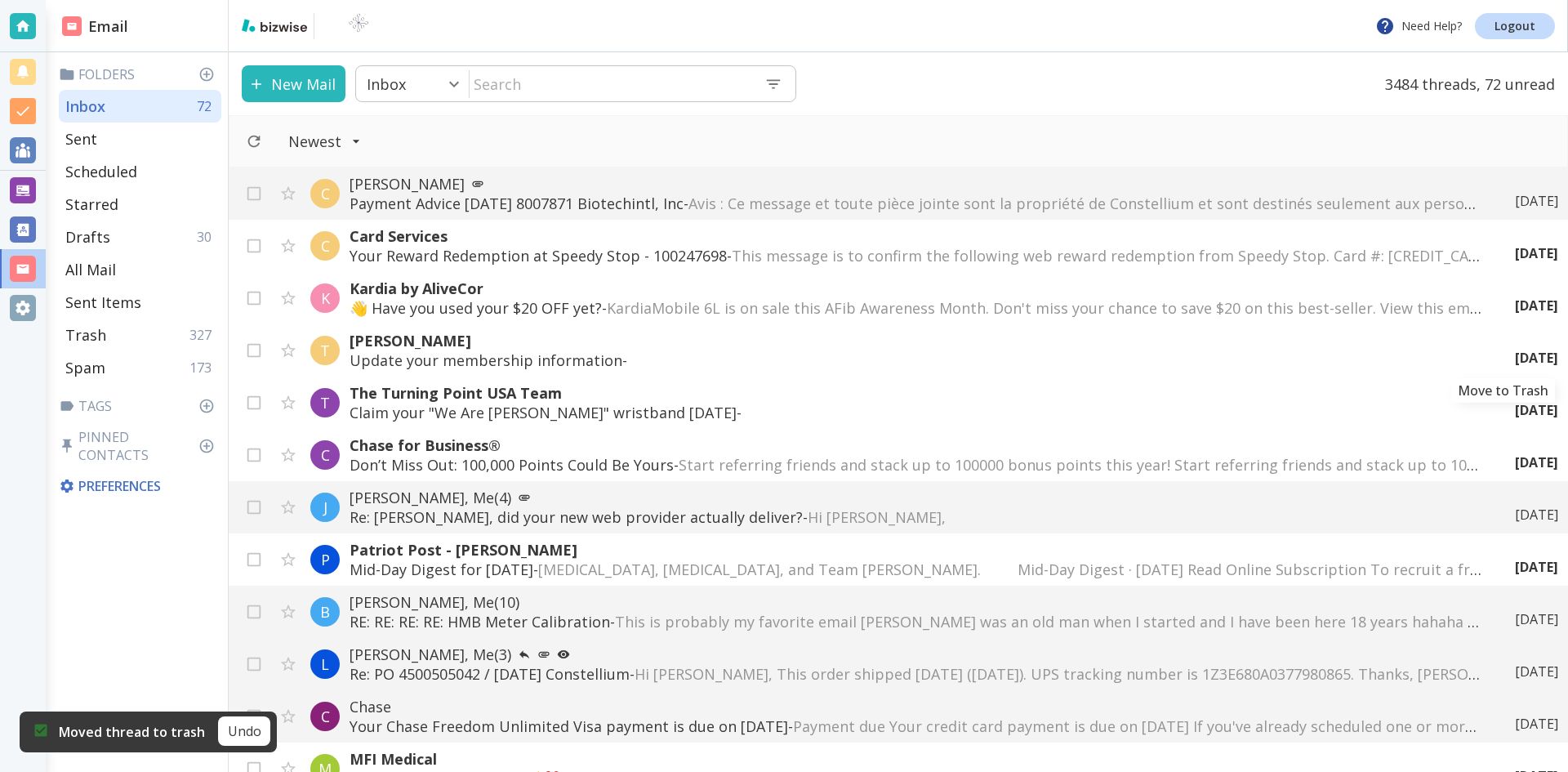
click at [0, 0] on icon "Move to Trash" at bounding box center [0, 0] width 0 height 0
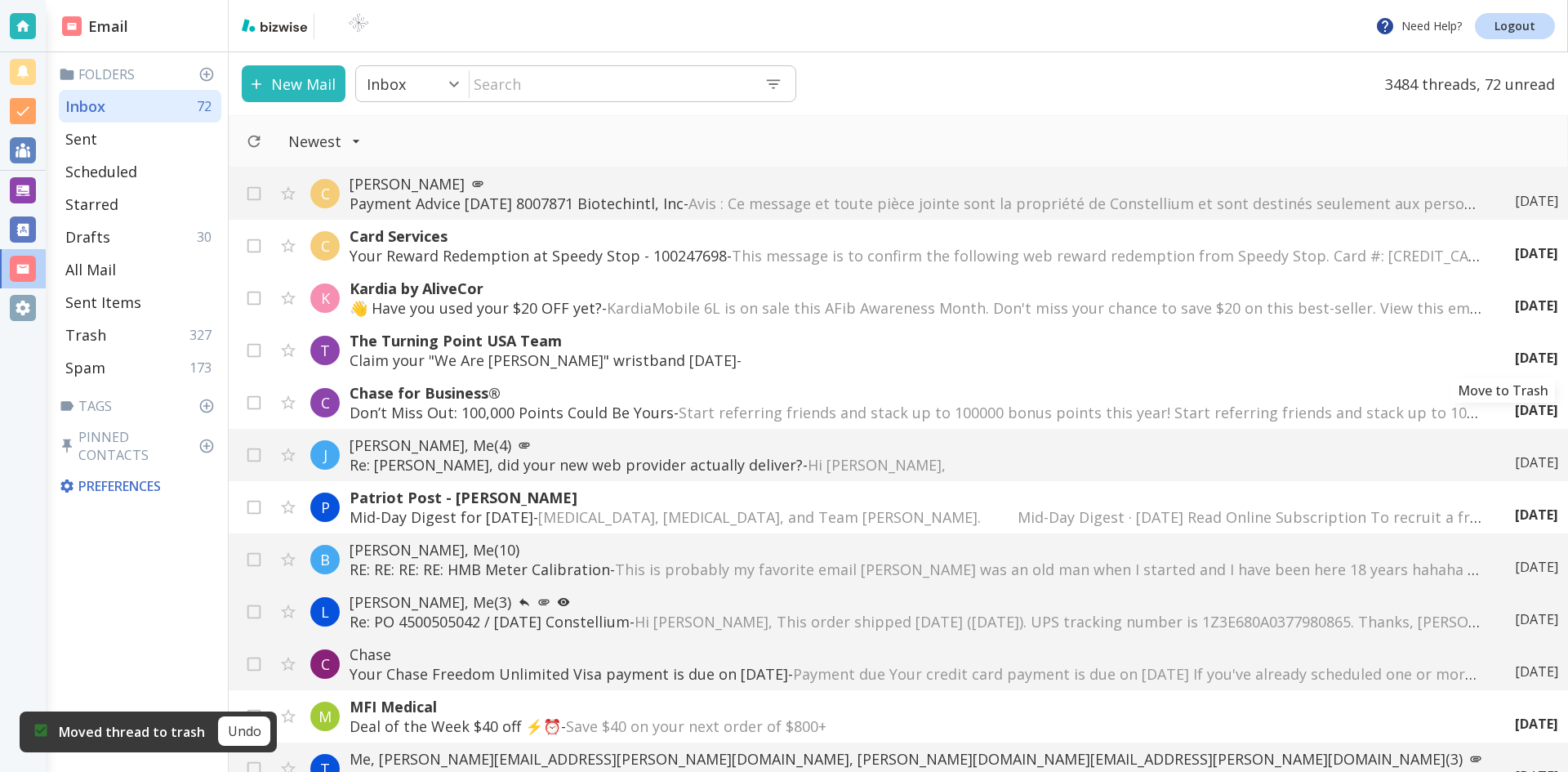
click at [0, 0] on icon "Move to Trash" at bounding box center [0, 0] width 0 height 0
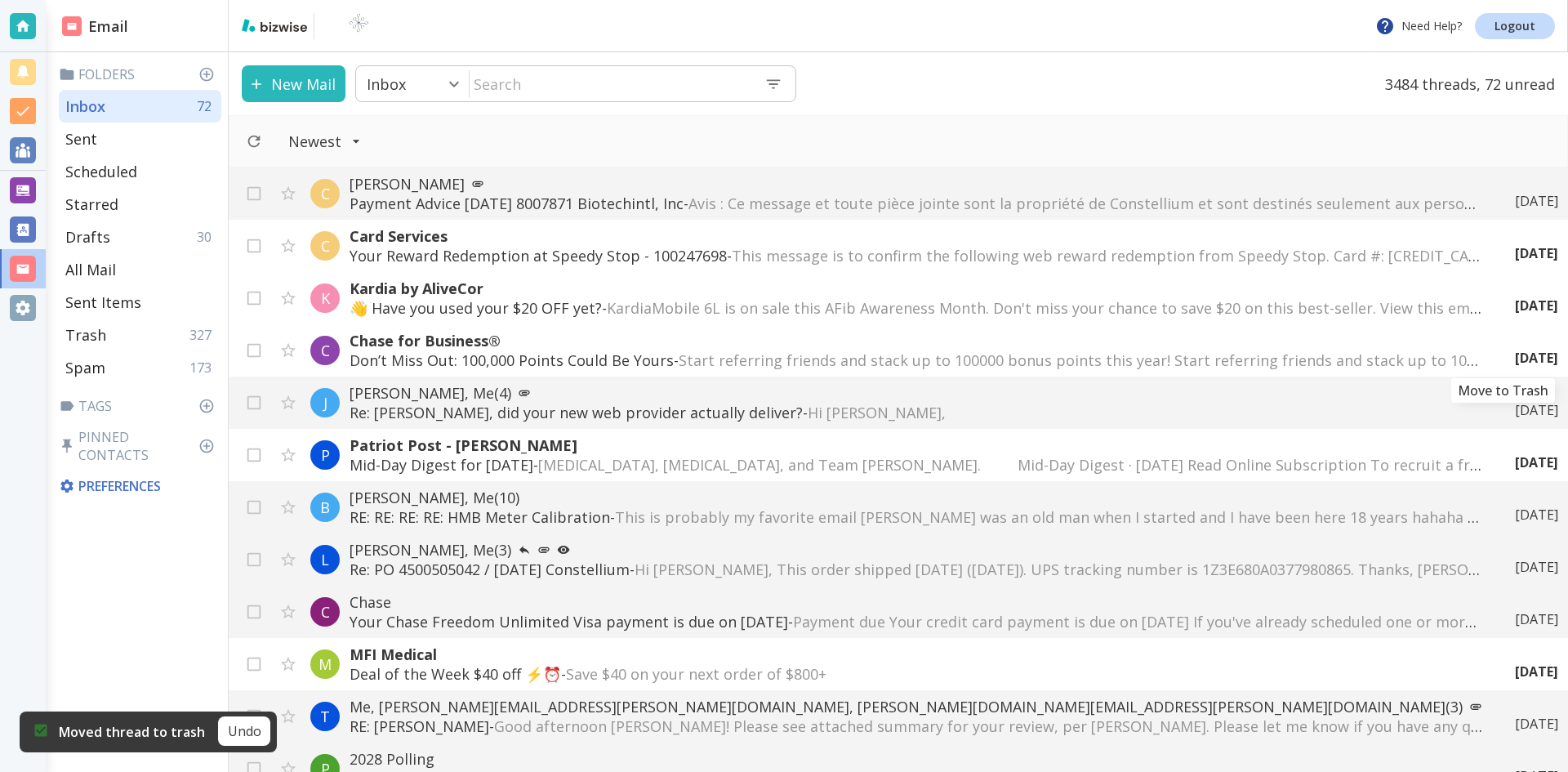
click at [0, 0] on icon "Move to Trash" at bounding box center [0, 0] width 0 height 0
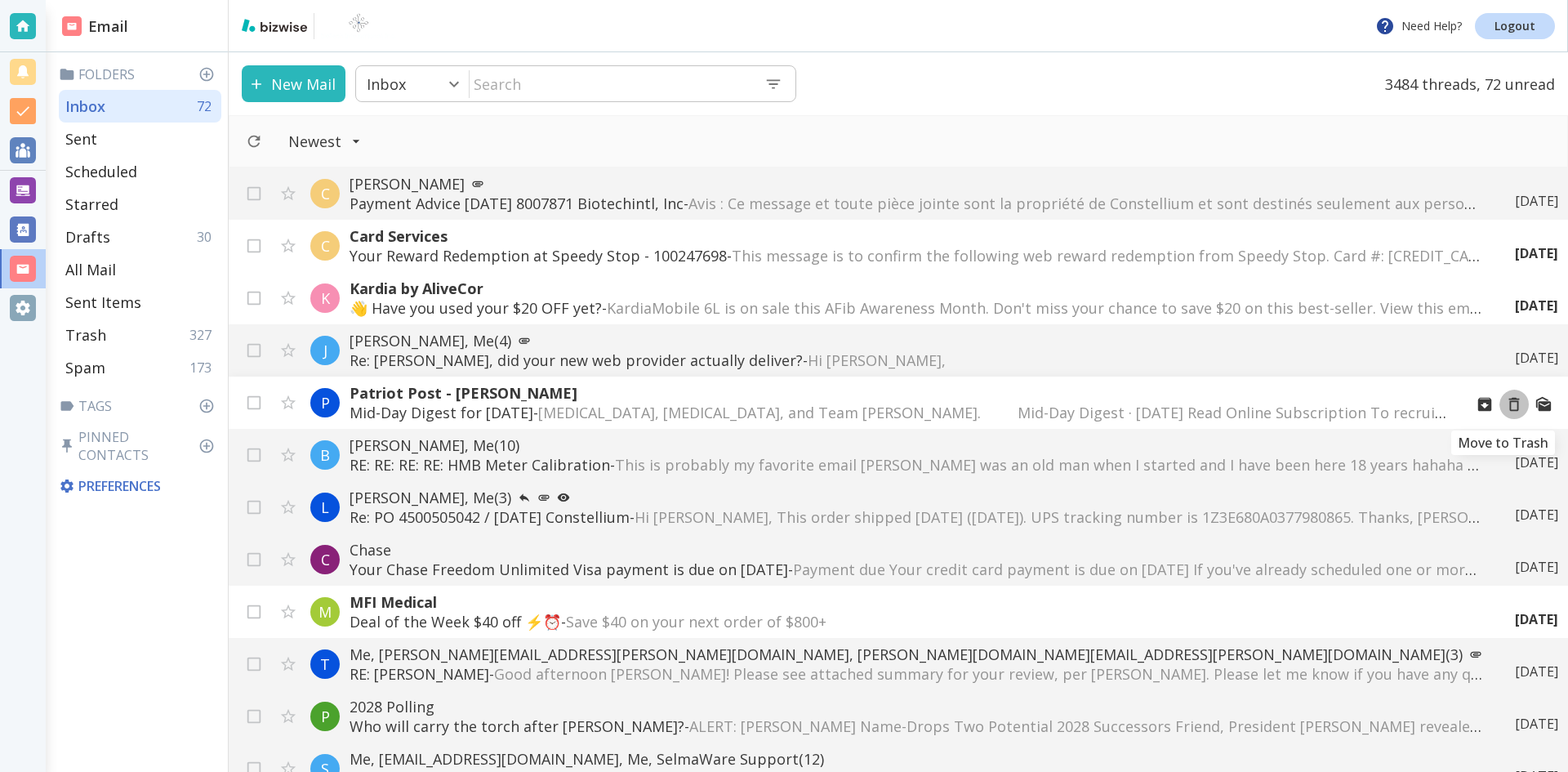
click at [1505, 403] on icon "Move to Trash" at bounding box center [1514, 404] width 18 height 18
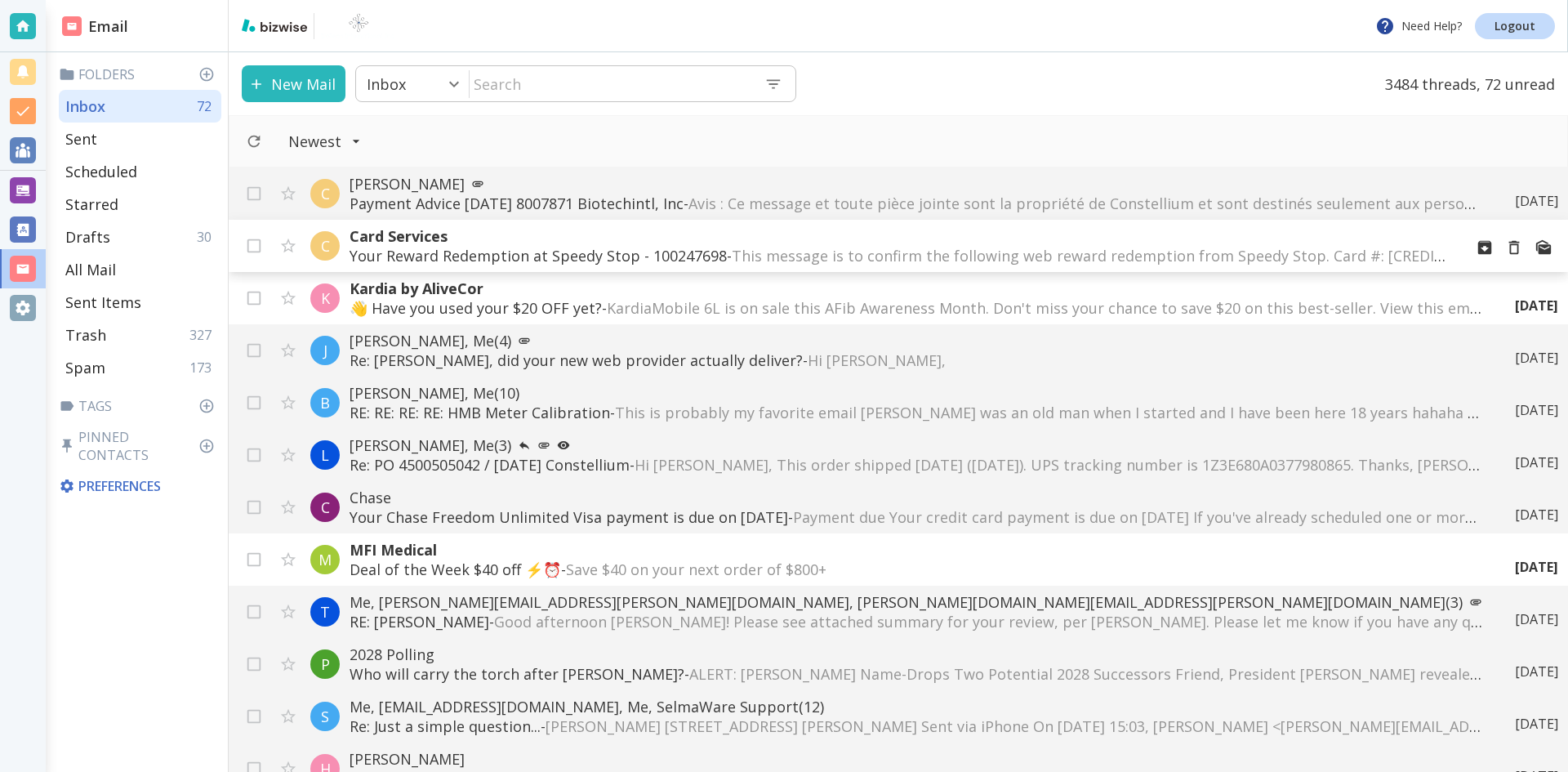
click at [737, 249] on span "This message is to confirm the following web reward redemption from Speedy Stop…" at bounding box center [1508, 256] width 1554 height 20
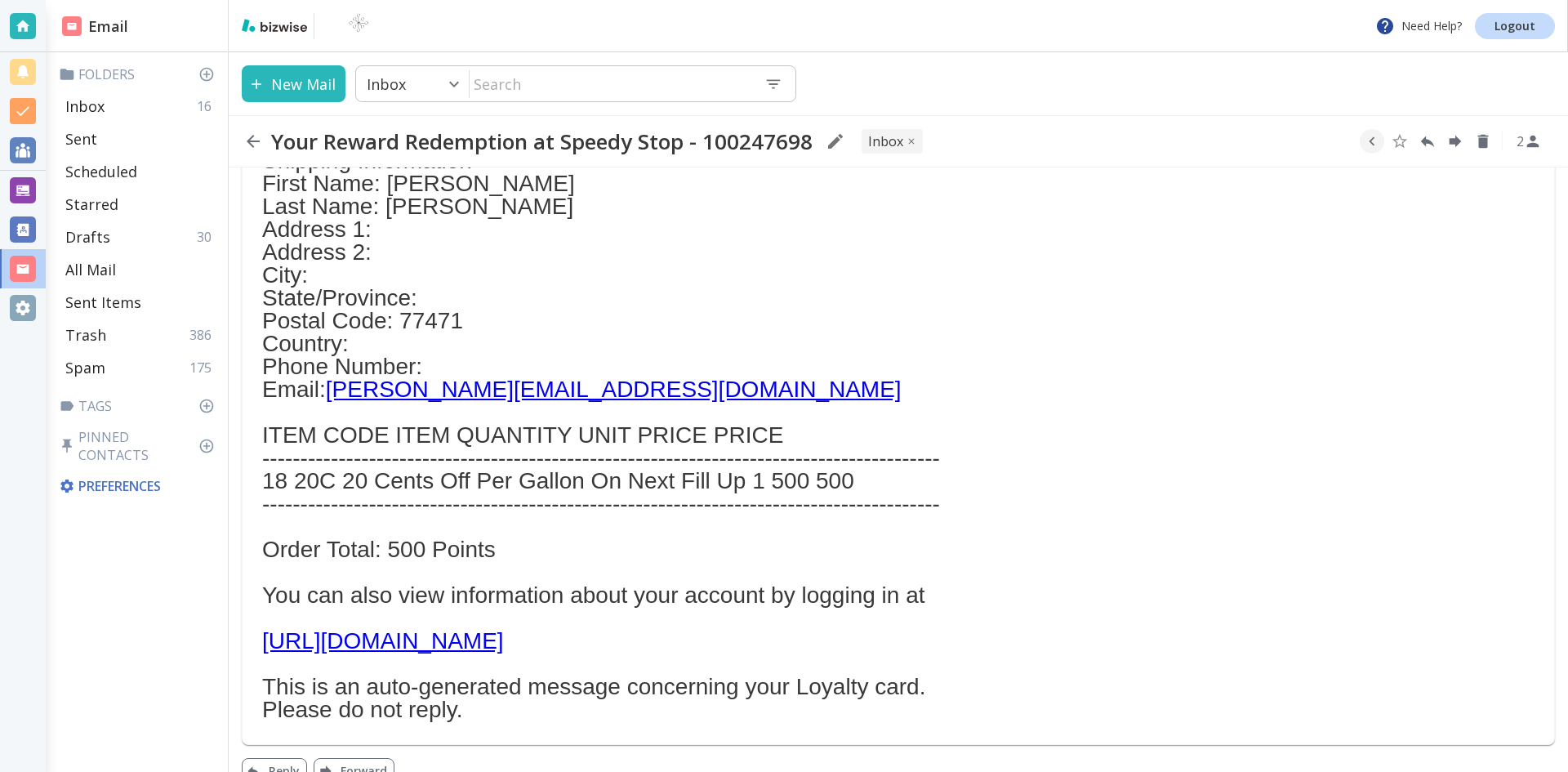
scroll to position [279, 0]
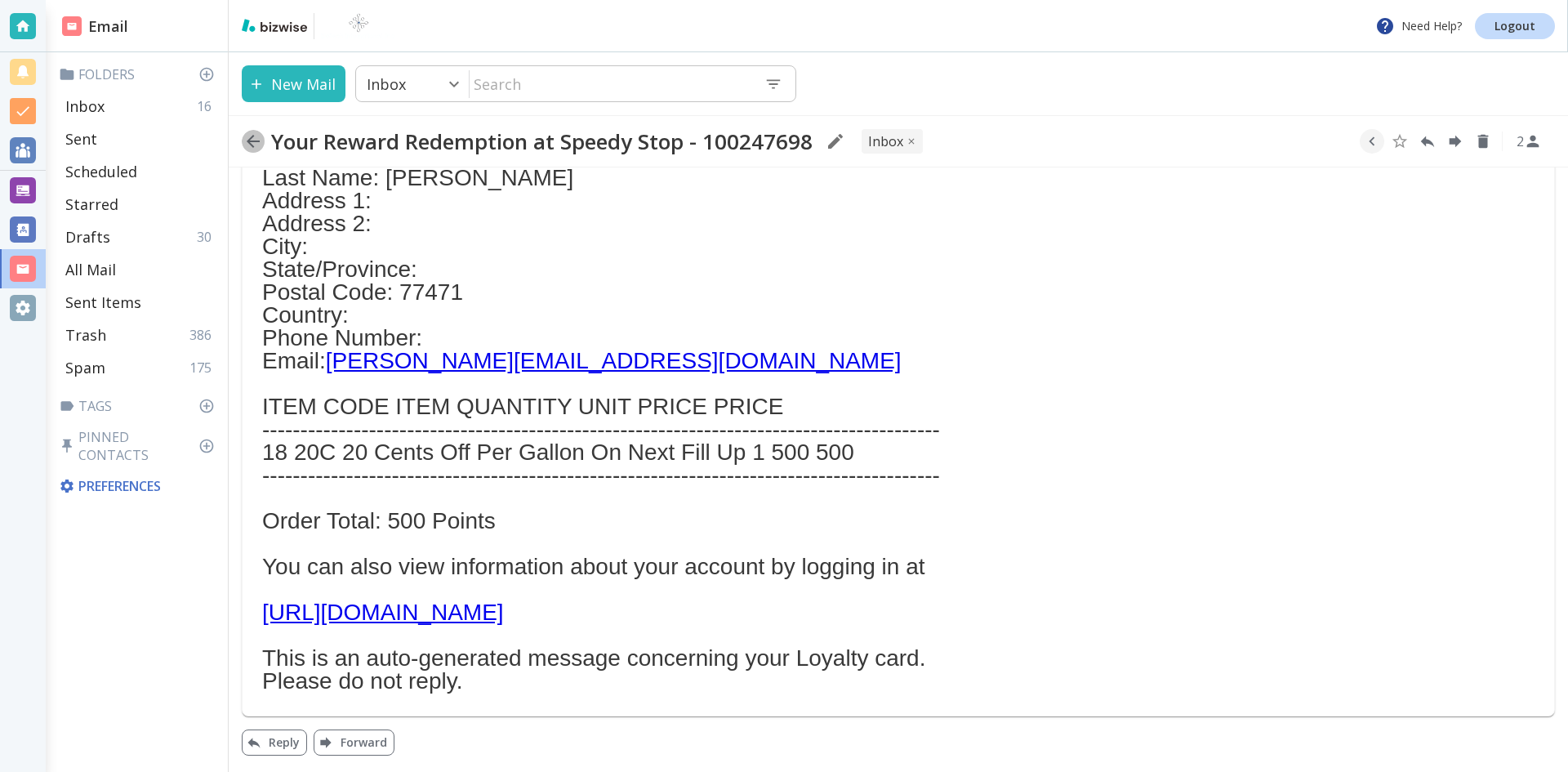
click at [254, 138] on icon "button" at bounding box center [254, 141] width 20 height 20
